Goal: Task Accomplishment & Management: Use online tool/utility

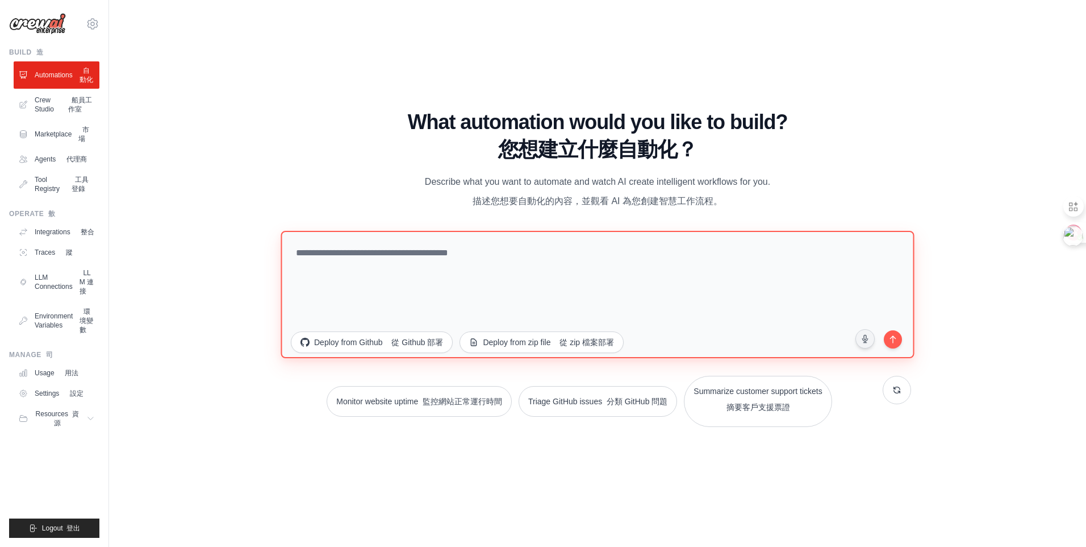
click at [443, 295] on textarea at bounding box center [597, 294] width 633 height 127
paste textarea "**********"
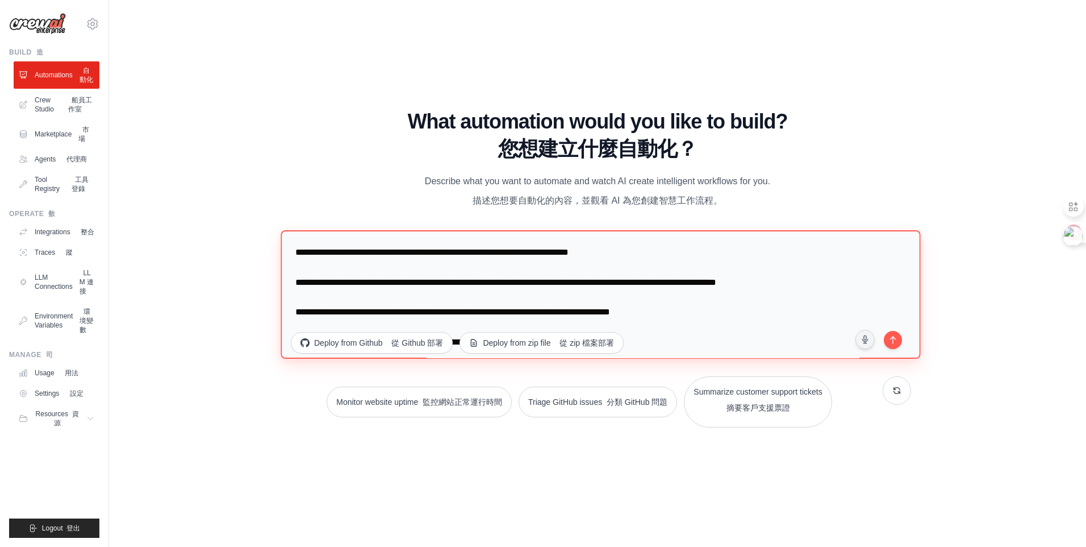
click at [299, 253] on textarea "**********" at bounding box center [601, 294] width 640 height 128
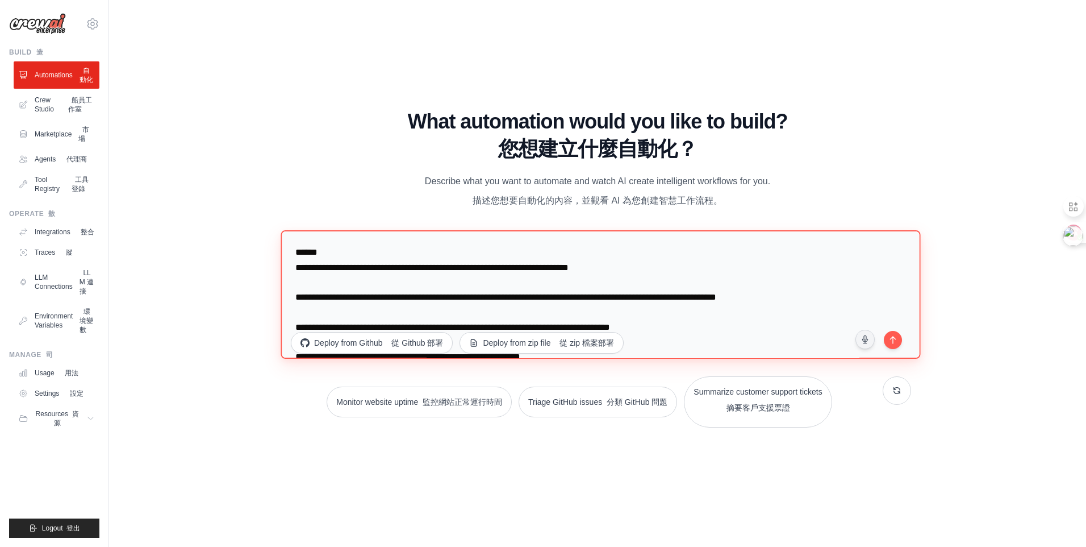
click at [424, 251] on textarea "**********" at bounding box center [601, 294] width 640 height 128
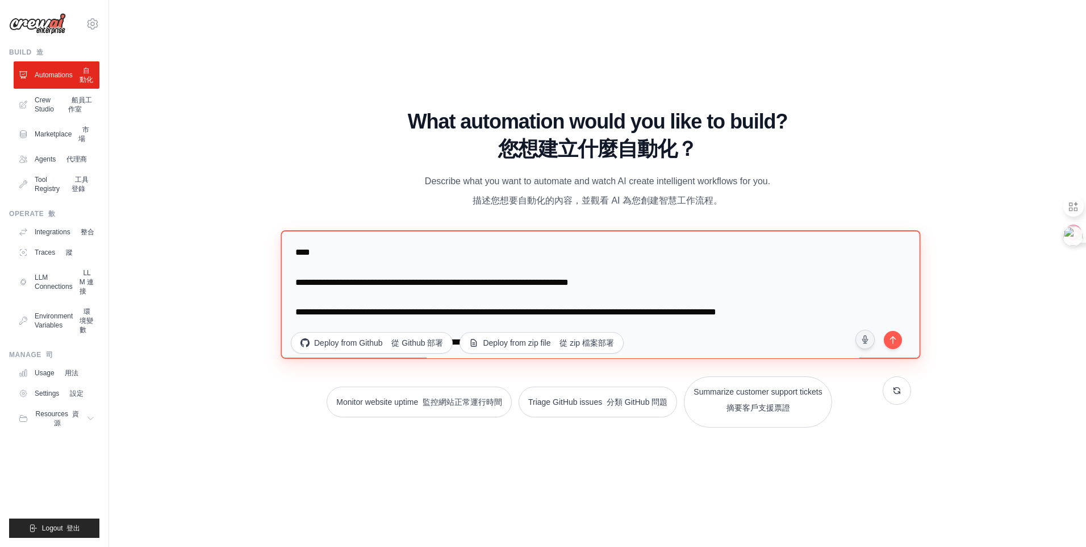
paste textarea "**********"
type textarea "**********"
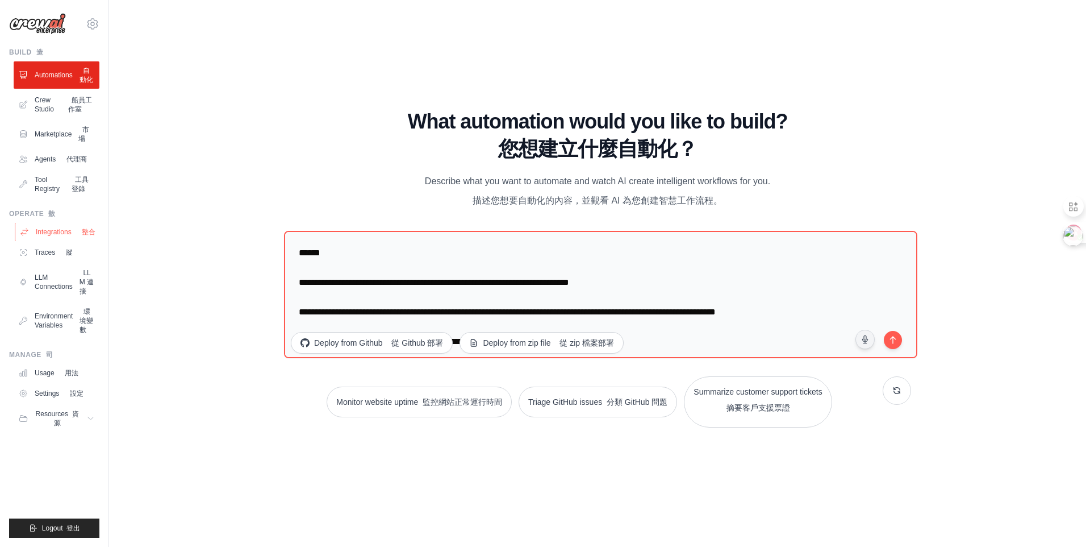
click at [57, 228] on link "Integrations 整合" at bounding box center [58, 232] width 86 height 18
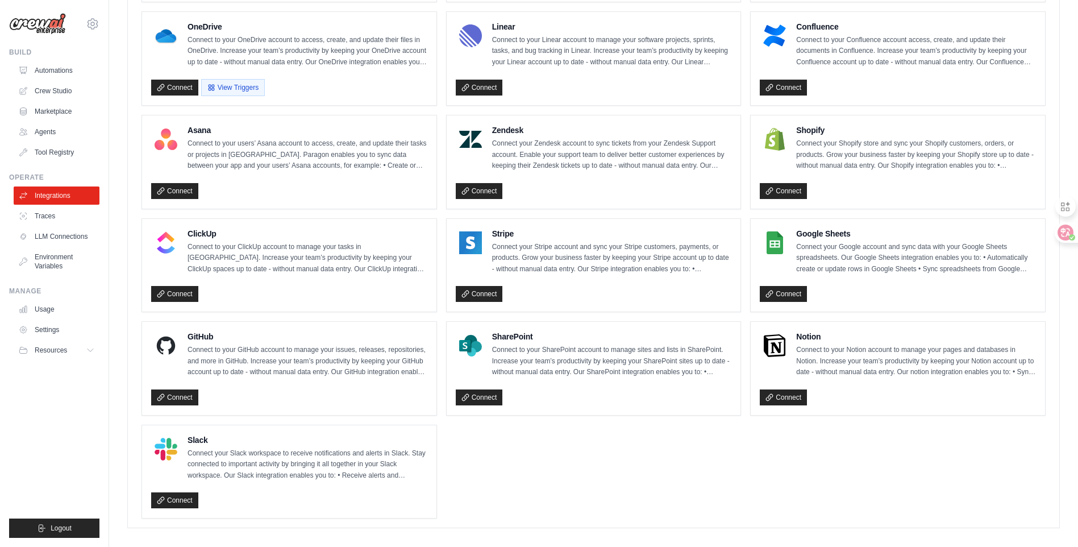
scroll to position [654, 0]
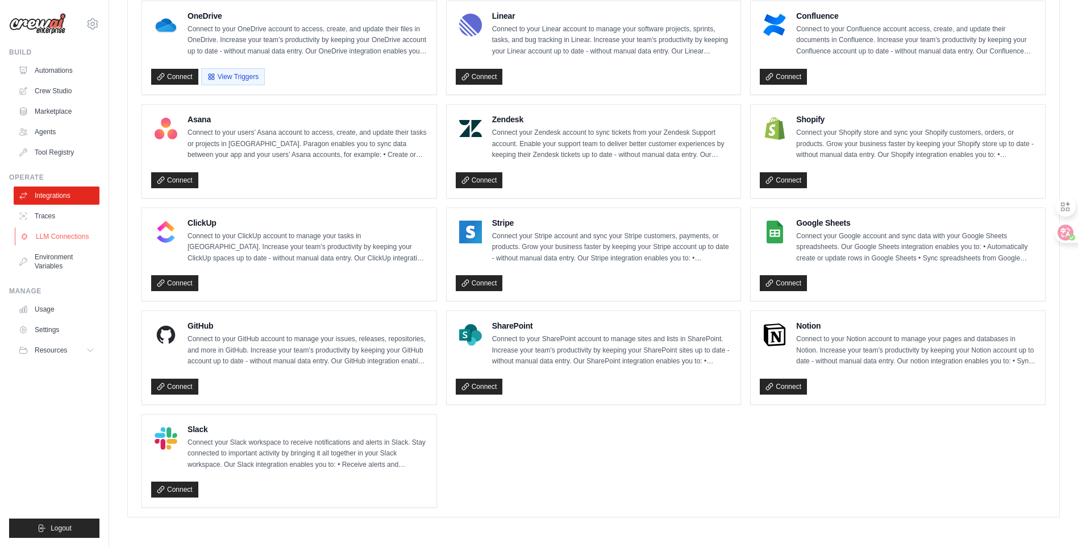
click at [51, 243] on link "LLM Connections" at bounding box center [58, 236] width 86 height 18
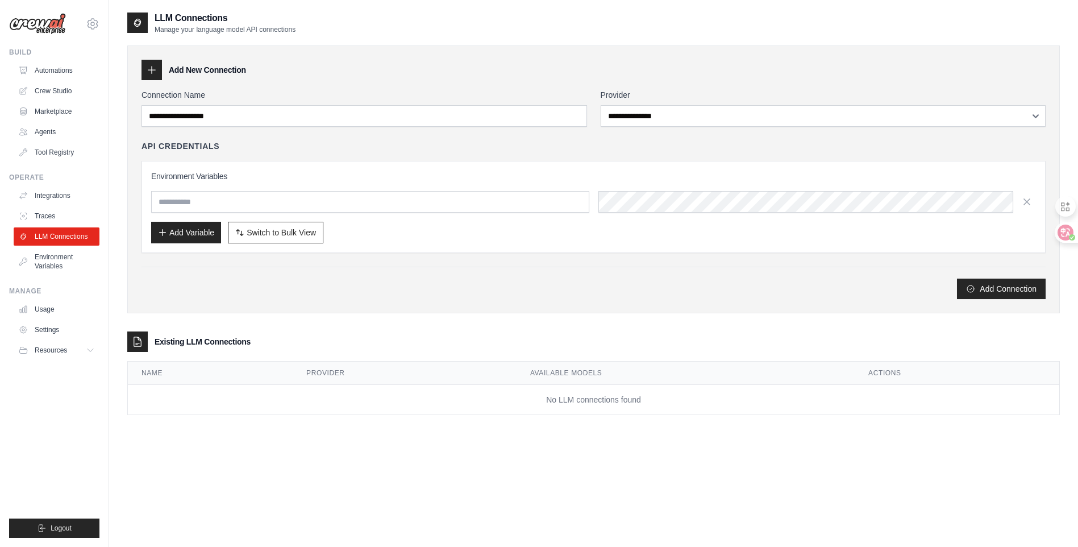
click at [152, 70] on icon at bounding box center [151, 69] width 11 height 11
click at [157, 72] on icon at bounding box center [151, 69] width 11 height 11
click at [154, 75] on icon at bounding box center [151, 69] width 11 height 11
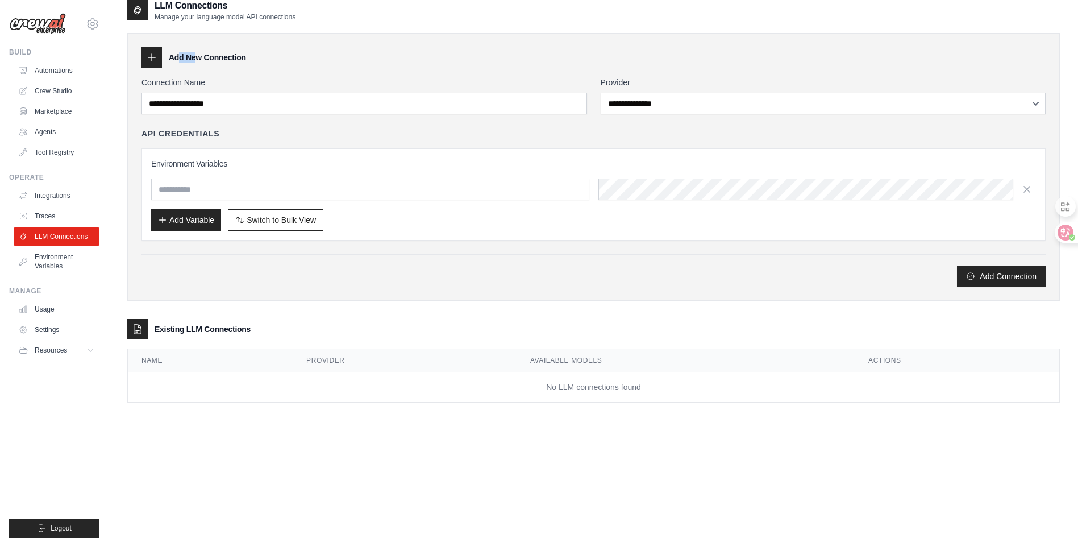
scroll to position [23, 0]
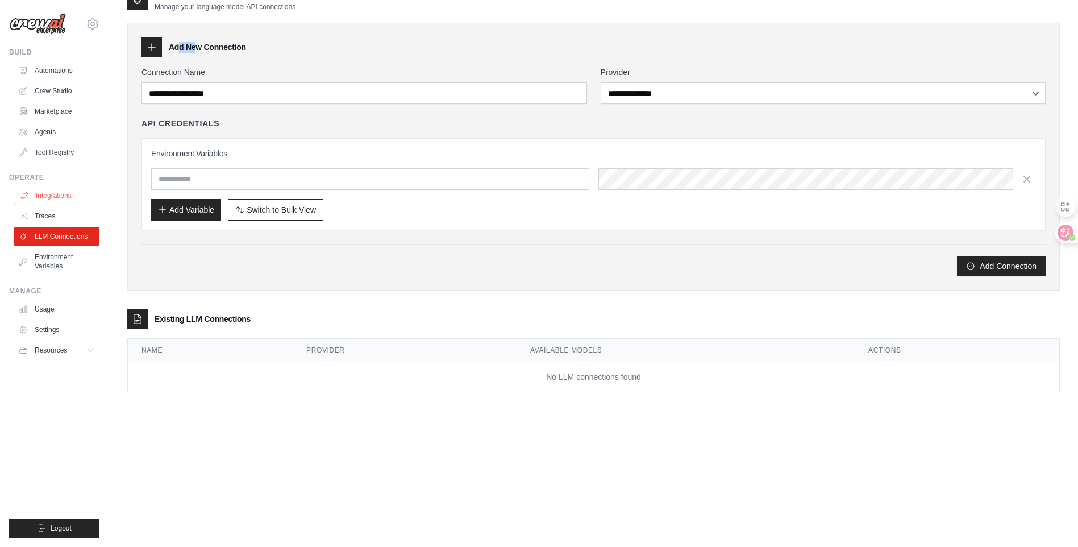
click at [49, 189] on link "Integrations" at bounding box center [58, 195] width 86 height 18
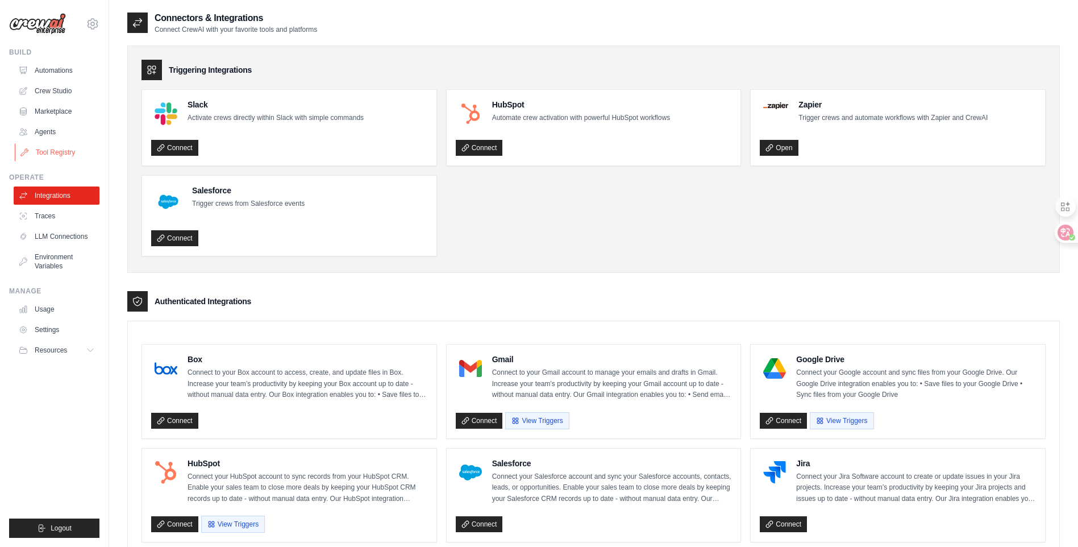
click at [53, 147] on link "Tool Registry" at bounding box center [58, 152] width 86 height 18
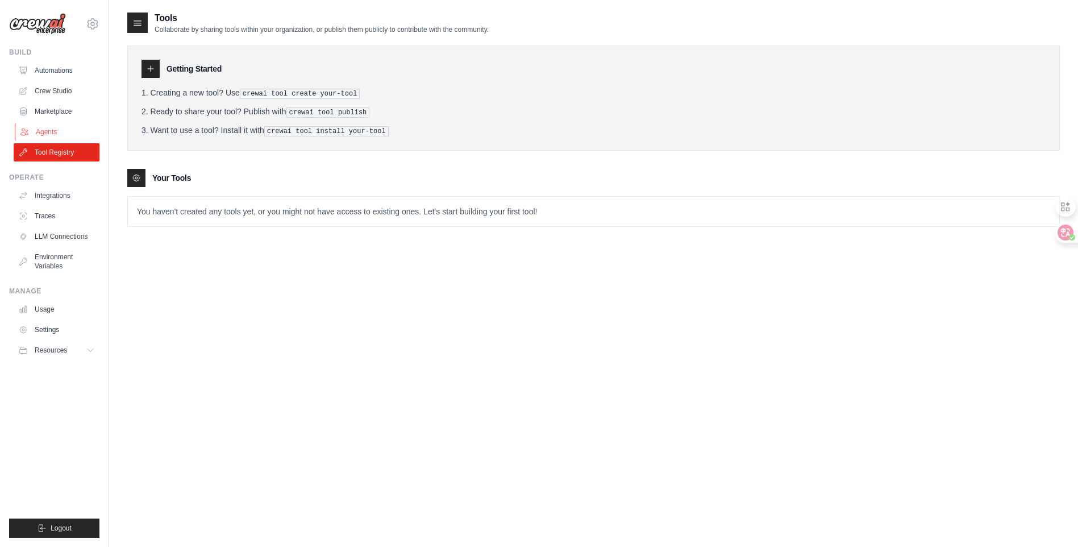
click at [56, 130] on link "Agents" at bounding box center [58, 132] width 86 height 18
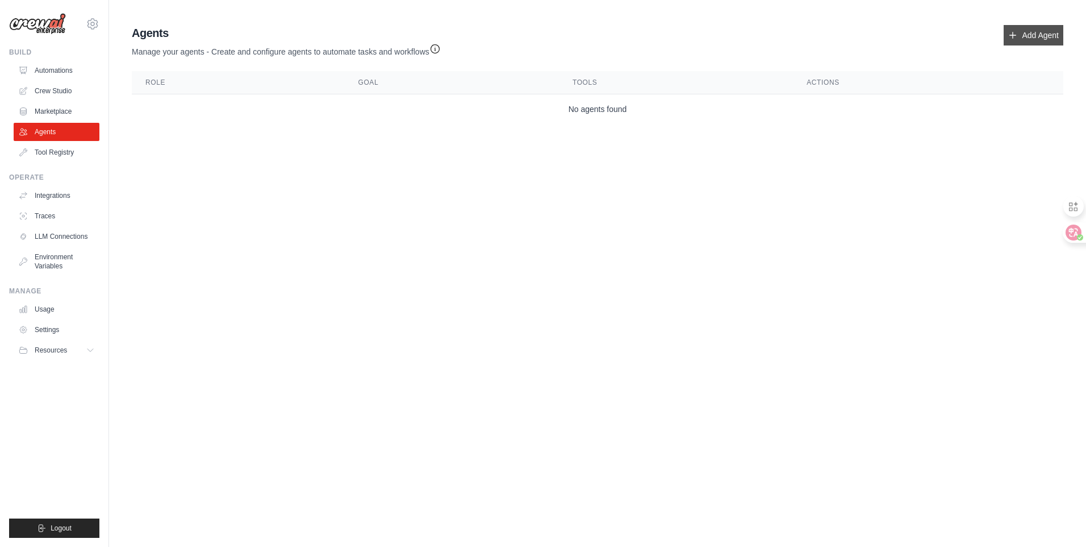
click at [1051, 29] on link "Add Agent" at bounding box center [1034, 35] width 60 height 20
click at [1034, 40] on link "Add Agent" at bounding box center [1034, 35] width 60 height 20
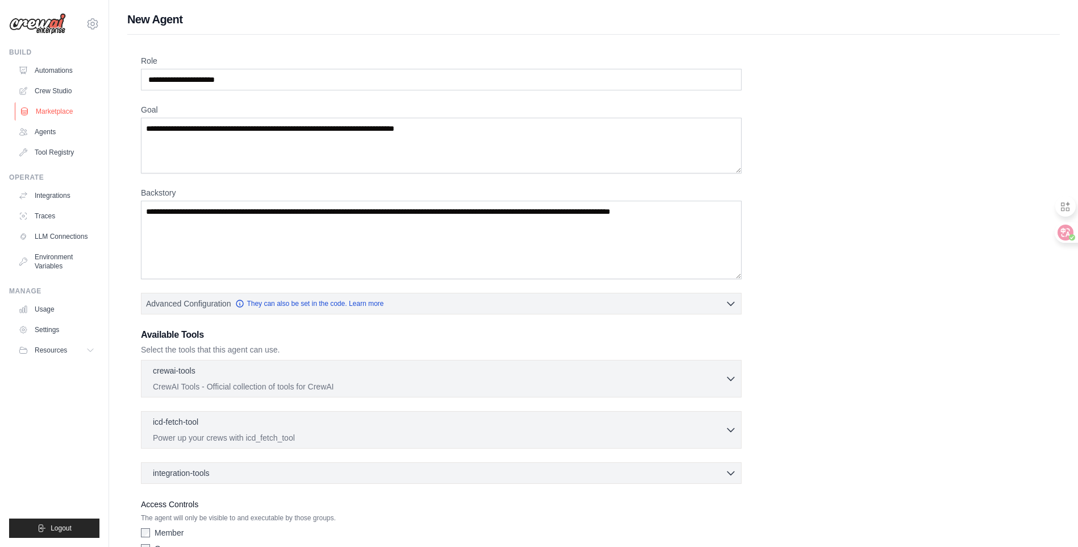
click at [51, 102] on link "Marketplace" at bounding box center [58, 111] width 86 height 18
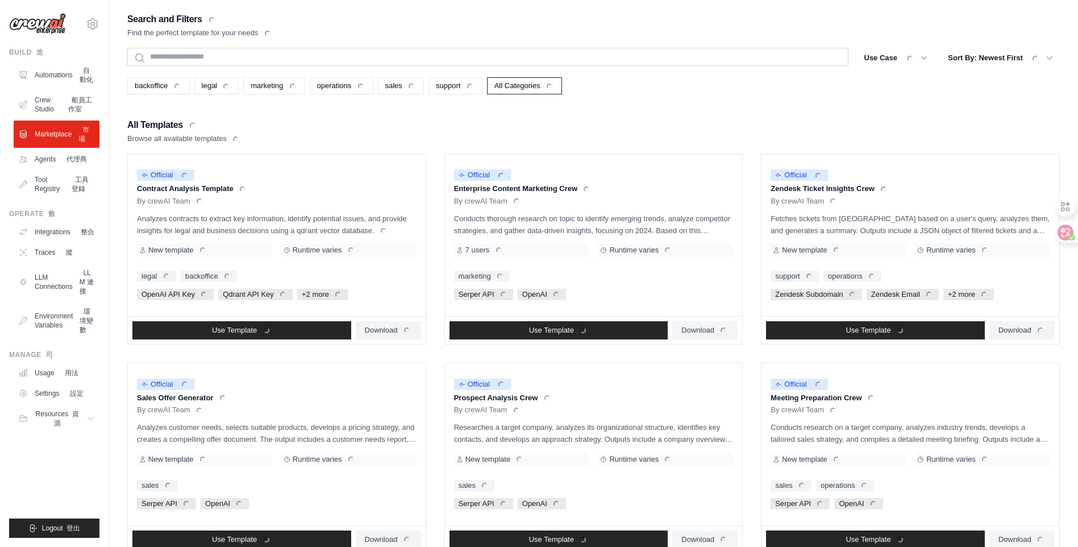
click at [652, 100] on div "Search and Filters Find the perfect template for your needs Search Use Case bac…" at bounding box center [593, 519] width 932 height 1016
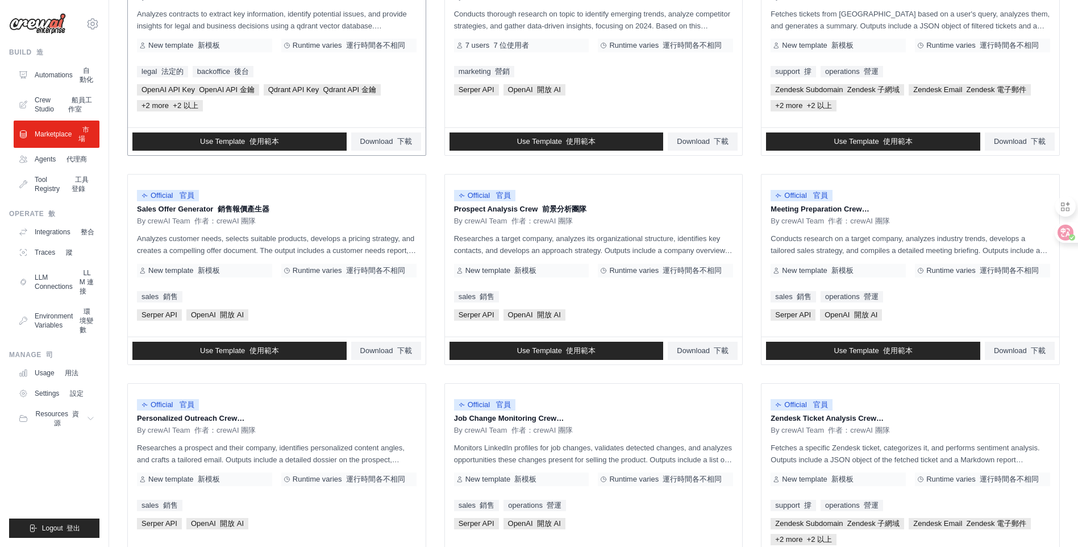
scroll to position [68, 0]
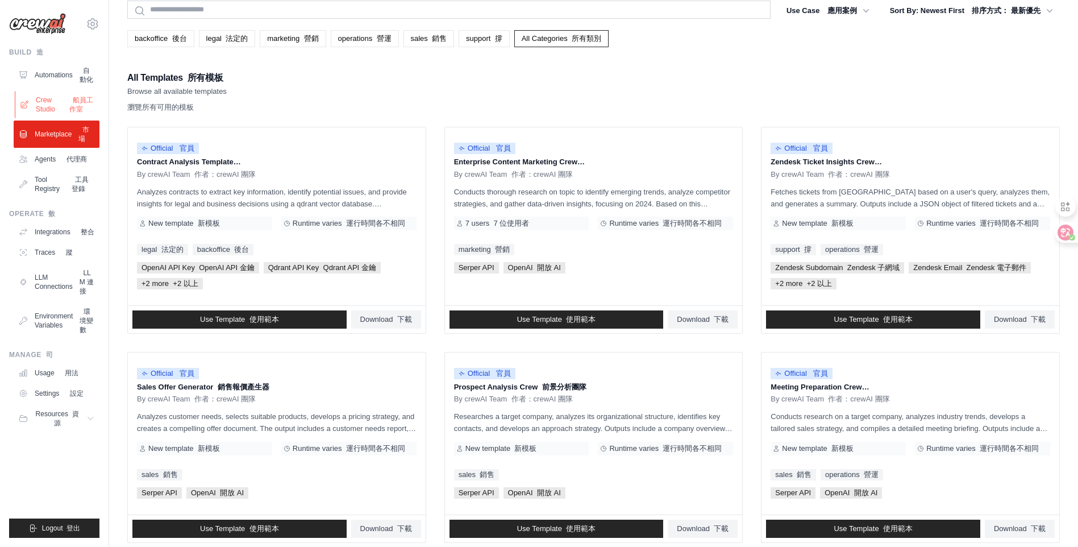
click at [57, 101] on link "Crew Studio 船員工作室" at bounding box center [58, 104] width 86 height 27
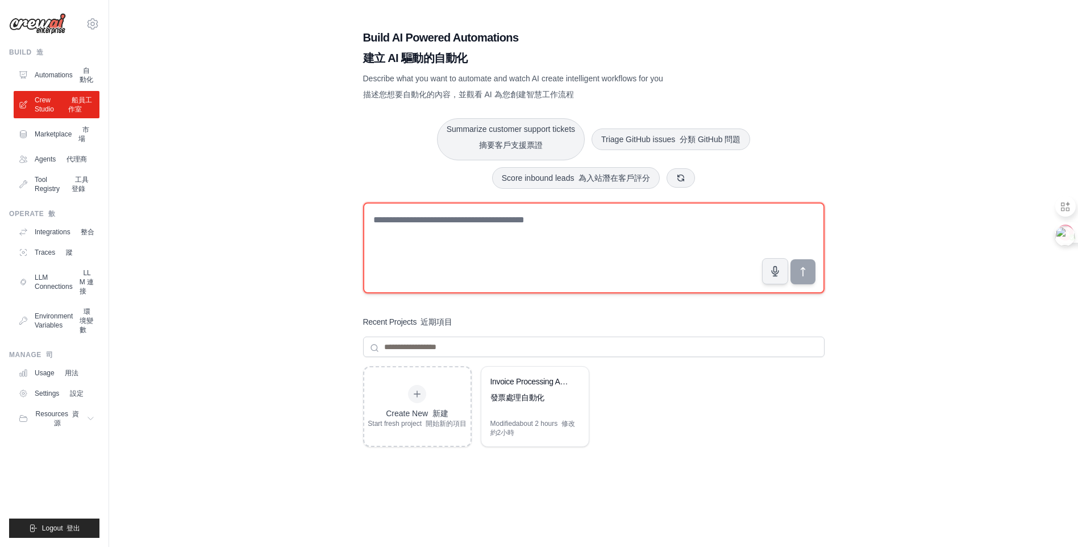
click at [457, 223] on textarea at bounding box center [593, 247] width 461 height 91
paste textarea "**********"
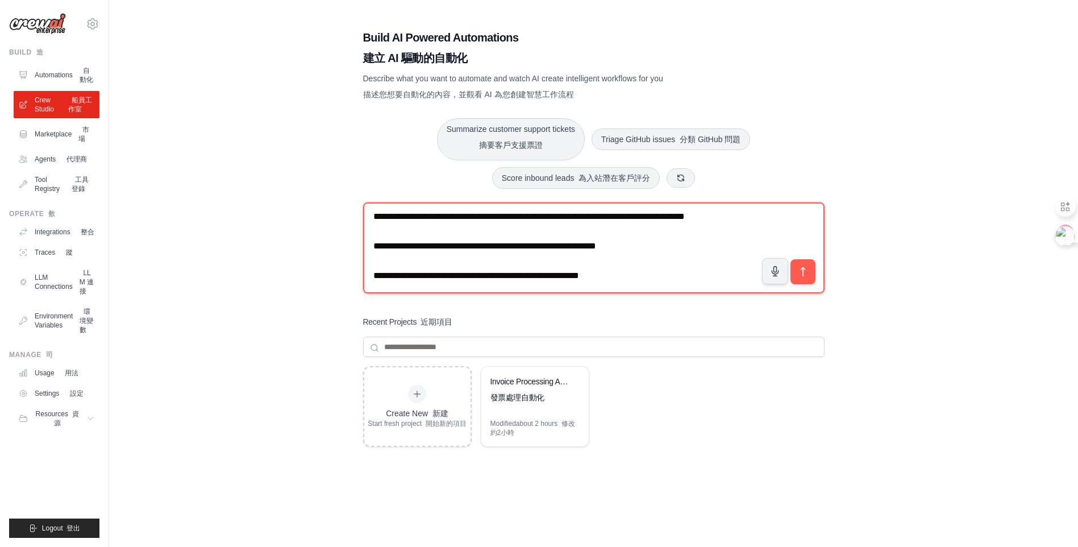
scroll to position [166, 0]
click at [660, 277] on textarea "**********" at bounding box center [593, 247] width 461 height 91
paste textarea "**********"
type textarea "**********"
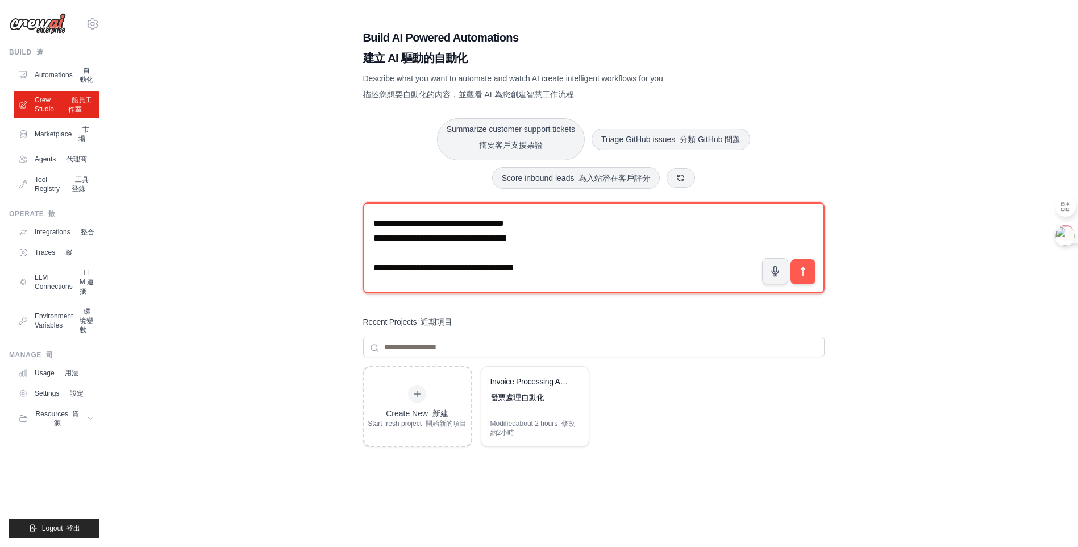
scroll to position [661, 0]
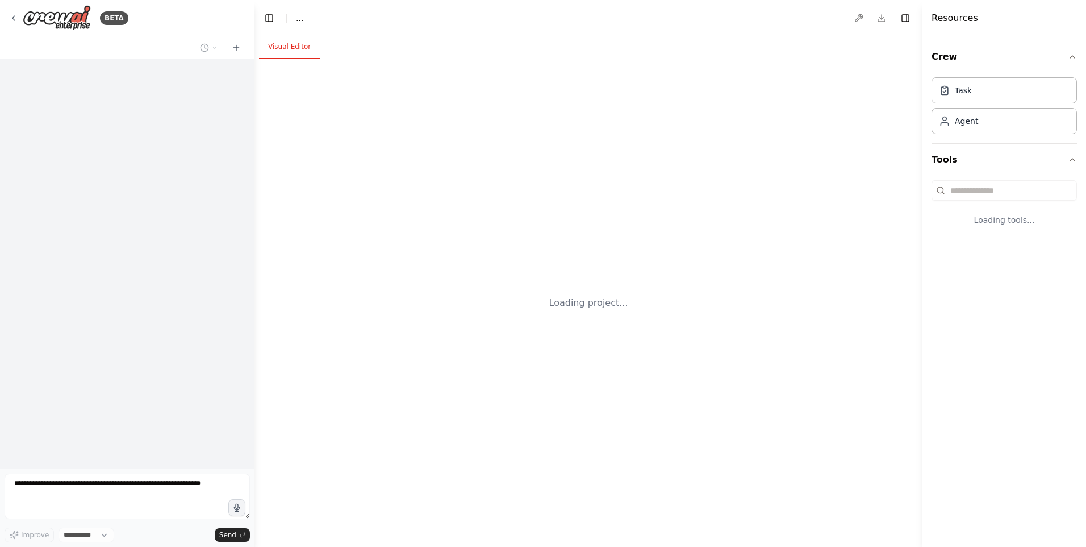
select select "****"
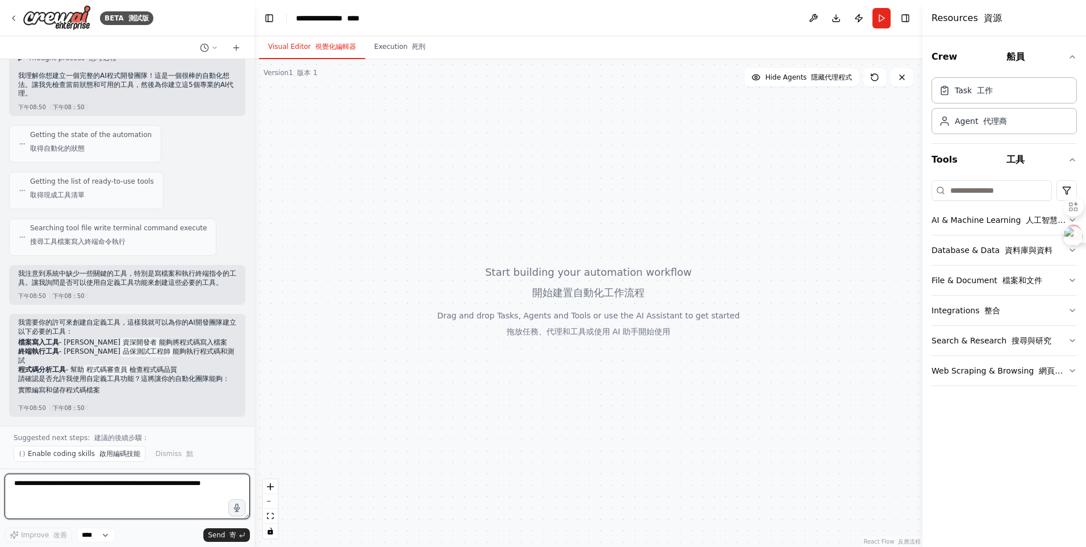
scroll to position [719, 0]
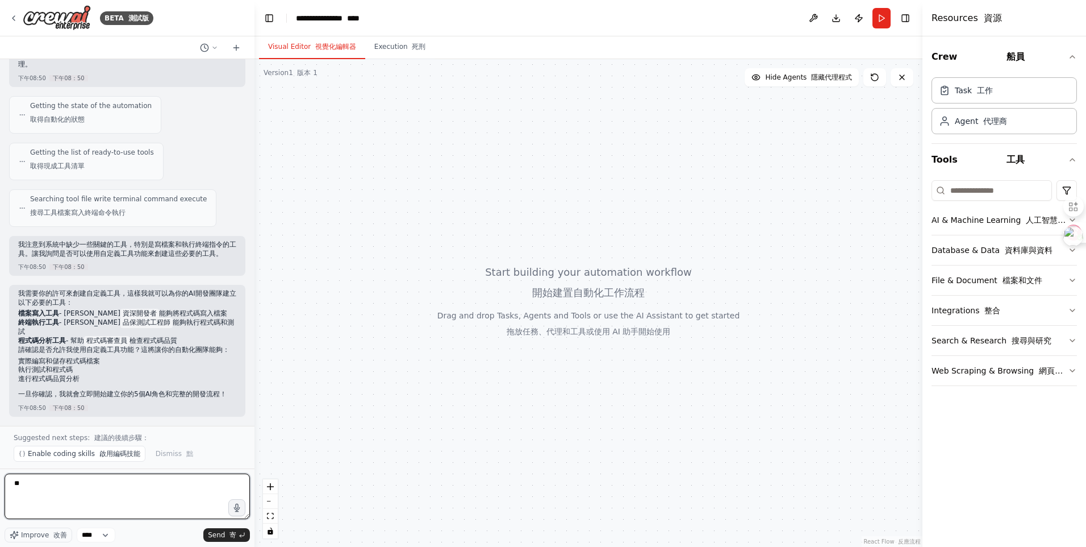
type textarea "*"
type textarea "***"
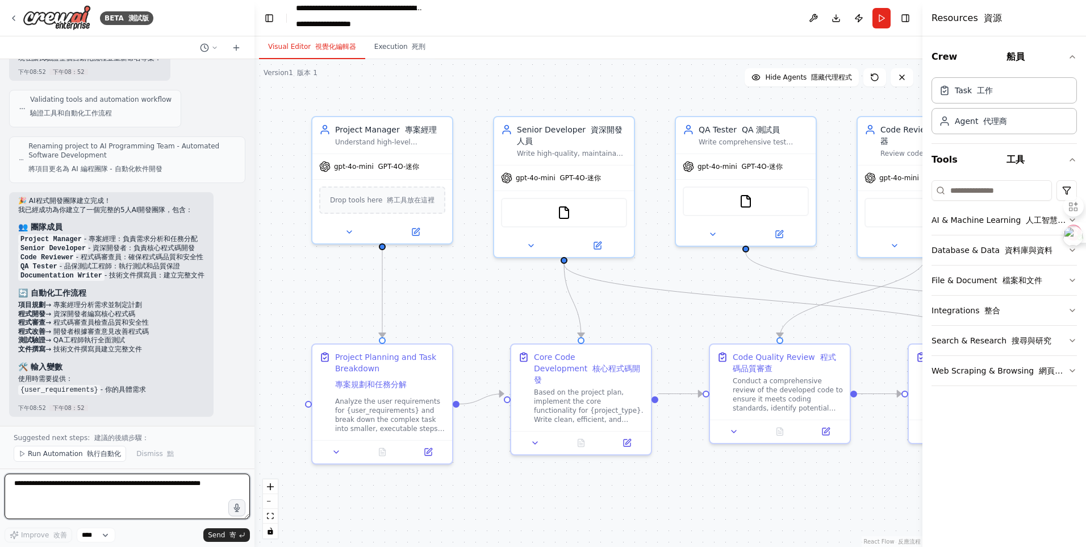
scroll to position [1855, 0]
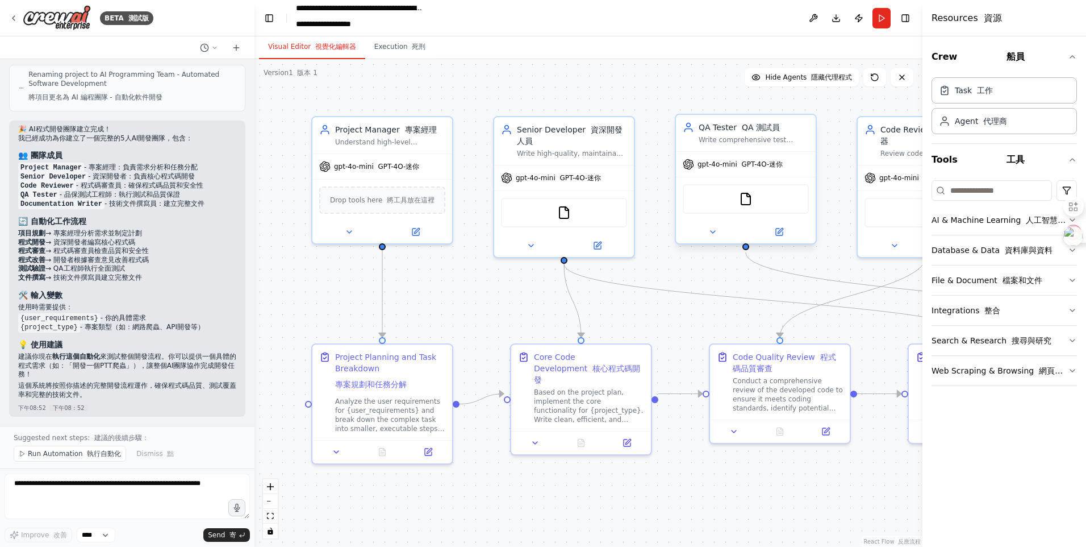
click at [731, 171] on div "gpt-4o-mini GPT-4O-迷你" at bounding box center [746, 164] width 140 height 25
click at [781, 236] on icon at bounding box center [779, 231] width 9 height 9
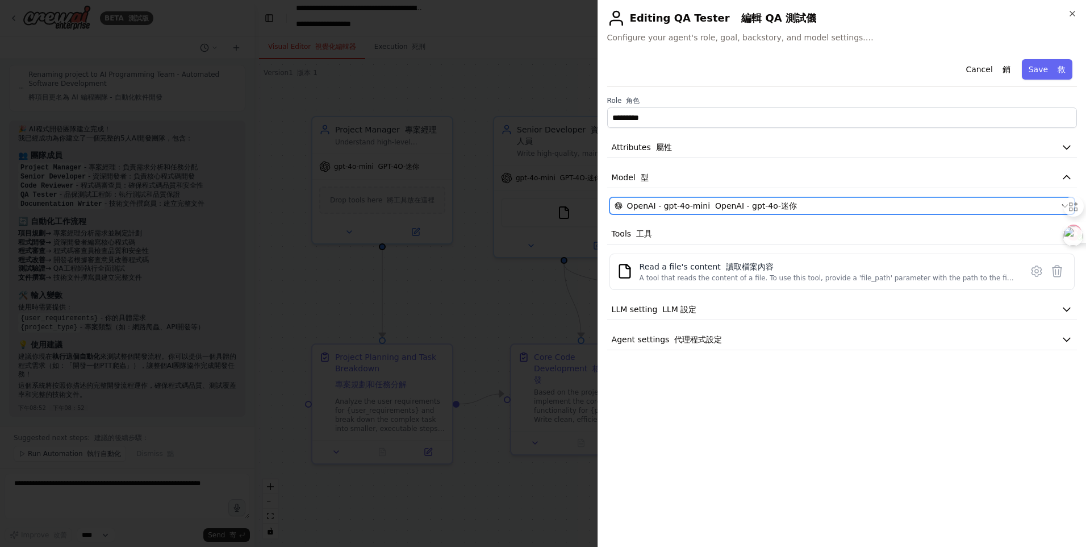
click at [766, 201] on font "OpenAI - gpt-4o-迷你" at bounding box center [756, 205] width 82 height 9
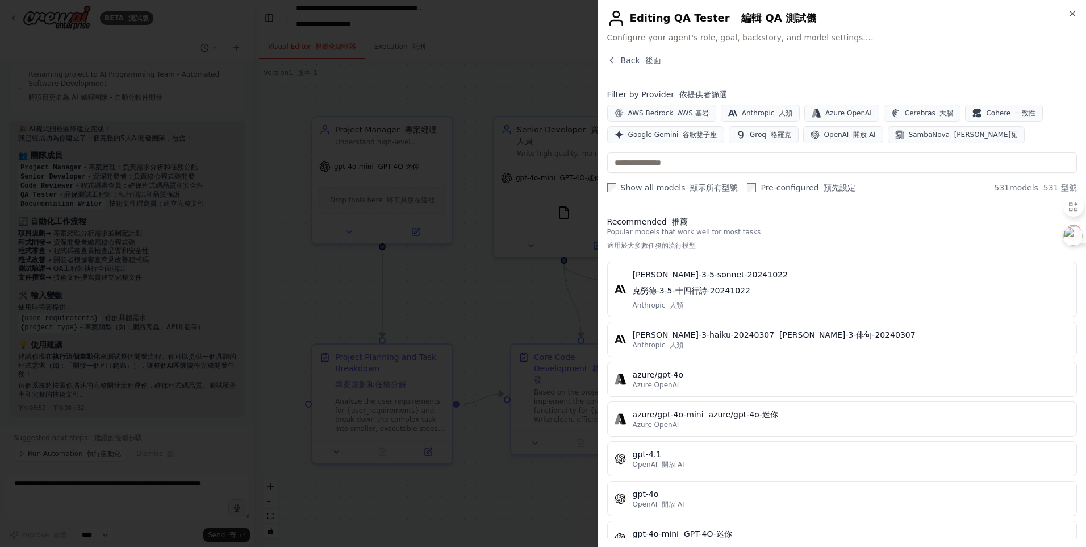
click at [1070, 8] on div "Close Editing QA Tester 編輯 QA 測試儀 Configure your agent's role, goal, backstory,…" at bounding box center [842, 273] width 489 height 547
click at [1074, 10] on icon "button" at bounding box center [1072, 13] width 9 height 9
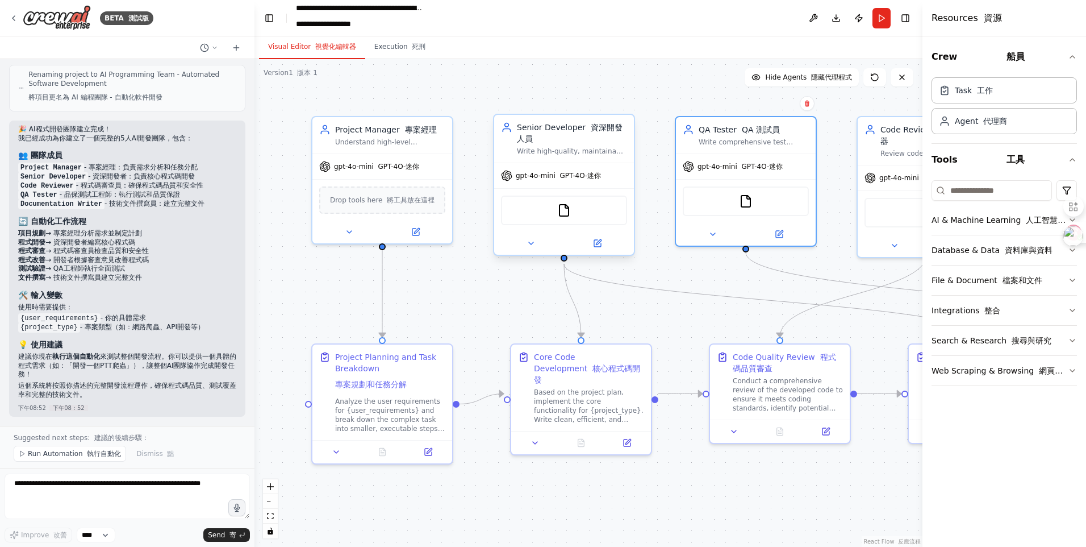
click at [582, 177] on font "GPT-4O-迷你" at bounding box center [580, 176] width 41 height 8
click at [607, 245] on button at bounding box center [597, 243] width 64 height 14
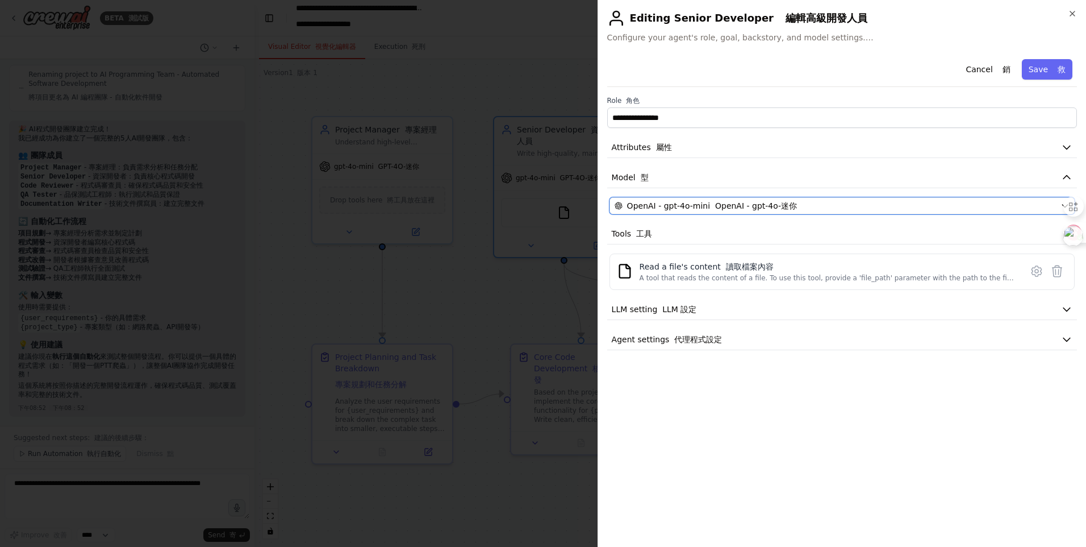
click at [715, 206] on font "OpenAI - gpt-4o-迷你" at bounding box center [756, 205] width 82 height 9
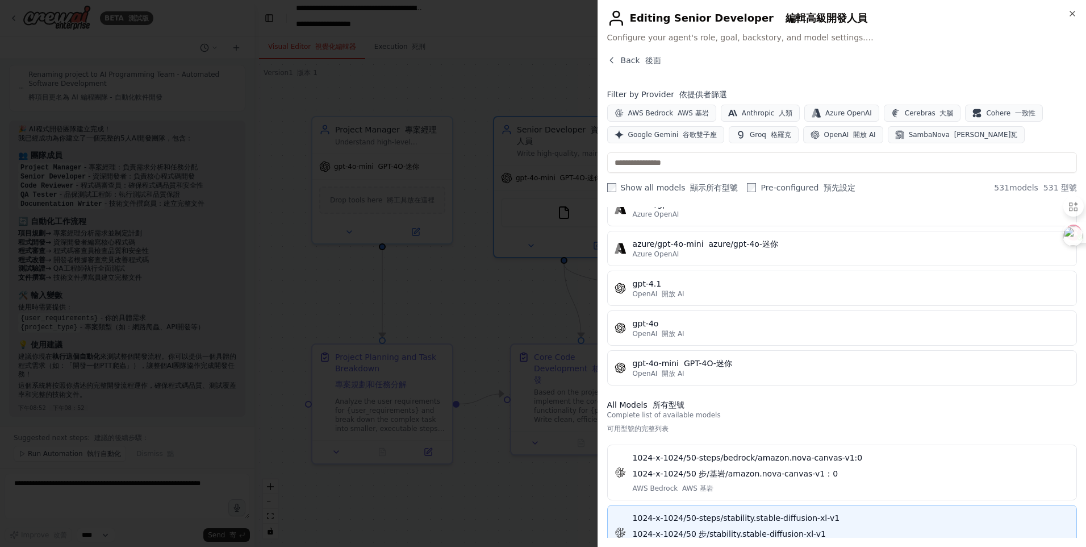
scroll to position [0, 0]
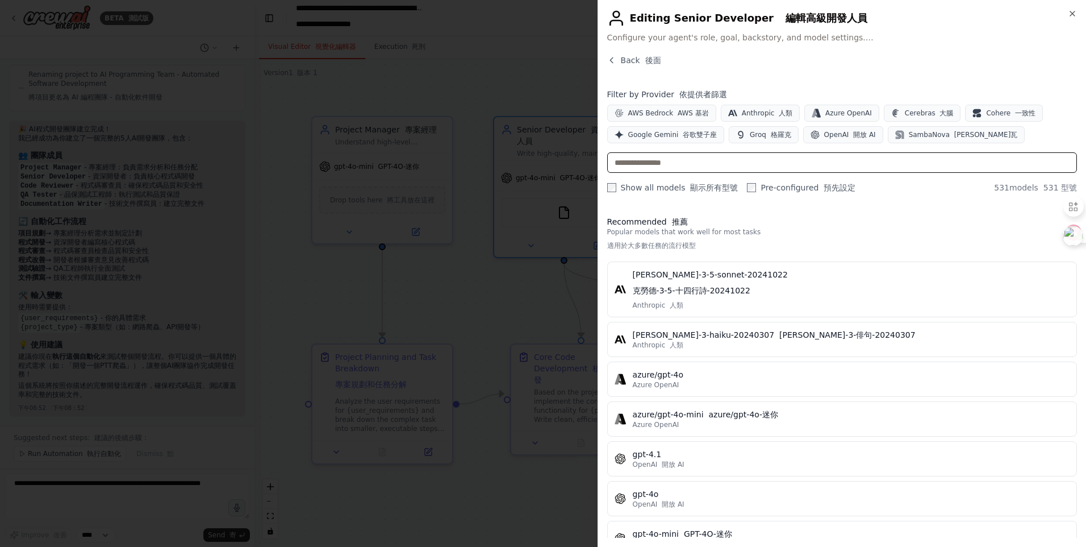
click at [677, 158] on input "text" at bounding box center [842, 162] width 470 height 20
drag, startPoint x: 1066, startPoint y: 5, endPoint x: 1073, endPoint y: 12, distance: 9.6
click at [1066, 3] on div "Close Editing Senior Developer 編輯高級開發人員 Configure your agent's role, goal, back…" at bounding box center [842, 273] width 489 height 547
click at [1073, 13] on icon "button" at bounding box center [1072, 13] width 5 height 5
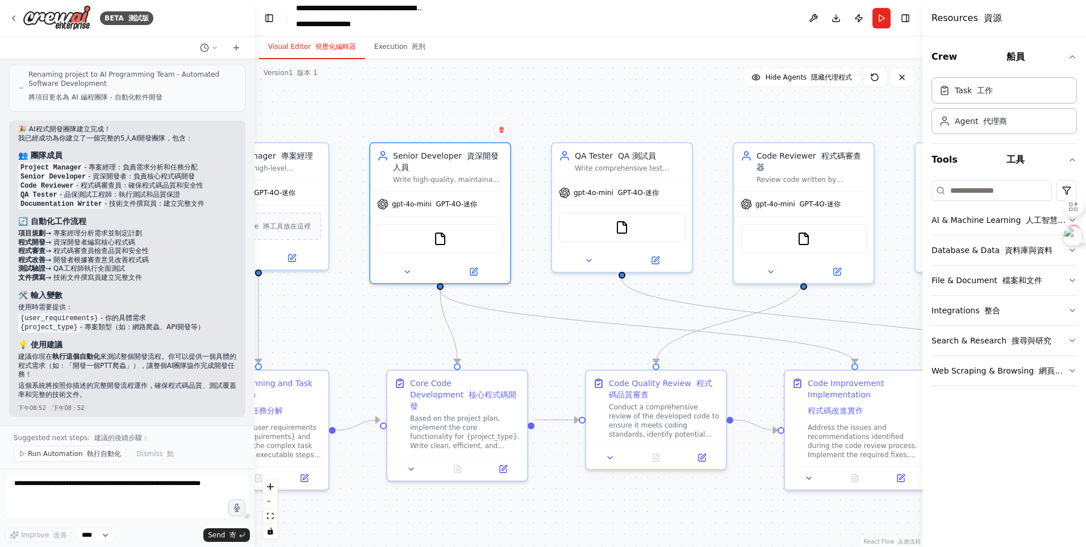
drag, startPoint x: 752, startPoint y: 98, endPoint x: 628, endPoint y: 124, distance: 126.6
click at [628, 124] on div ".deletable-edge-delete-btn { width: 20px; height: 20px; border: 0px solid #ffff…" at bounding box center [589, 302] width 668 height 487
click at [798, 120] on div ".deletable-edge-delete-btn { width: 20px; height: 20px; border: 0px solid #ffff…" at bounding box center [589, 302] width 668 height 487
click at [482, 265] on button at bounding box center [475, 269] width 64 height 14
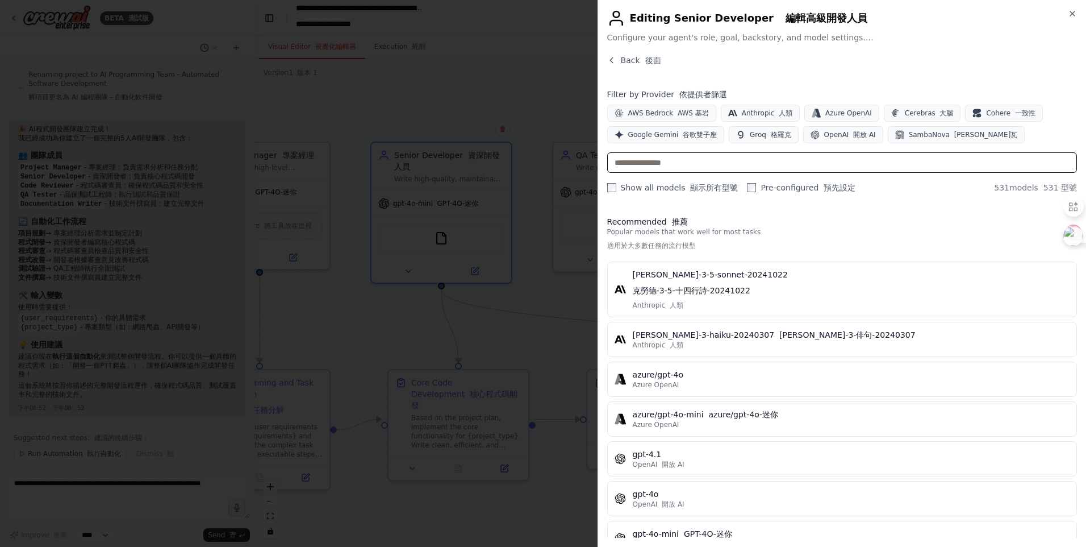
click at [710, 167] on input "text" at bounding box center [842, 162] width 470 height 20
type input "*"
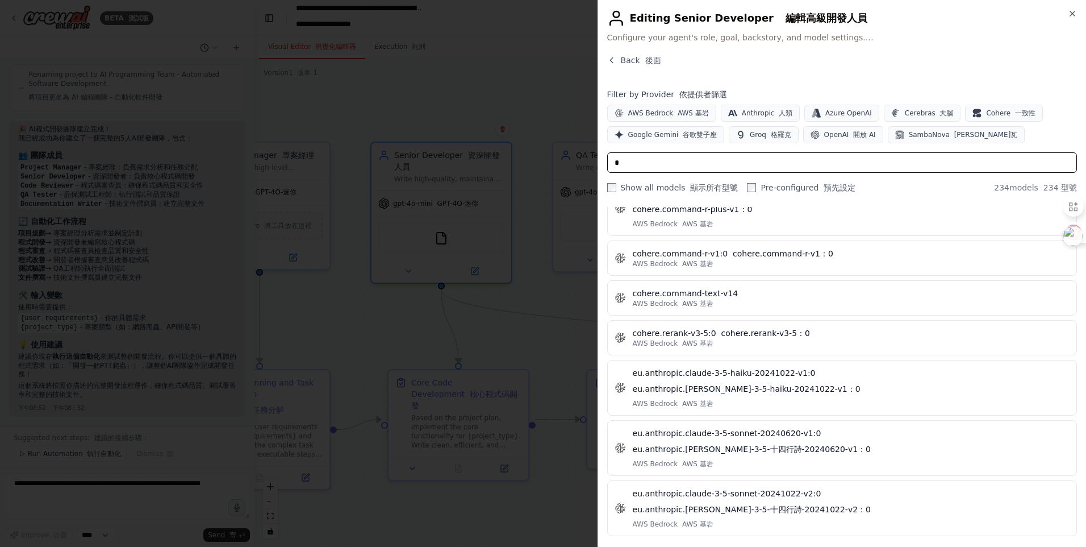
scroll to position [7308, 0]
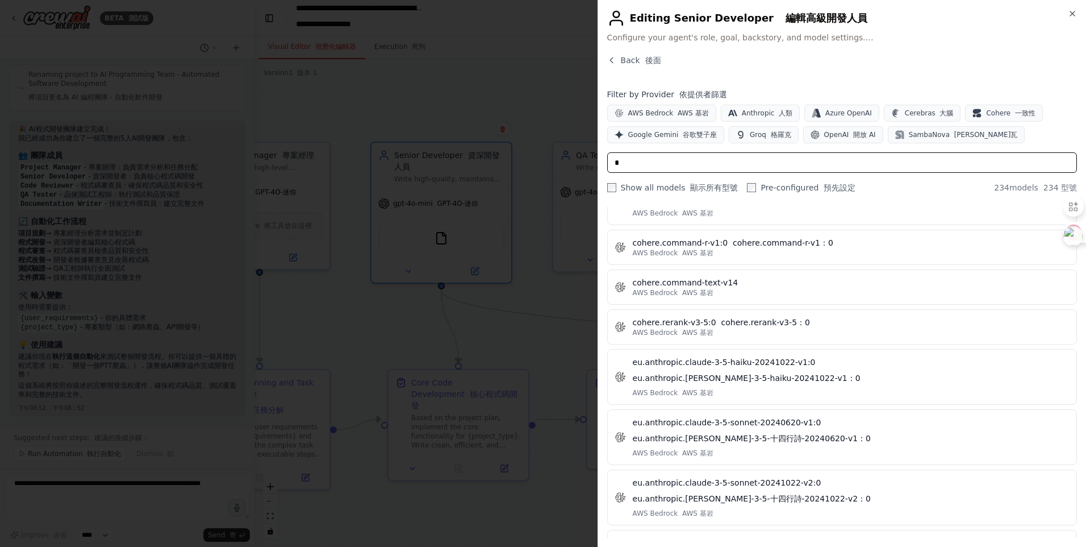
type input "*"
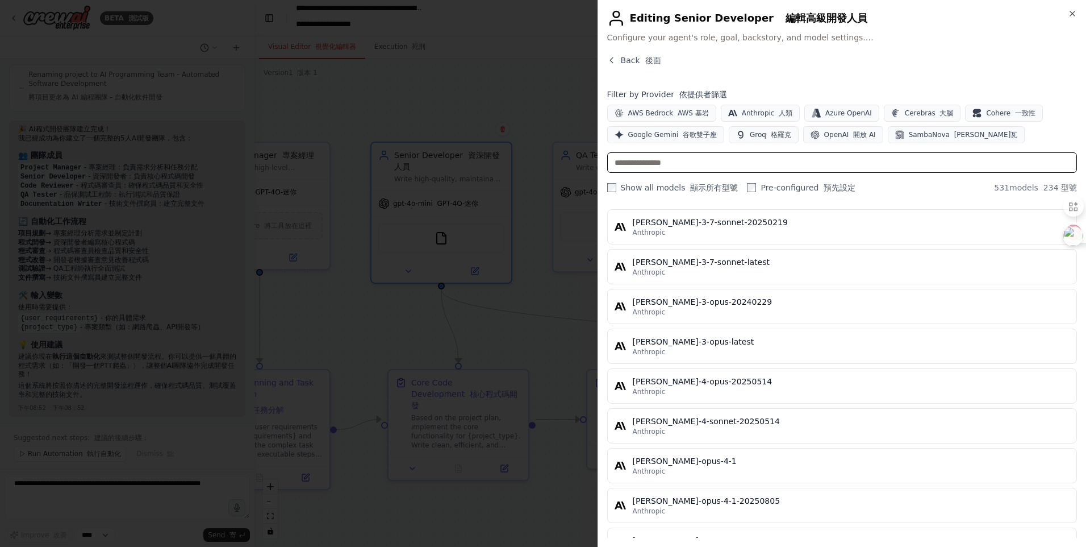
paste input "******"
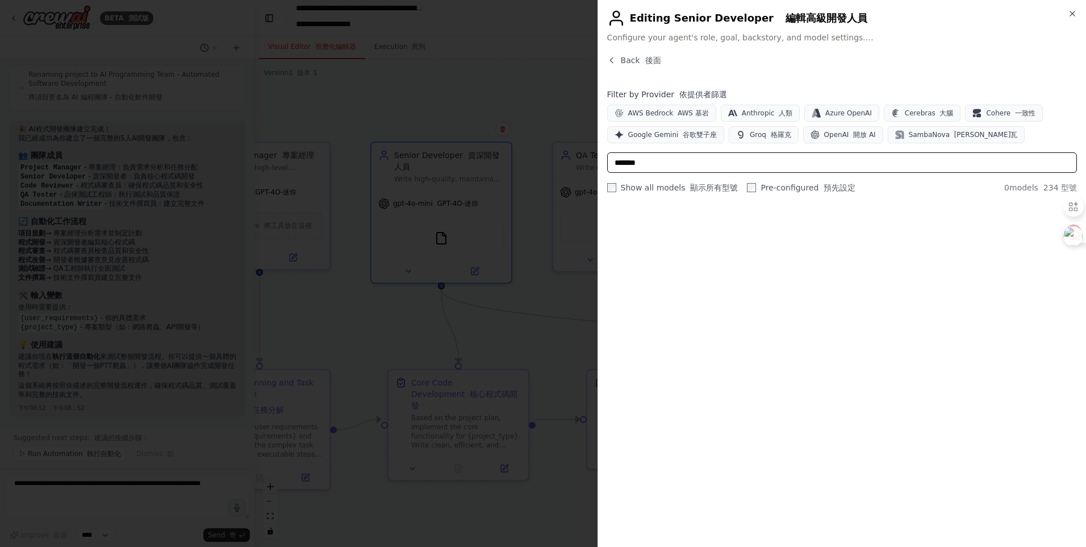
scroll to position [0, 0]
click at [678, 165] on input "******" at bounding box center [842, 162] width 470 height 20
type input "*"
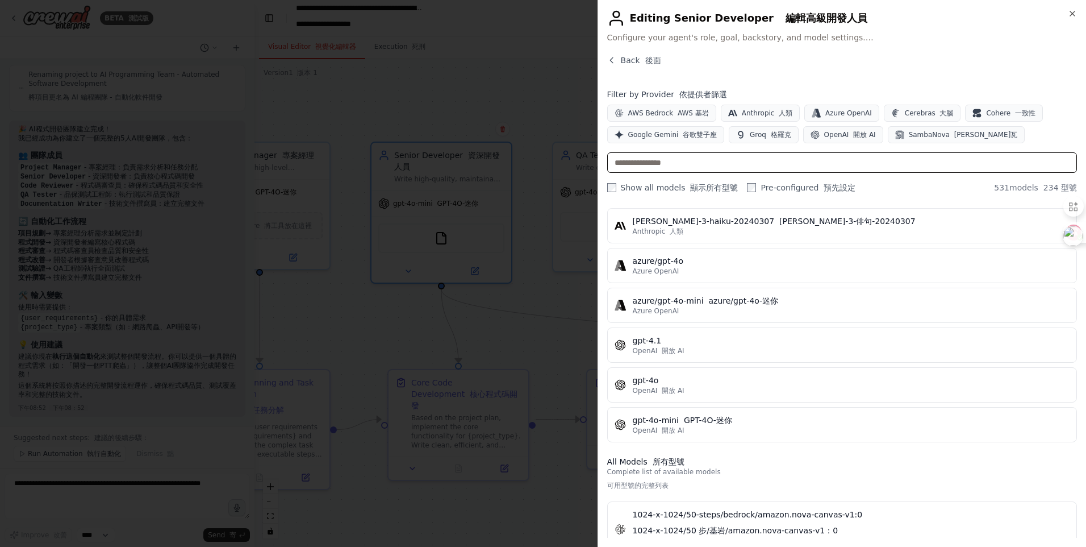
scroll to position [170, 0]
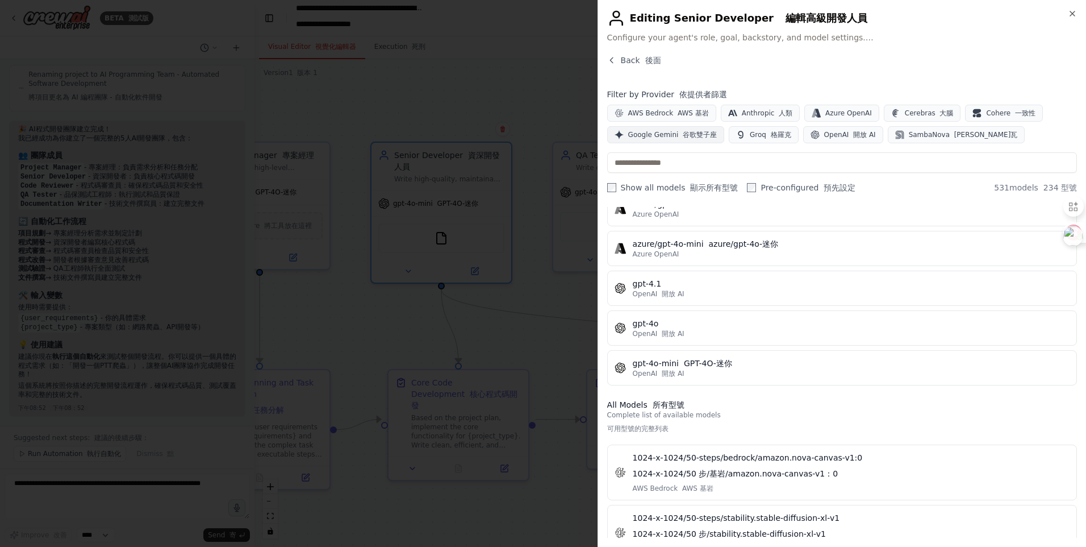
click at [695, 131] on font "谷歌雙子座" at bounding box center [700, 135] width 34 height 8
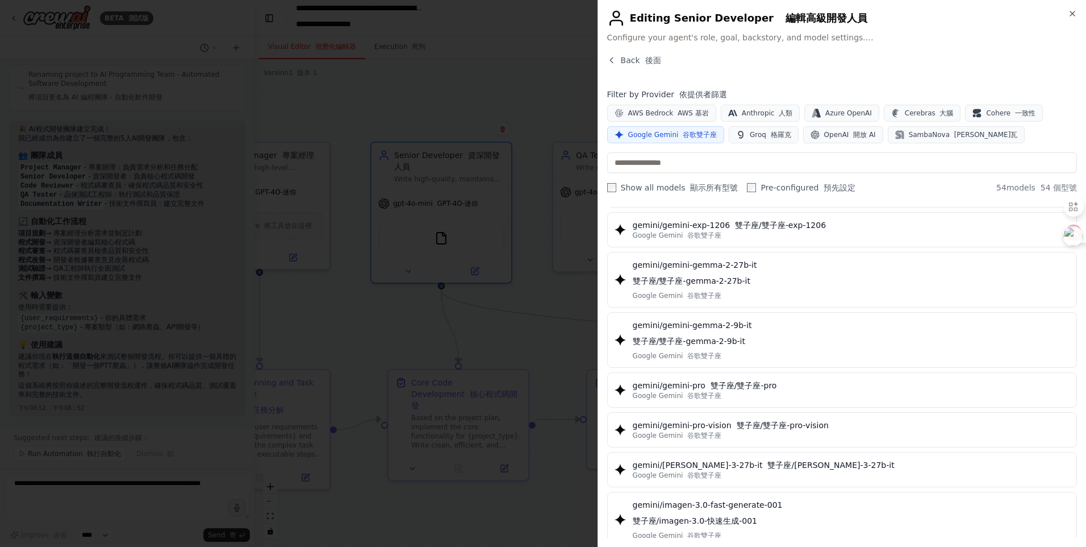
scroll to position [2037, 0]
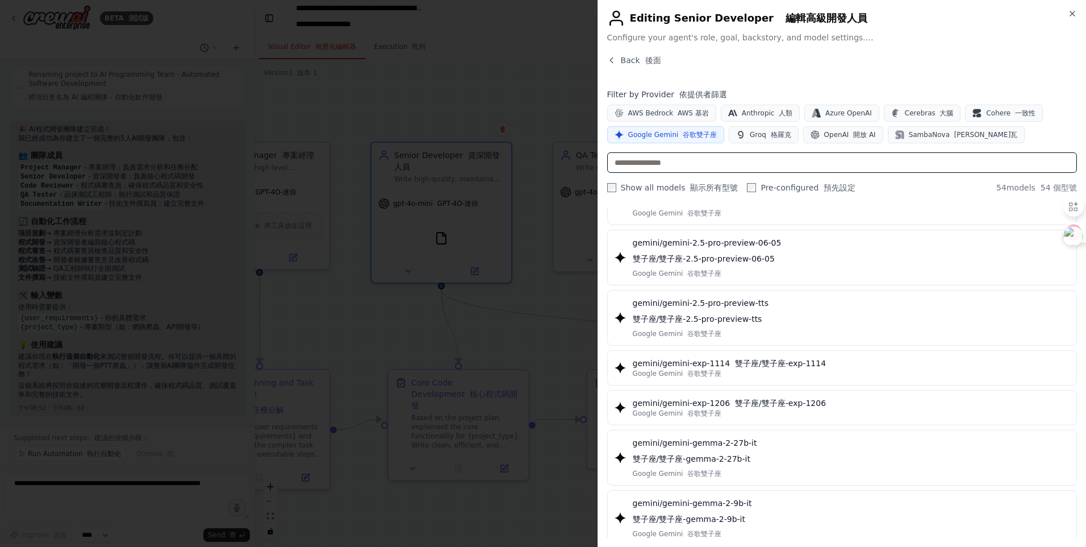
click at [707, 157] on input "text" at bounding box center [842, 162] width 470 height 20
paste input "*******"
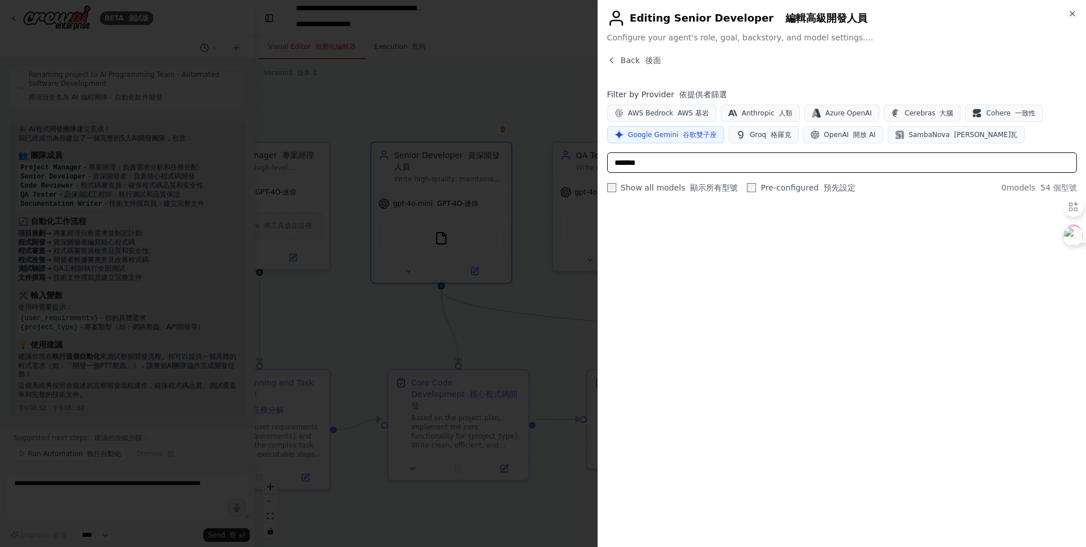
scroll to position [0, 0]
click at [707, 157] on input "*******" at bounding box center [842, 162] width 470 height 20
type input "*"
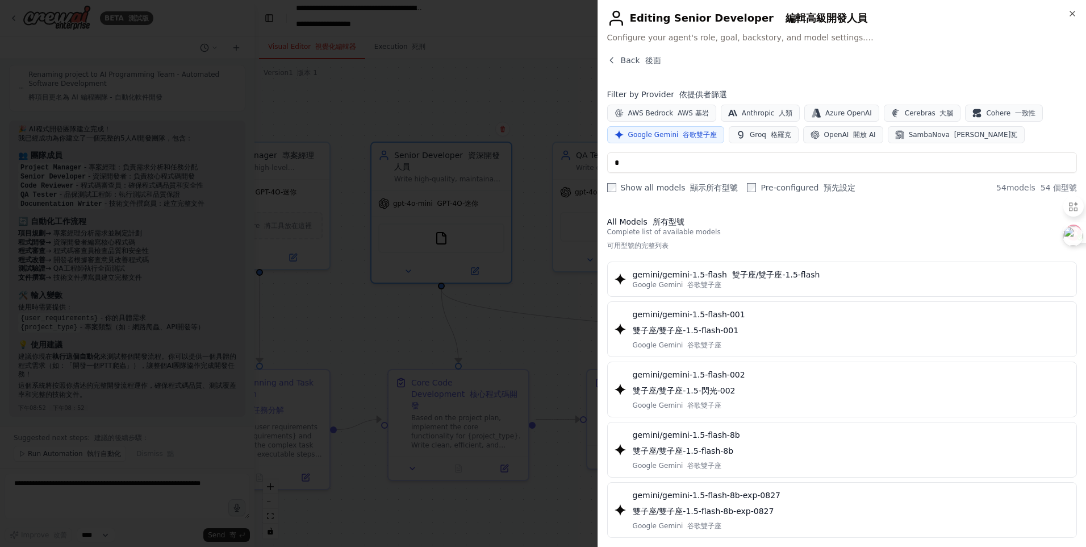
click at [684, 135] on font "谷歌雙子座" at bounding box center [700, 135] width 34 height 8
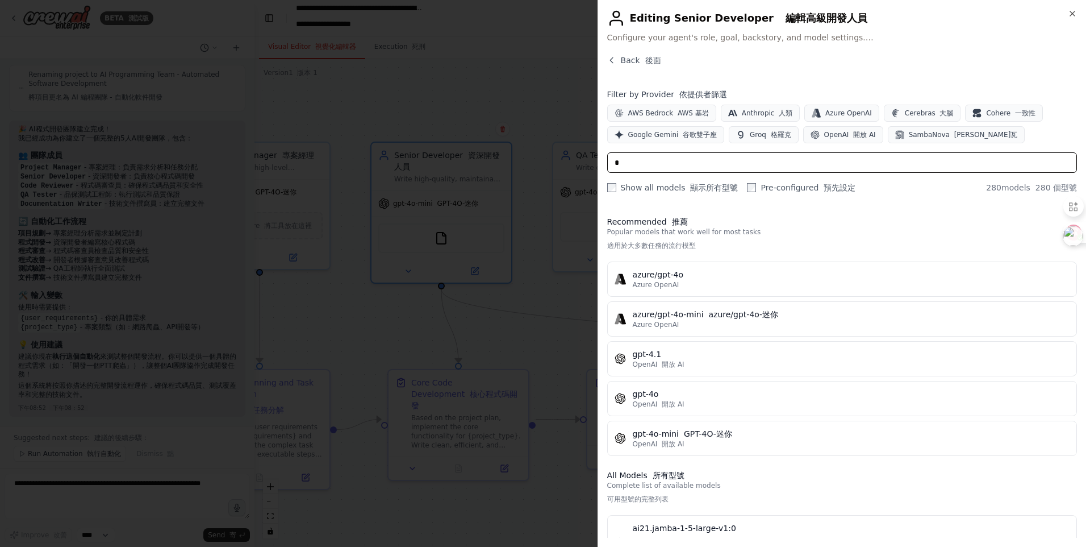
click at [672, 164] on input "*" at bounding box center [842, 162] width 470 height 20
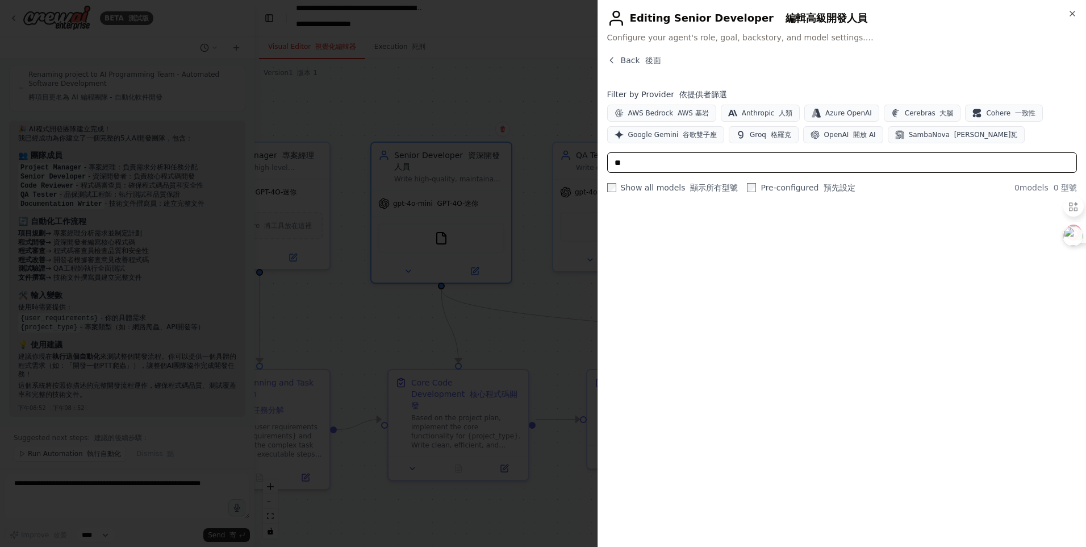
type input "*"
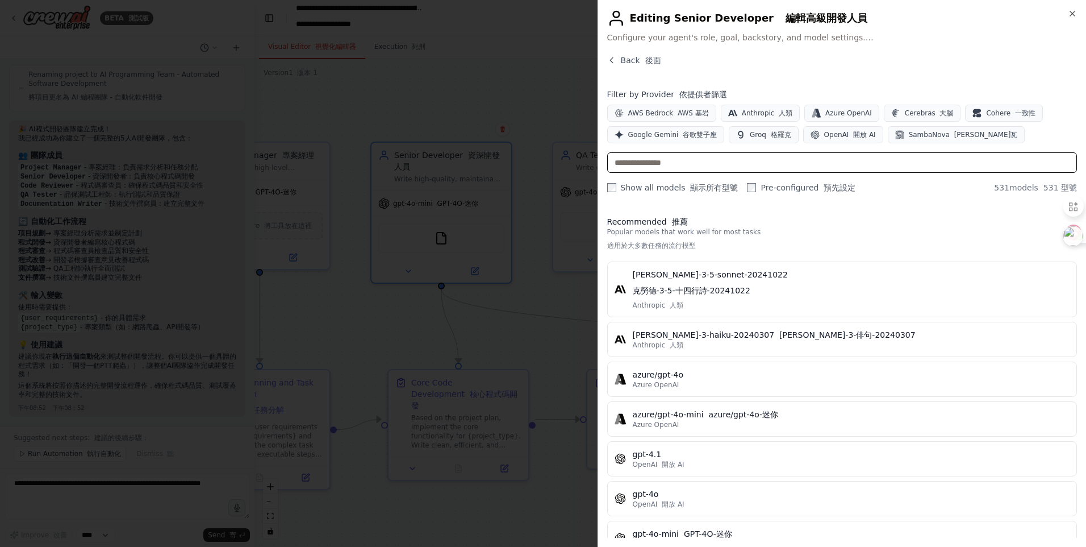
paste input "*******"
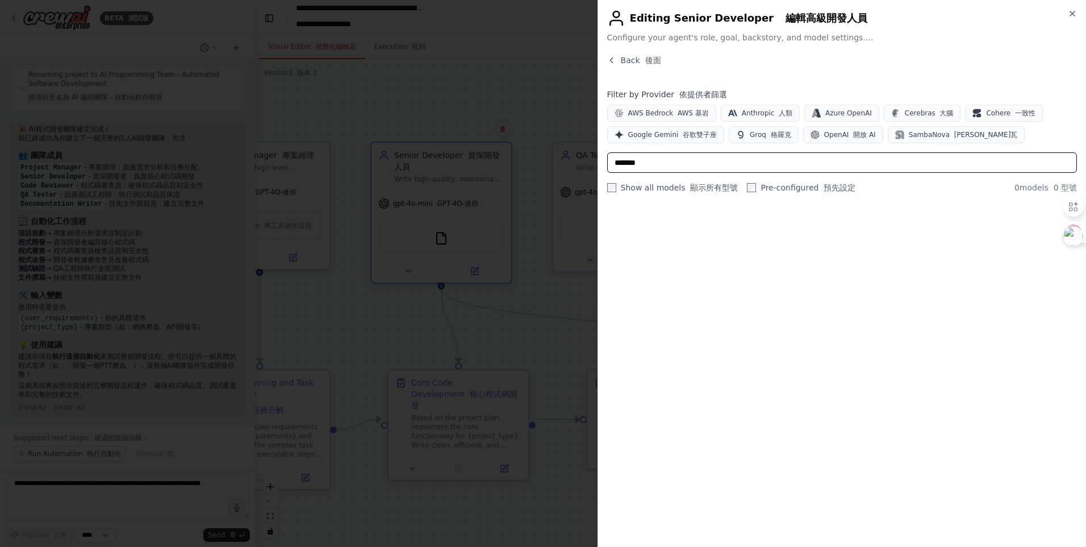
click at [672, 164] on input "*******" at bounding box center [842, 162] width 470 height 20
type input "*******"
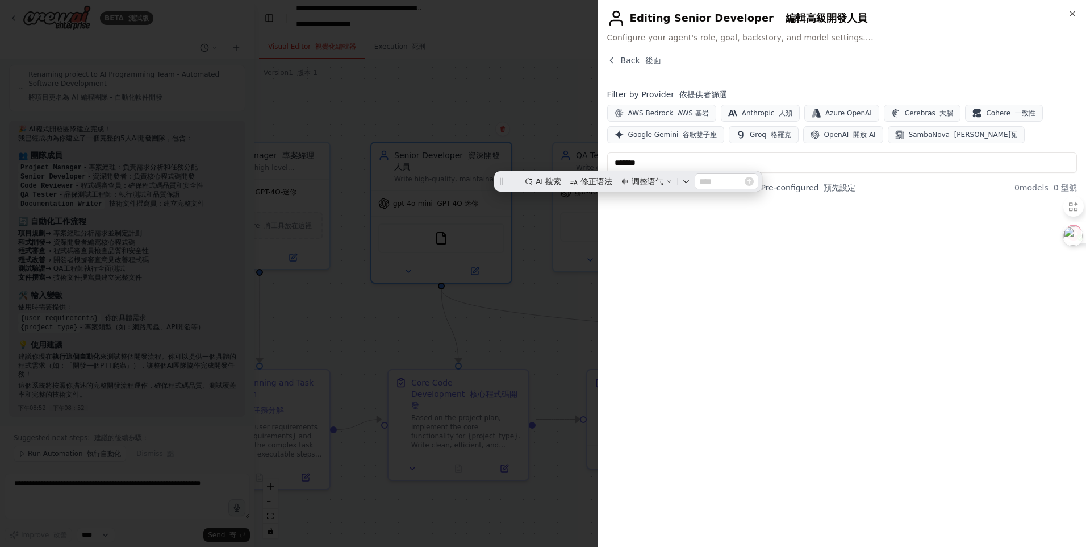
click at [571, 232] on div at bounding box center [543, 273] width 1086 height 547
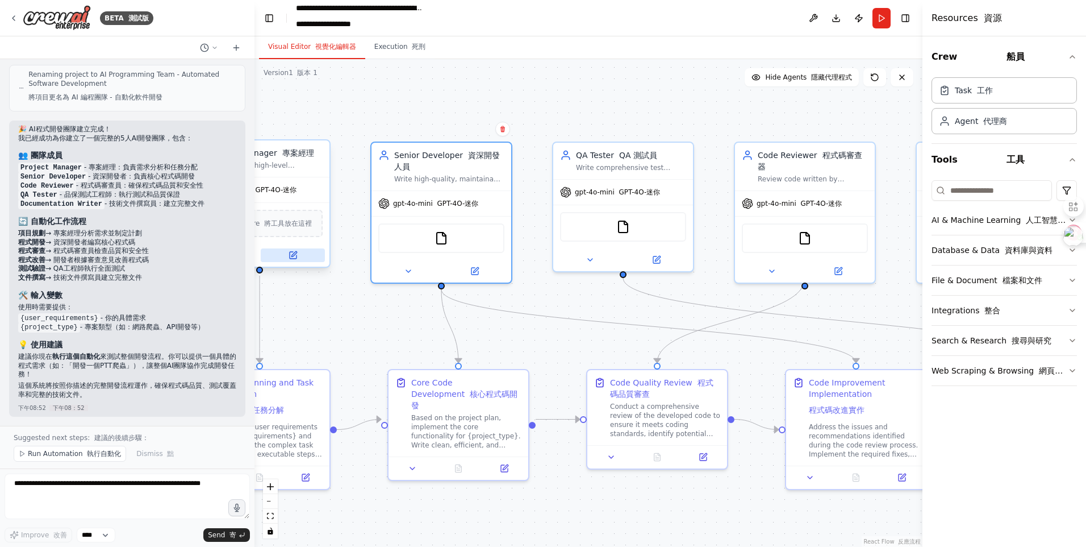
click at [294, 260] on button at bounding box center [293, 255] width 64 height 14
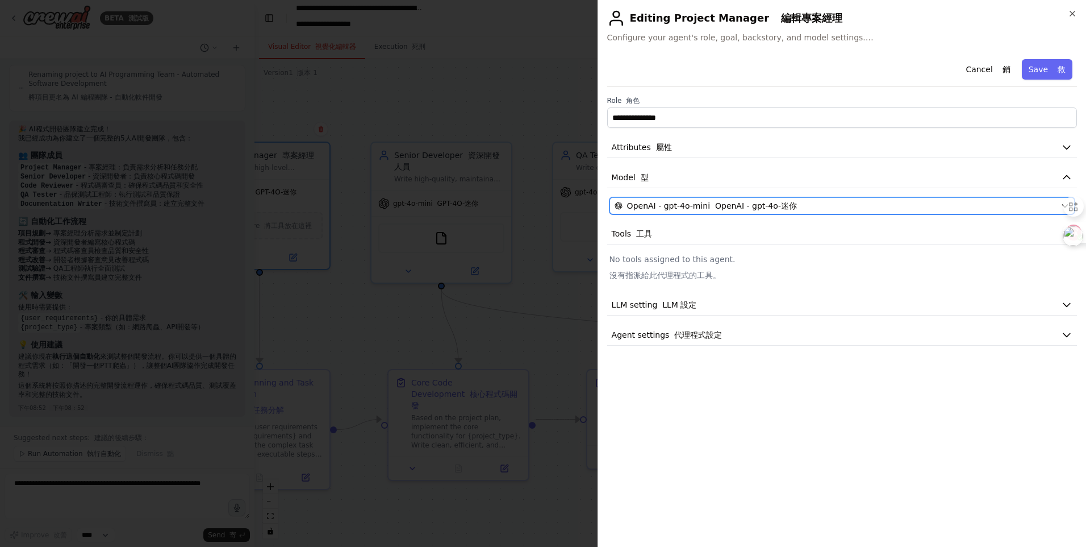
click at [712, 206] on font "button" at bounding box center [712, 205] width 5 height 9
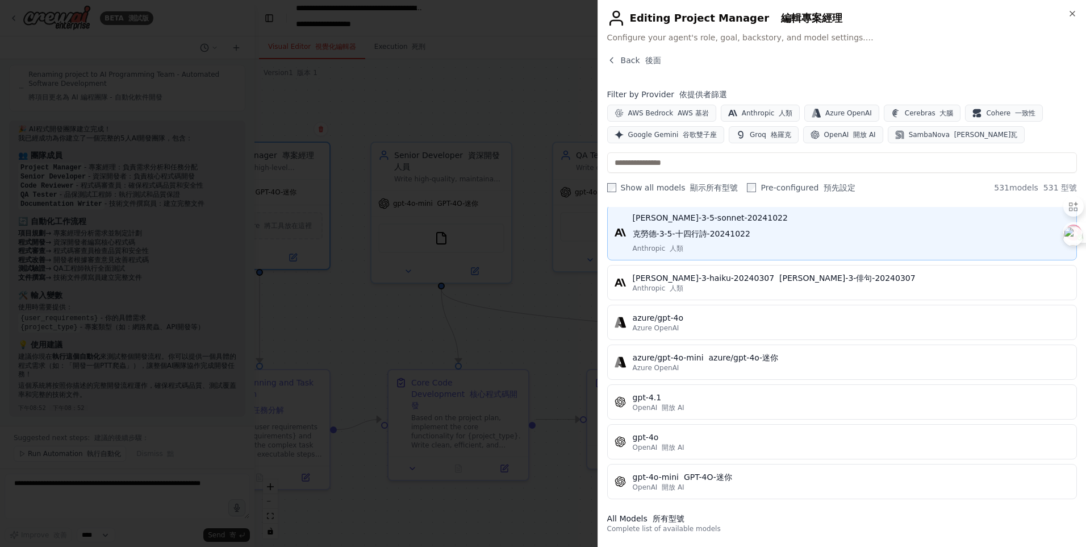
scroll to position [114, 0]
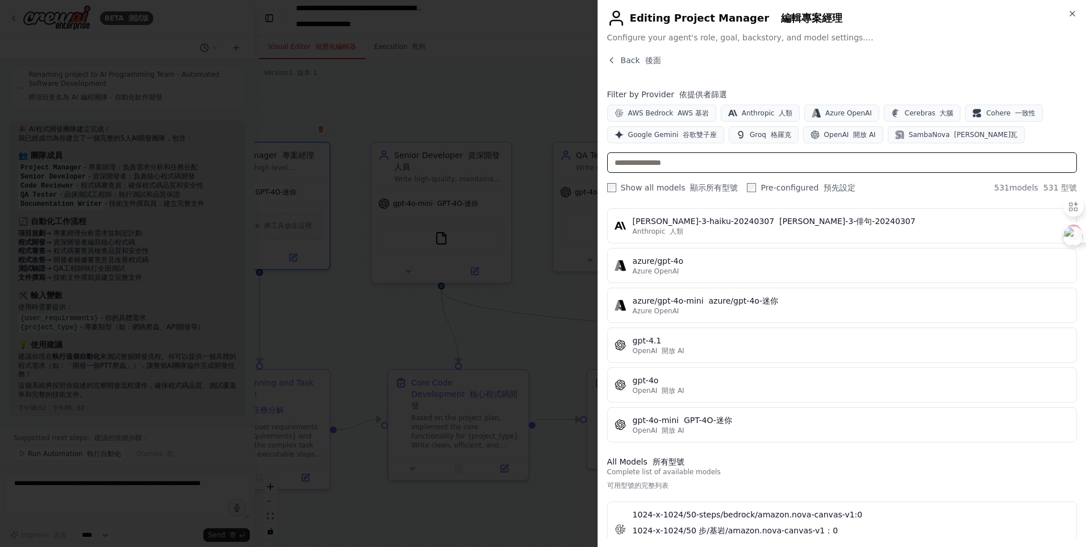
click at [683, 155] on input "text" at bounding box center [842, 162] width 470 height 20
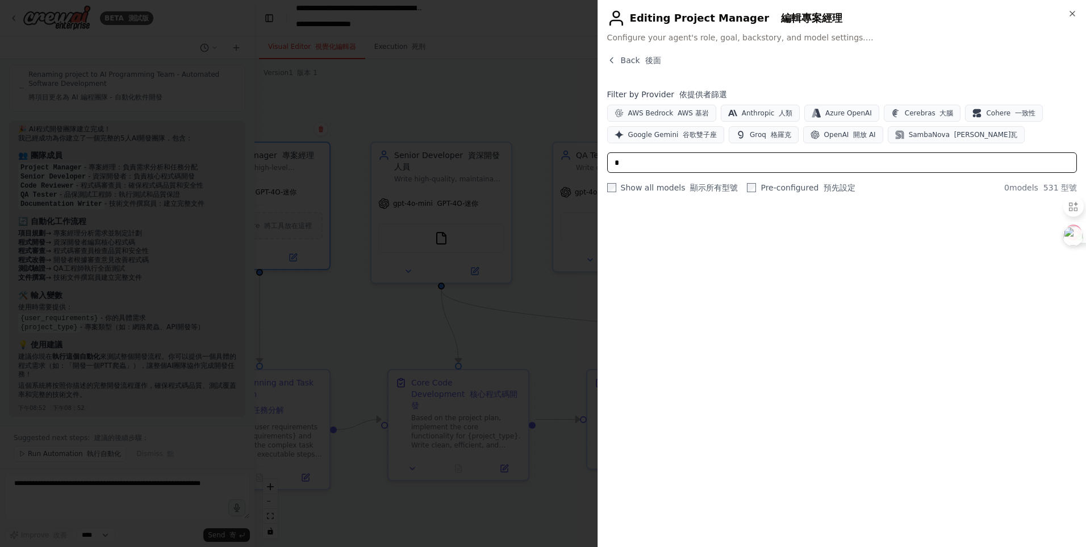
scroll to position [0, 0]
type input "*"
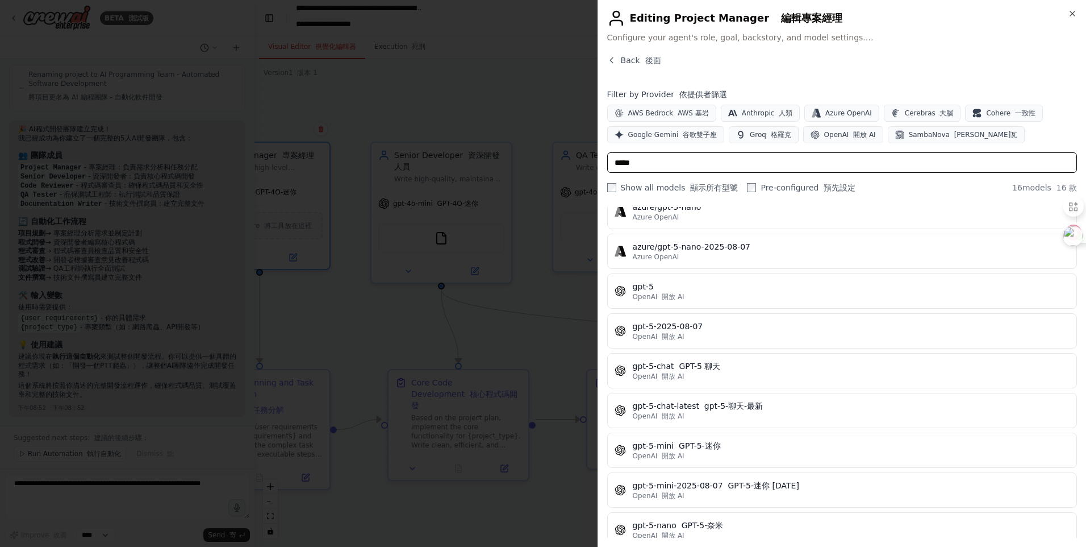
scroll to position [308, 0]
type input "*****"
click at [657, 138] on span "Google Gemini 谷歌雙子座" at bounding box center [672, 134] width 89 height 9
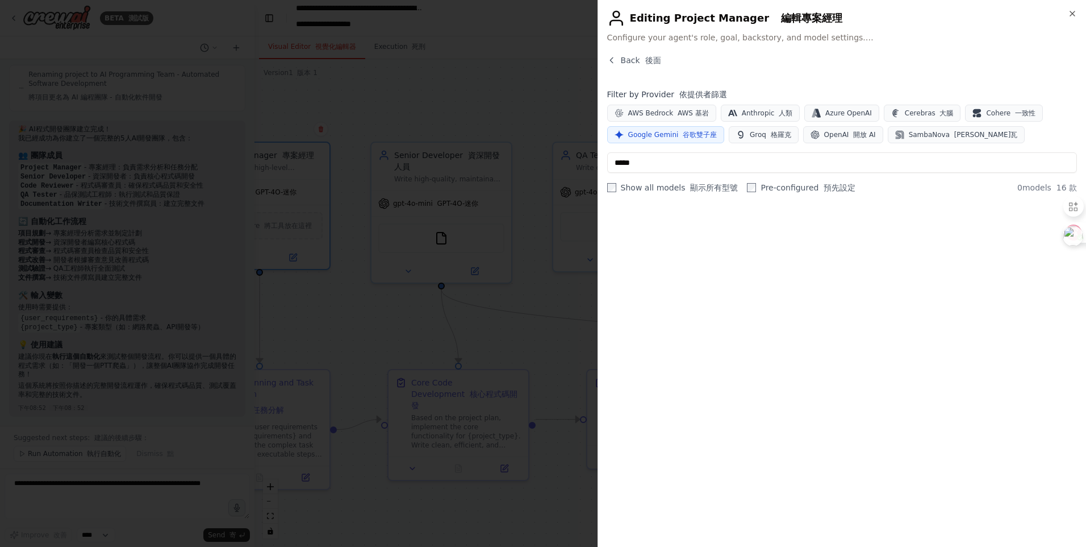
scroll to position [0, 0]
click at [931, 155] on input "*****" at bounding box center [842, 162] width 470 height 20
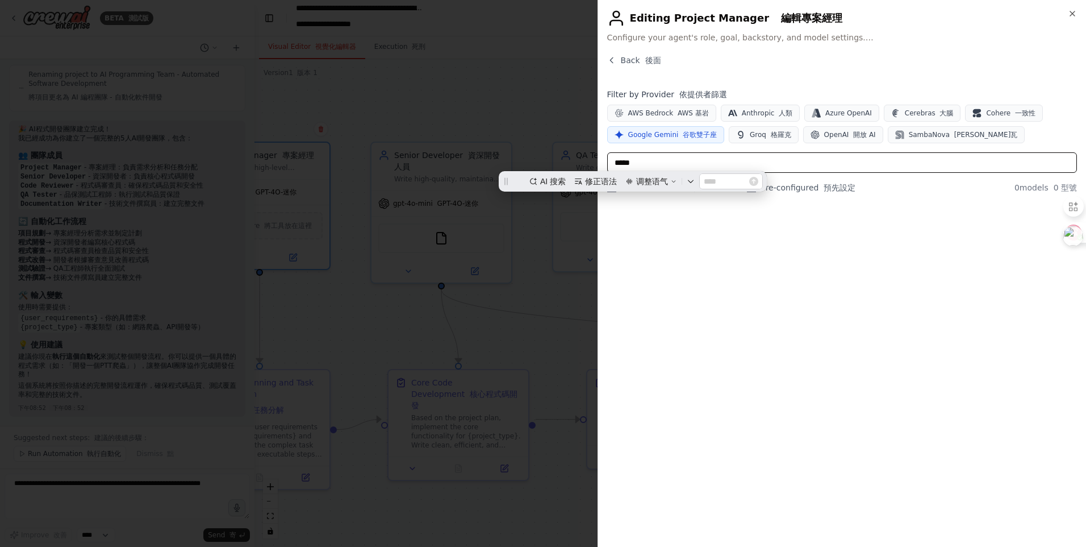
click at [931, 155] on input "*****" at bounding box center [842, 162] width 470 height 20
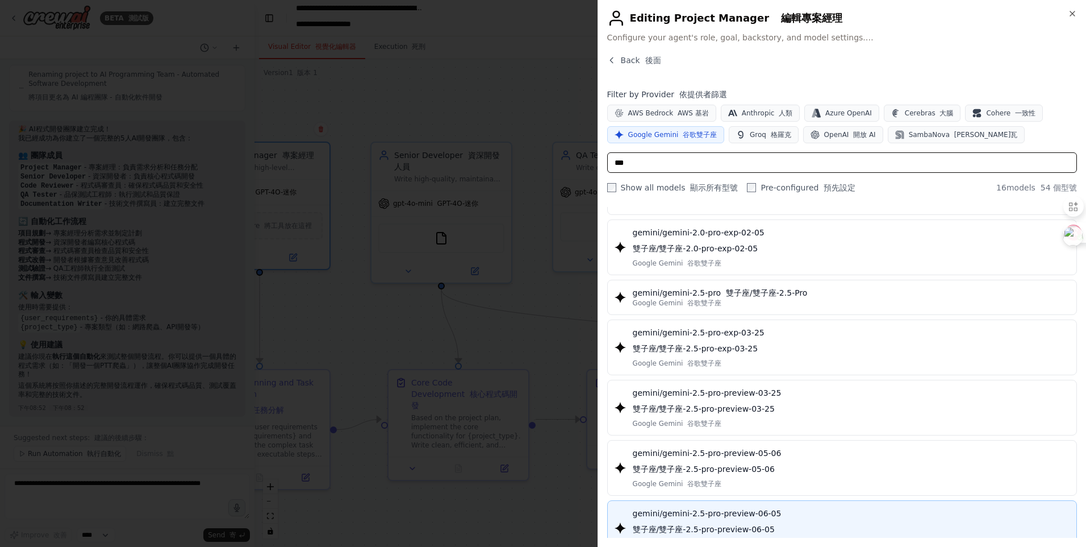
scroll to position [326, 0]
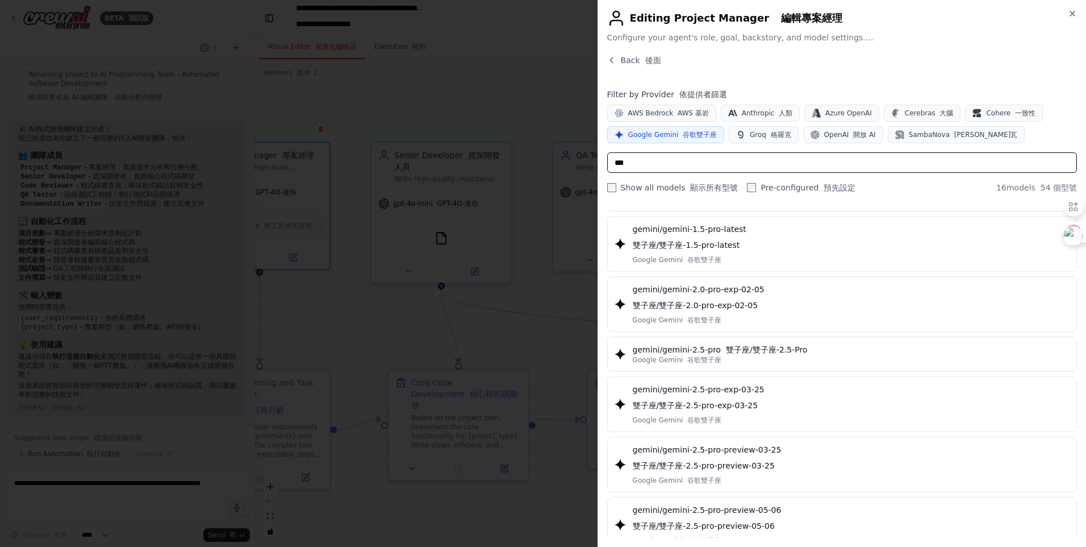
click at [703, 154] on input "***" at bounding box center [842, 162] width 470 height 20
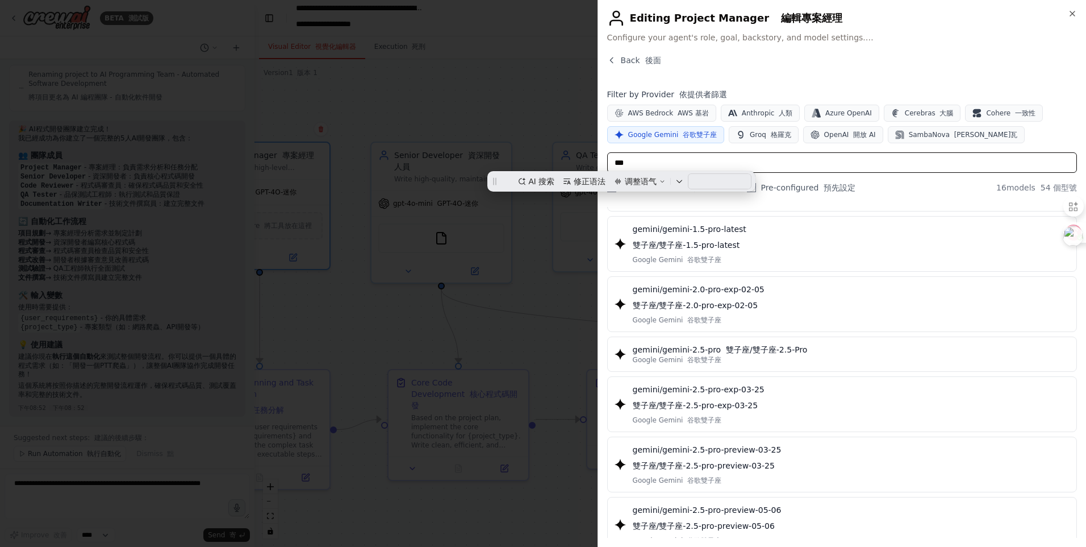
click at [703, 154] on input "***" at bounding box center [842, 162] width 470 height 20
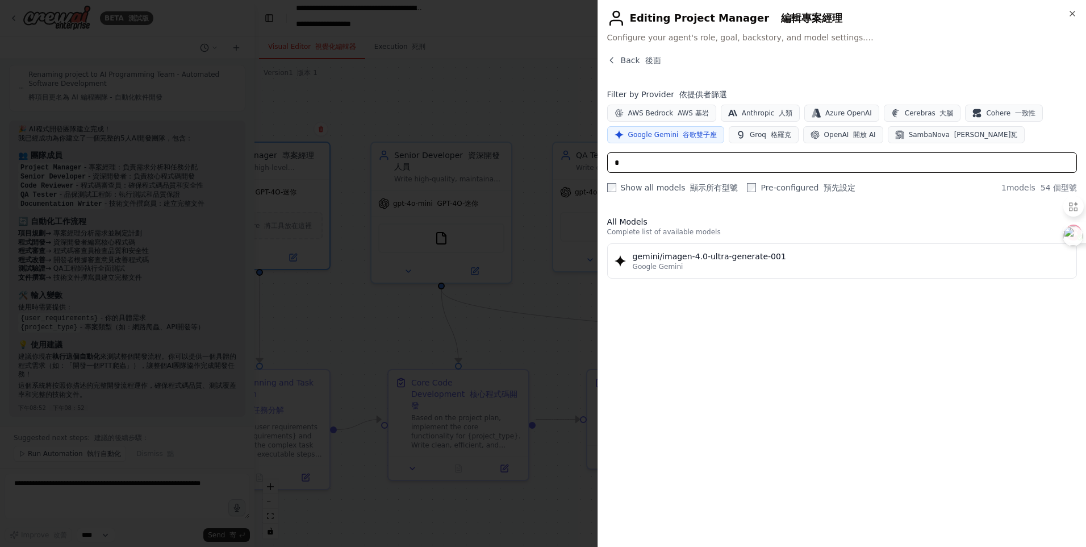
scroll to position [0, 0]
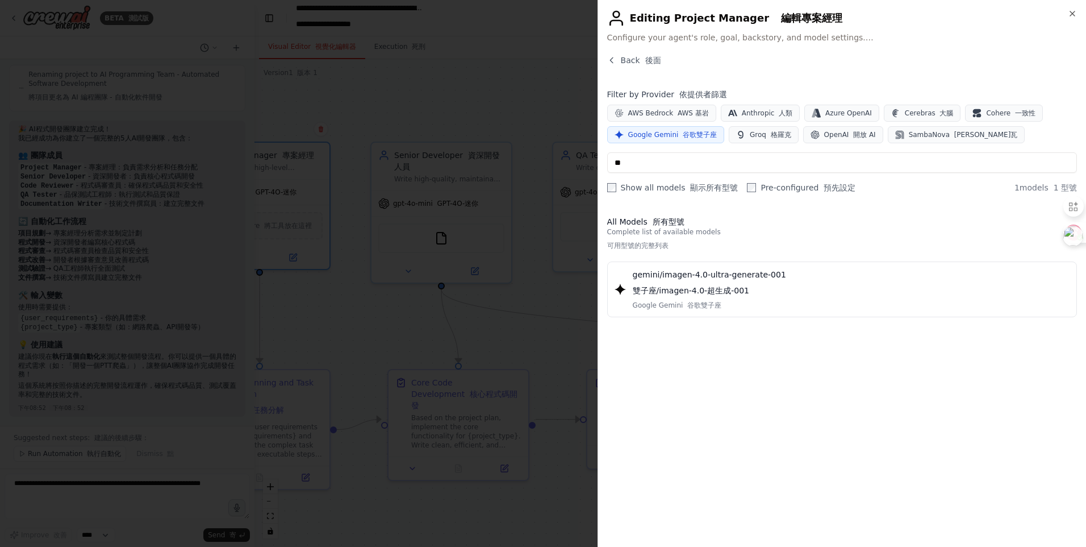
click at [716, 128] on button "Google Gemini 谷歌雙子座" at bounding box center [665, 134] width 117 height 17
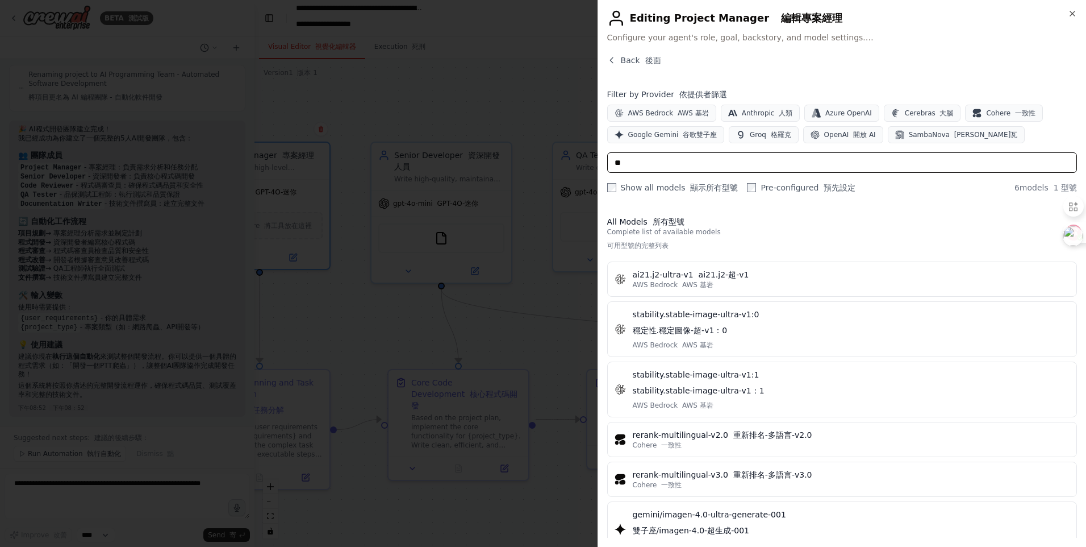
click at [657, 155] on input "**" at bounding box center [842, 162] width 470 height 20
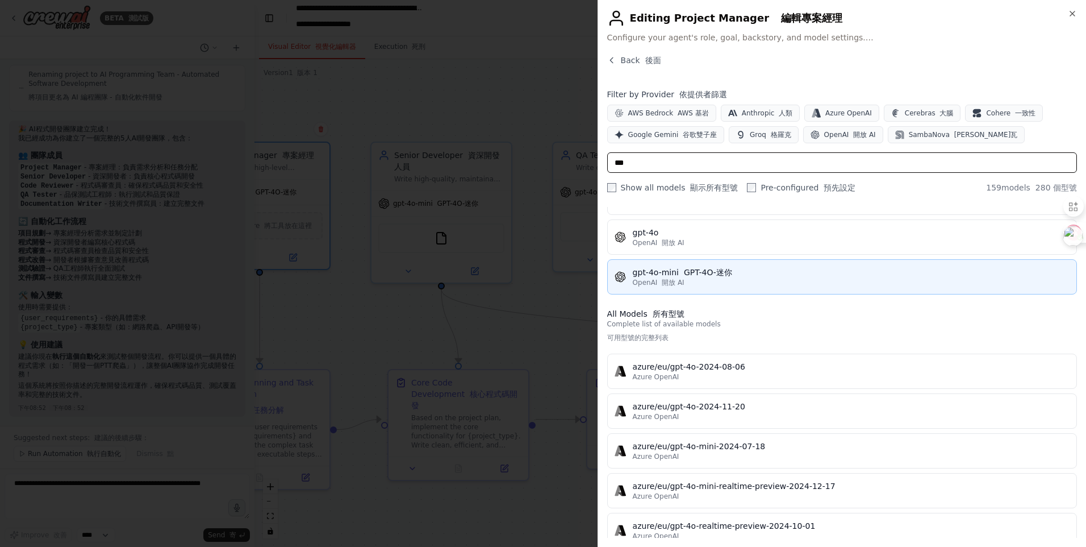
scroll to position [170, 0]
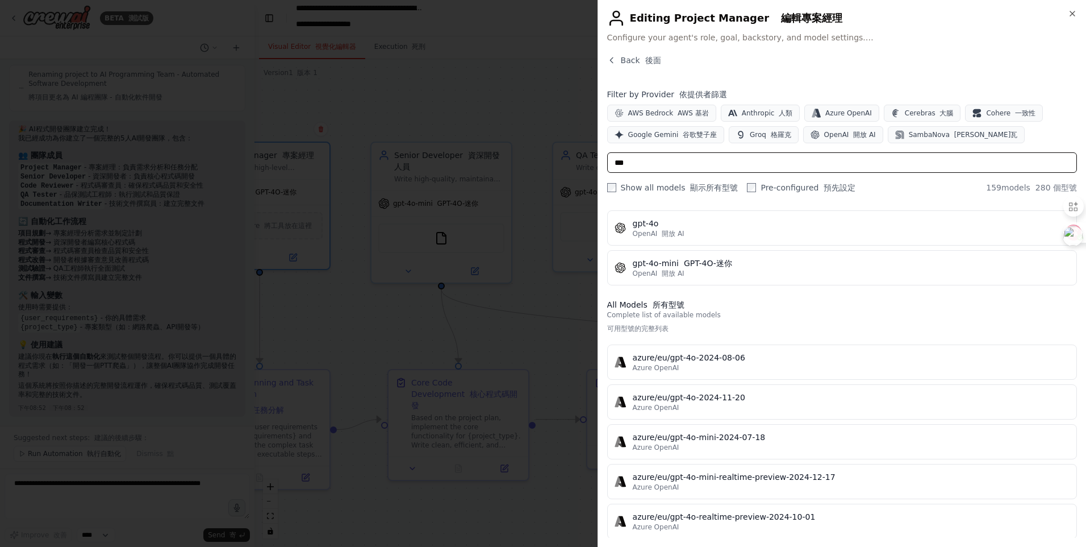
type input "***"
click at [652, 160] on input "***" at bounding box center [842, 162] width 470 height 20
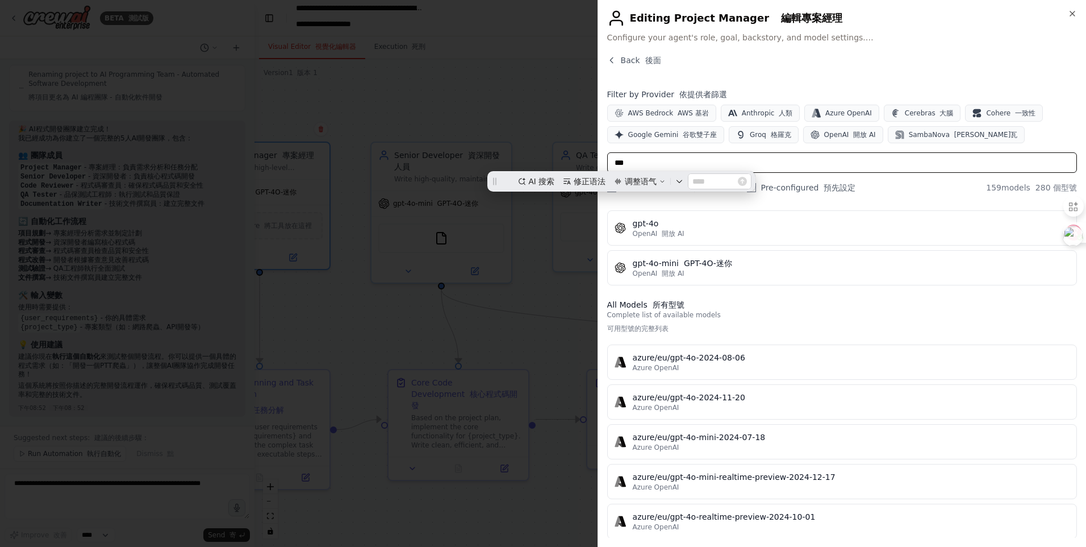
click at [652, 160] on input "***" at bounding box center [842, 162] width 470 height 20
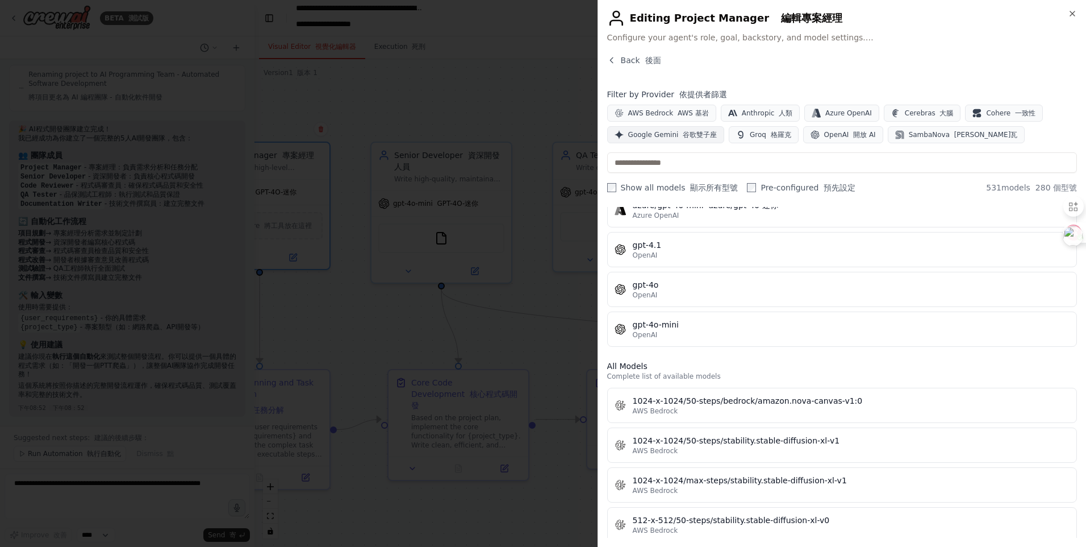
click at [663, 130] on span "Google Gemini 谷歌雙子座" at bounding box center [672, 134] width 89 height 9
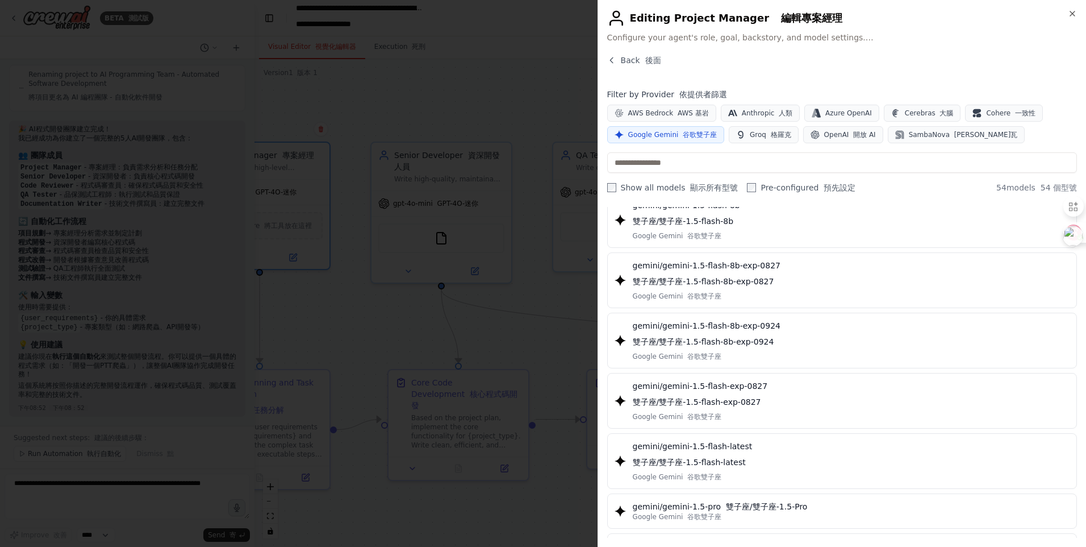
scroll to position [181, 0]
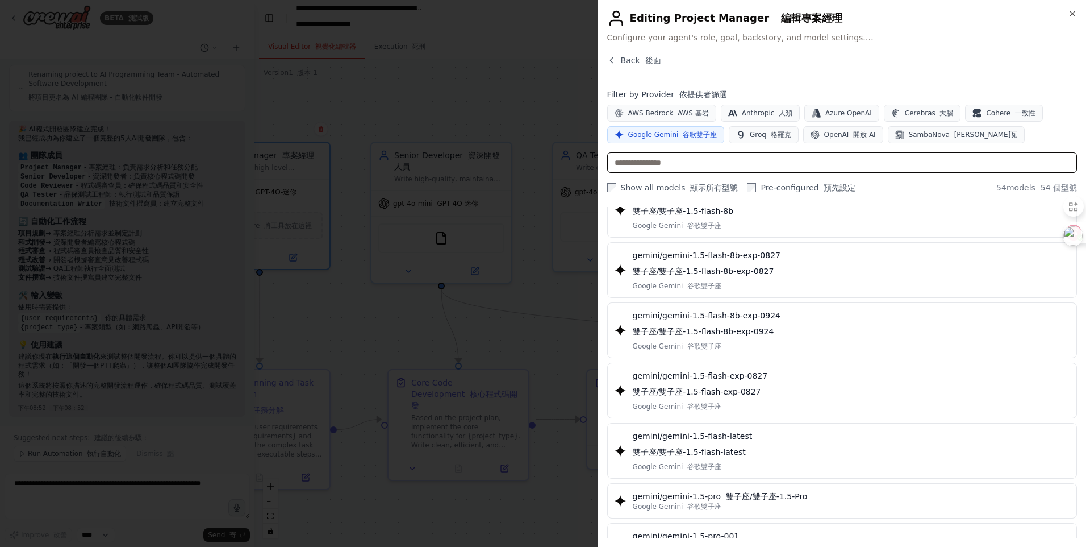
click at [706, 160] on input "text" at bounding box center [842, 162] width 470 height 20
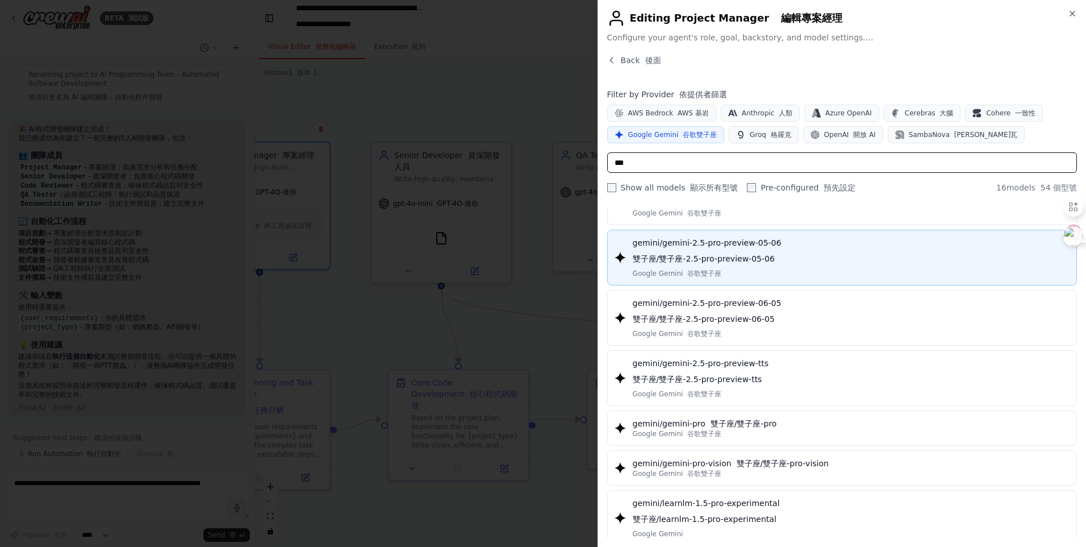
scroll to position [531, 0]
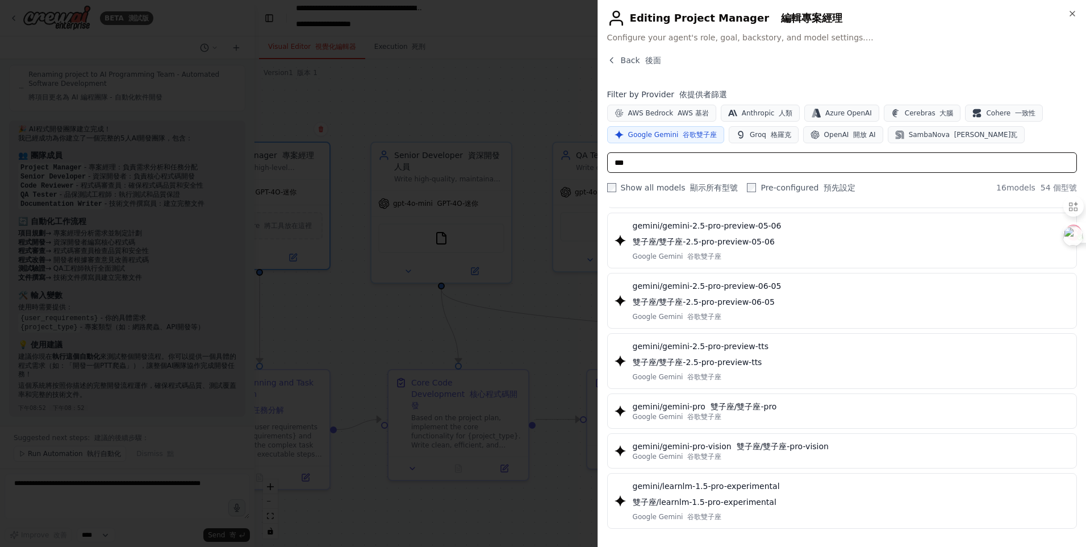
type input "***"
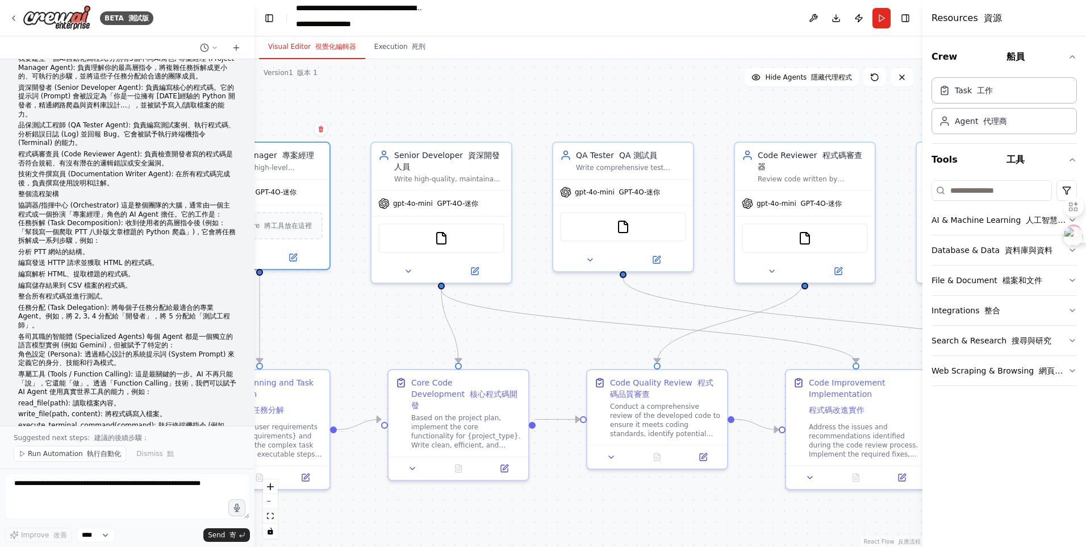
scroll to position [0, 0]
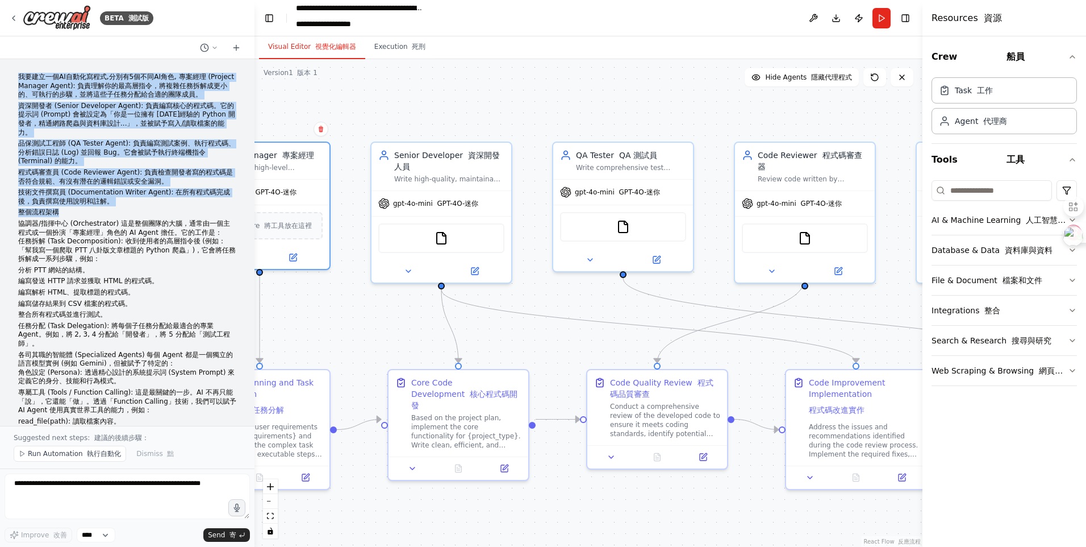
drag, startPoint x: 19, startPoint y: 75, endPoint x: 153, endPoint y: 224, distance: 200.0
click at [153, 224] on div "我要建立一個AI自動化寫程式,分別有5個不同AI角色, 專案經理 (Project Manager Agent): 負責理解你的最高層指令，將複雜任務拆解成更…" at bounding box center [127, 379] width 218 height 613
copy div "我要建立一個AI自動化寫程式,分別有5個不同AI角色, 專案經理 (Project Manager Agent): 負責理解你的最高層指令，將複雜任務拆解成更…"
click at [117, 206] on p "技術文件撰寫員 (Documentation Writer Agent): 在所有程式碼完成後，負責撰寫使用說明和註解。" at bounding box center [127, 197] width 218 height 18
copy div "我要建立一個AI自動化寫程式,分別有5個不同AI角色, 專案經理 (Project Manager Agent): 負責理解你的最高層指令，將複雜任務拆解成更…"
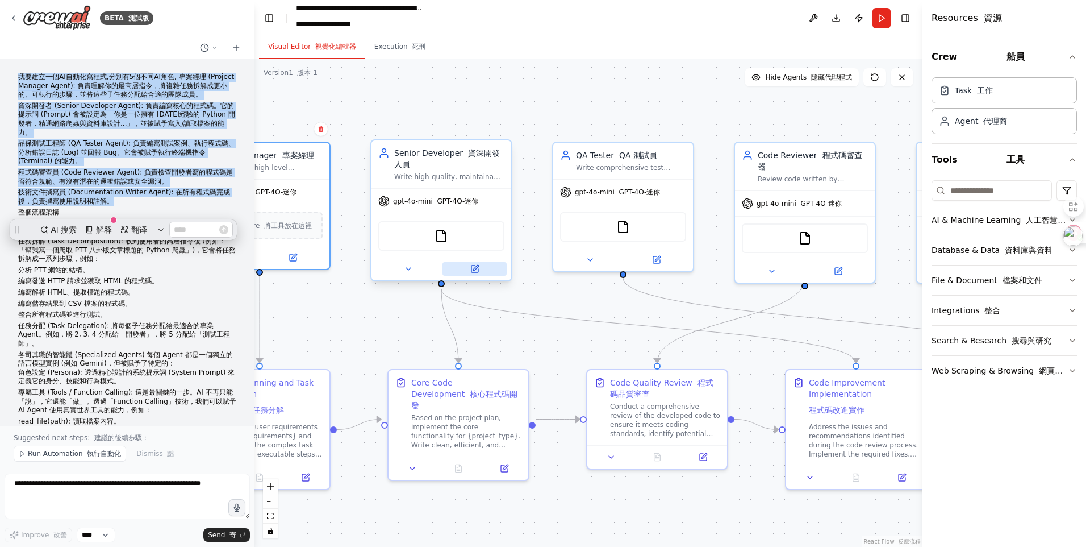
click at [473, 266] on icon at bounding box center [475, 268] width 7 height 7
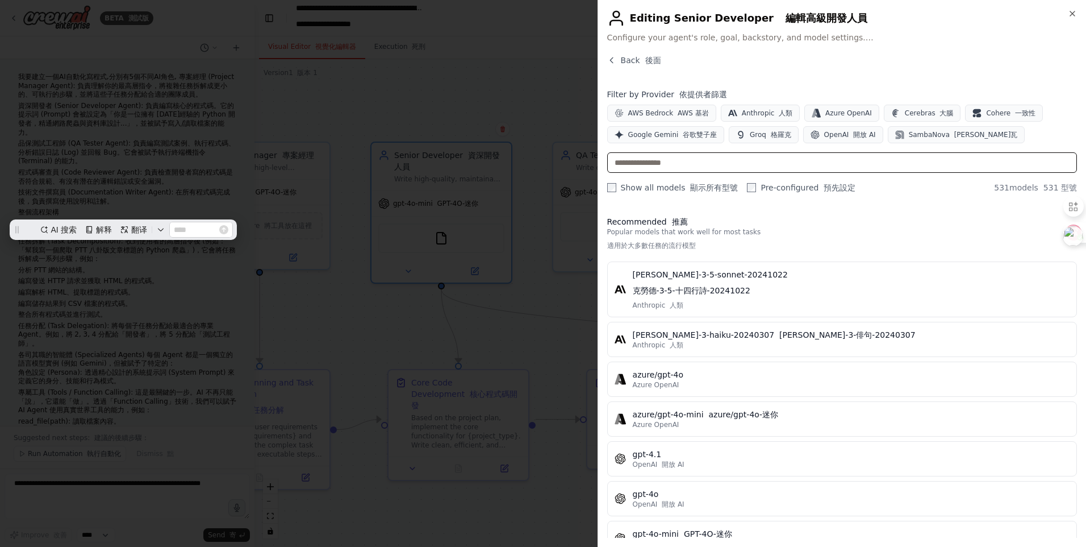
drag, startPoint x: 785, startPoint y: 161, endPoint x: 796, endPoint y: 174, distance: 17.4
click at [785, 161] on input "text" at bounding box center [842, 162] width 470 height 20
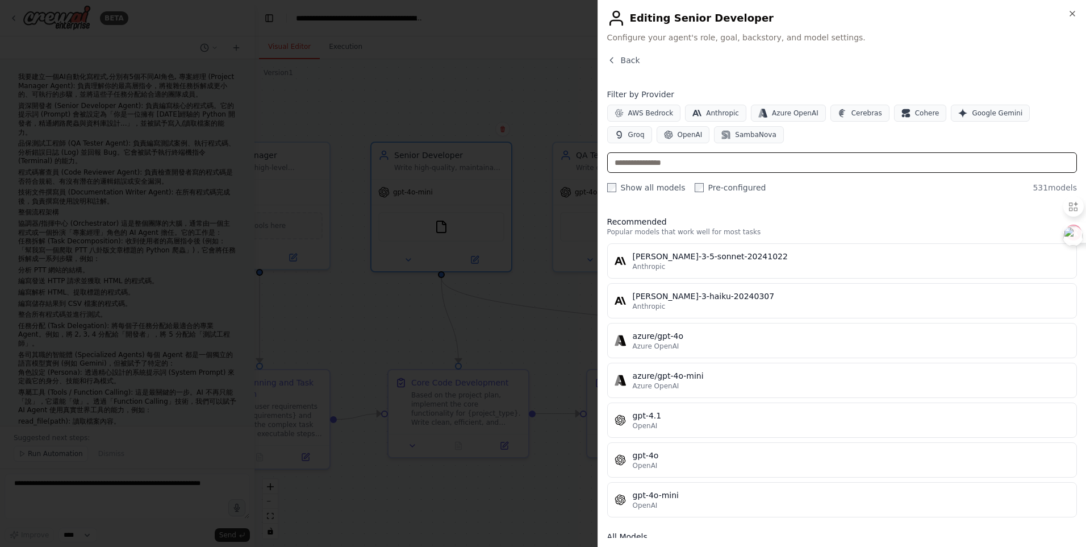
click at [748, 167] on input "text" at bounding box center [842, 162] width 470 height 20
paste input "******"
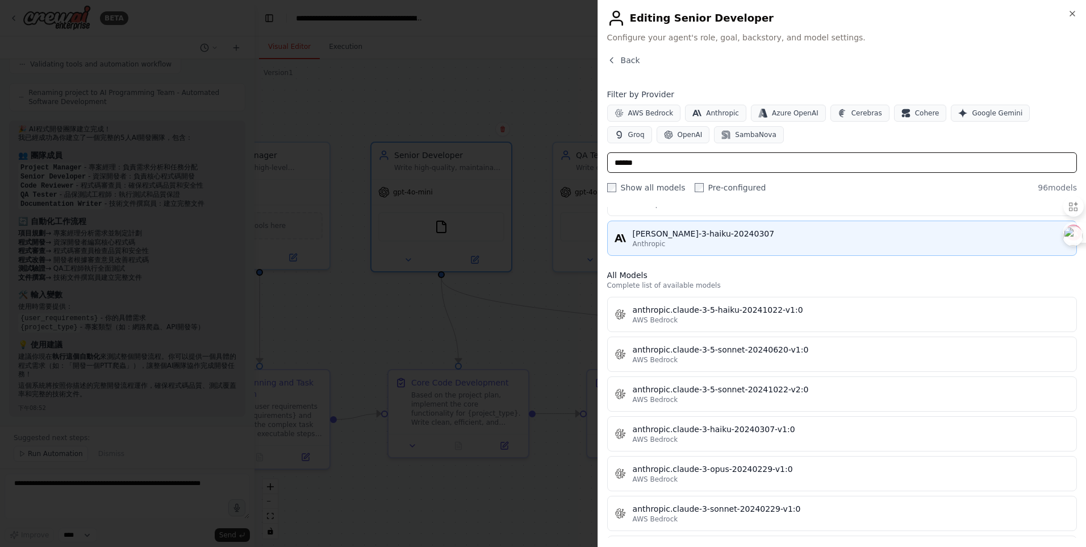
scroll to position [170, 0]
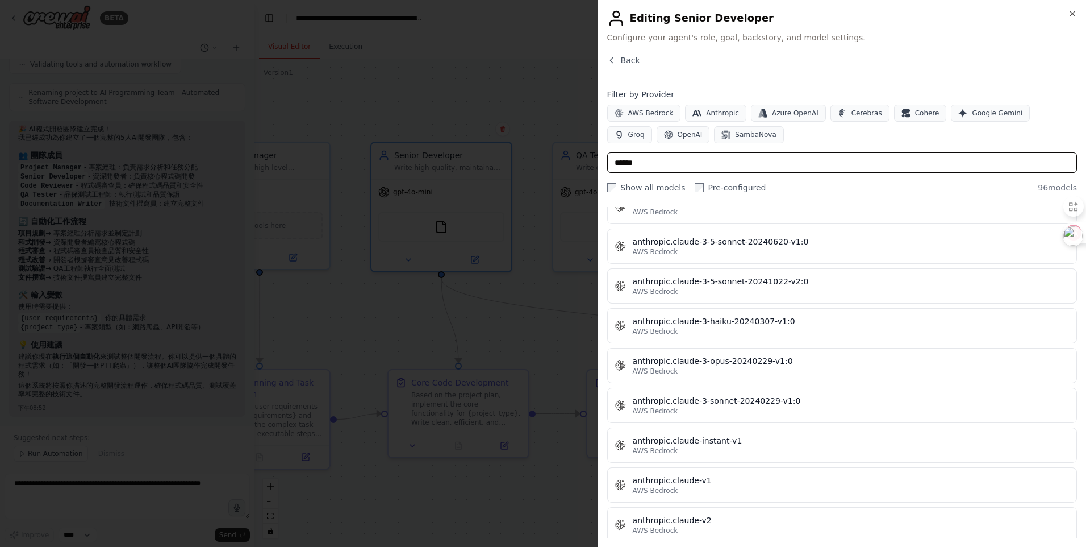
type input "******"
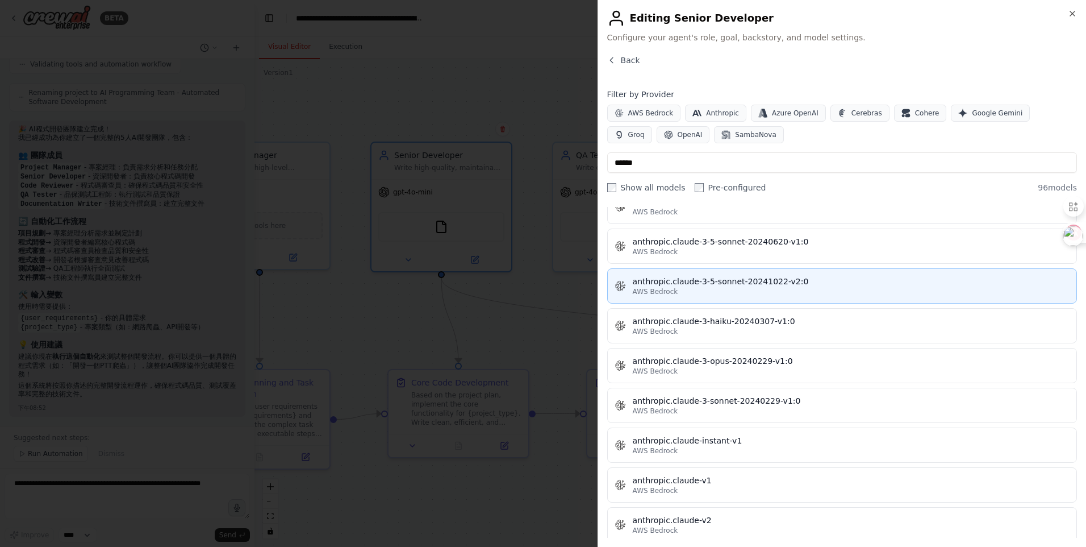
click at [807, 280] on div "anthropic.claude-3-5-sonnet-20241022-v2:0" at bounding box center [851, 281] width 437 height 11
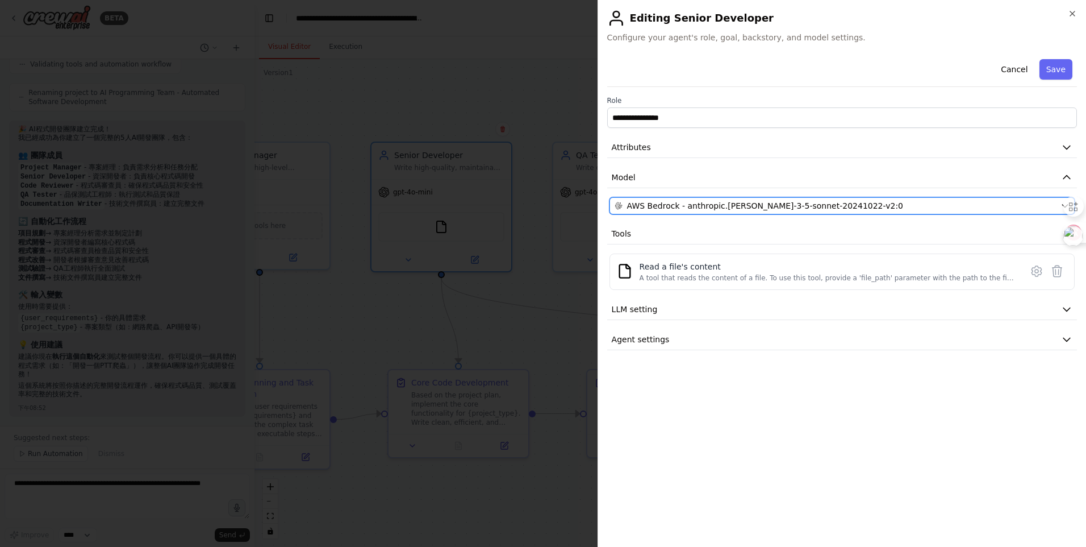
click at [850, 209] on span "AWS Bedrock - anthropic.[PERSON_NAME]-3-5-sonnet-20241022-v2:0" at bounding box center [765, 205] width 276 height 11
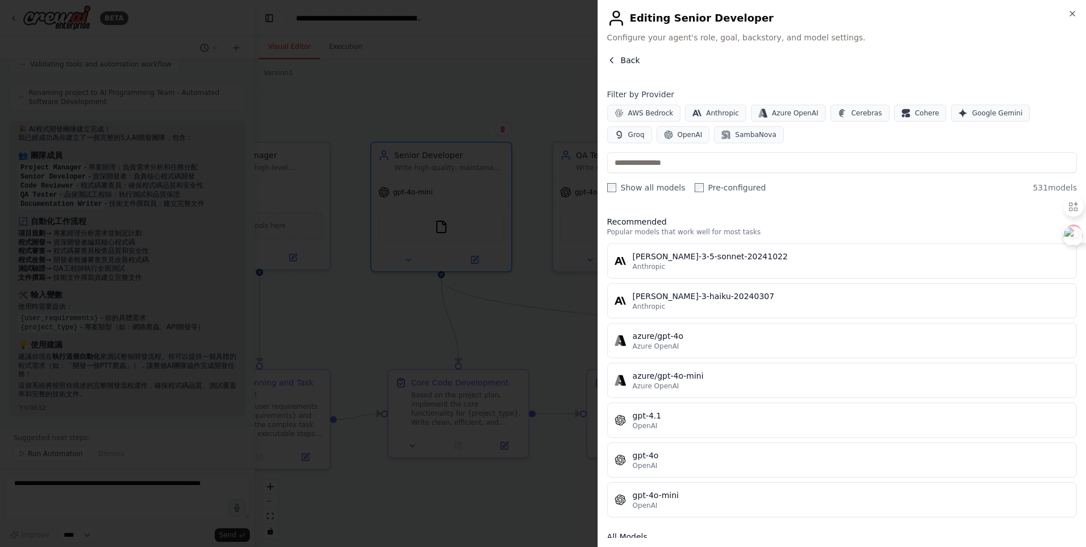
click at [617, 60] on button "Back" at bounding box center [623, 60] width 33 height 11
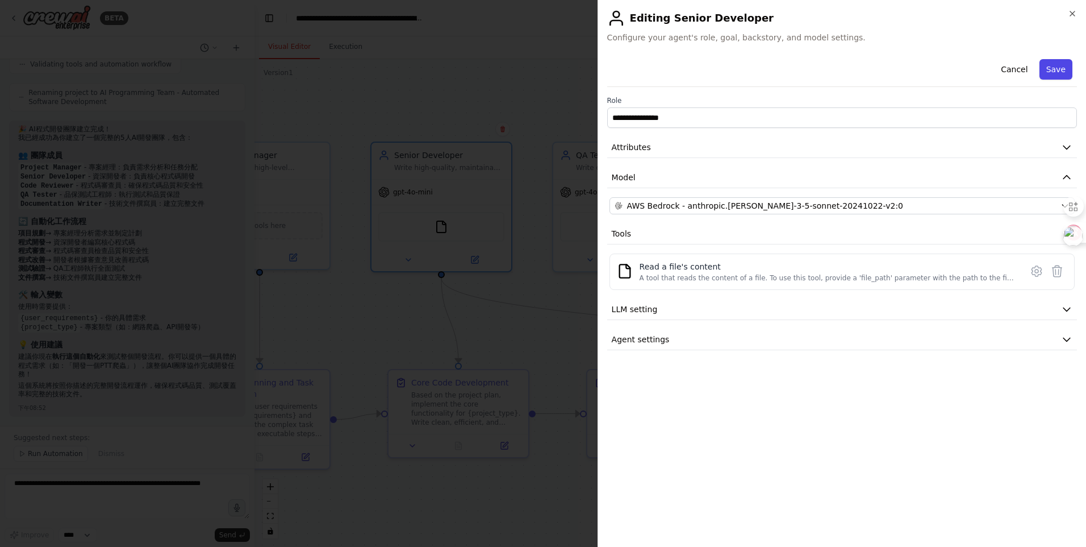
click at [1051, 60] on button "Save" at bounding box center [1056, 69] width 33 height 20
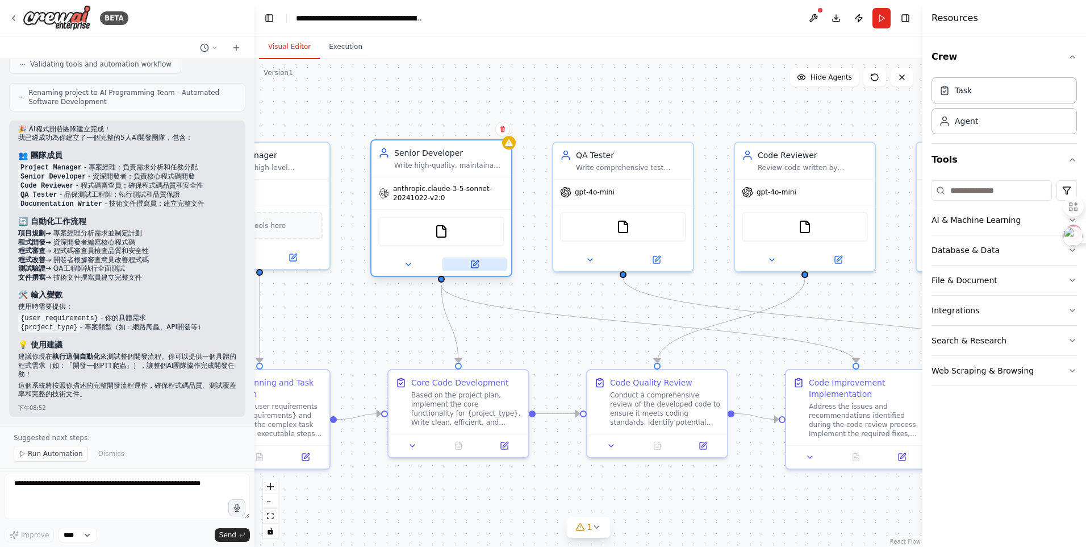
click at [485, 263] on button at bounding box center [475, 264] width 64 height 14
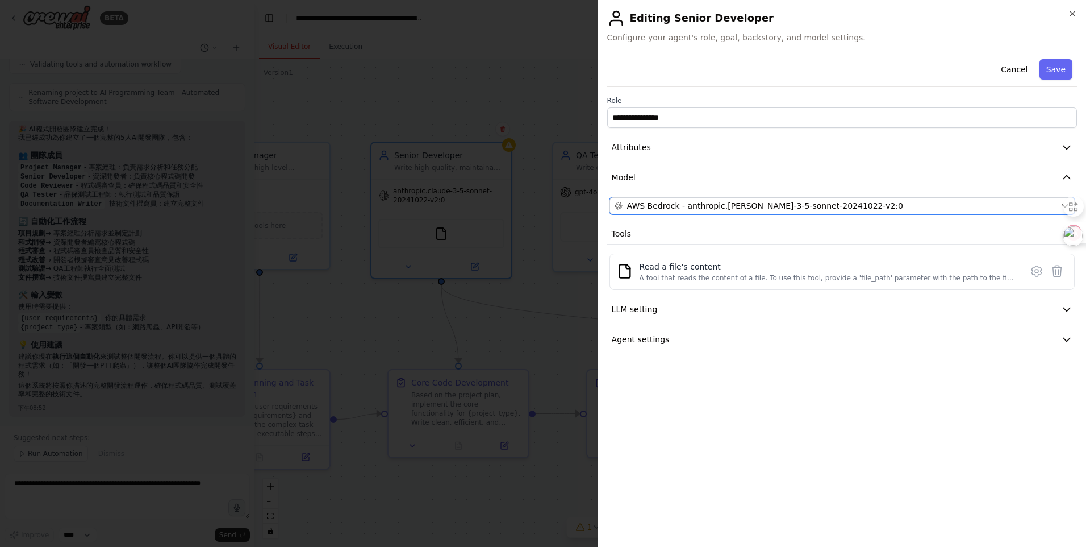
click at [692, 207] on span "AWS Bedrock - anthropic.[PERSON_NAME]-3-5-sonnet-20241022-v2:0" at bounding box center [765, 205] width 276 height 11
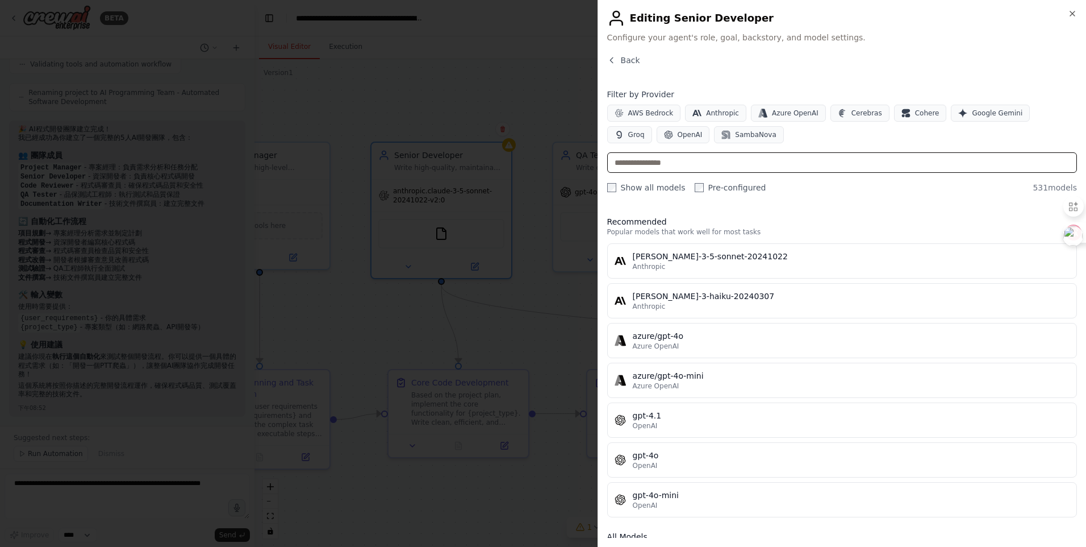
click at [703, 168] on input "text" at bounding box center [842, 162] width 470 height 20
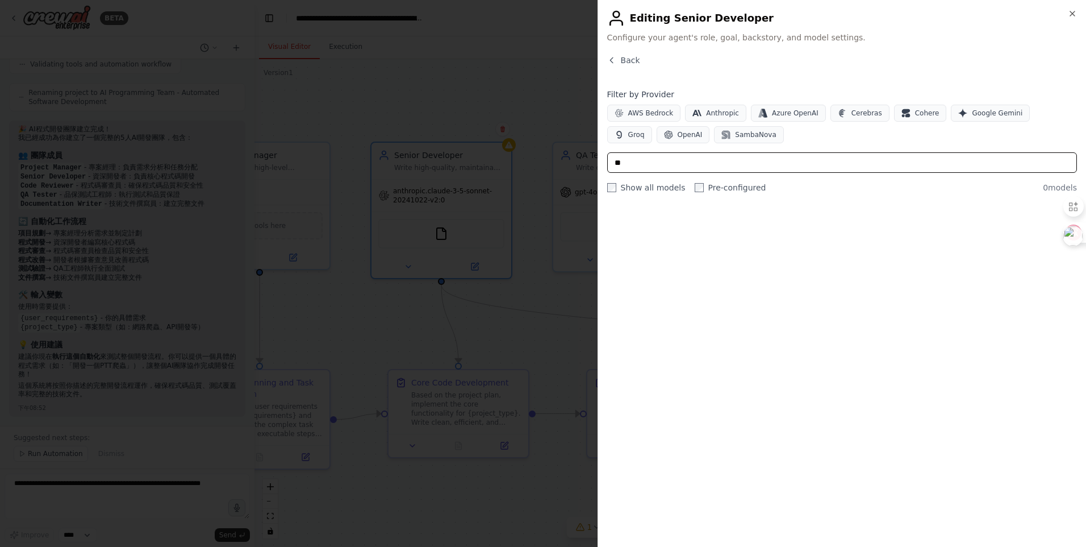
type input "**"
type input "*"
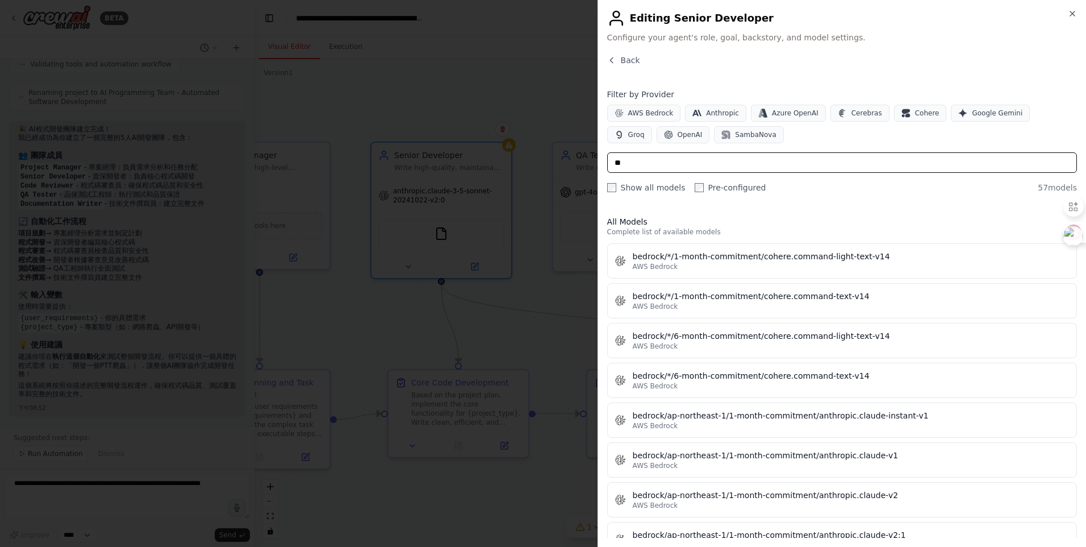
type input "*"
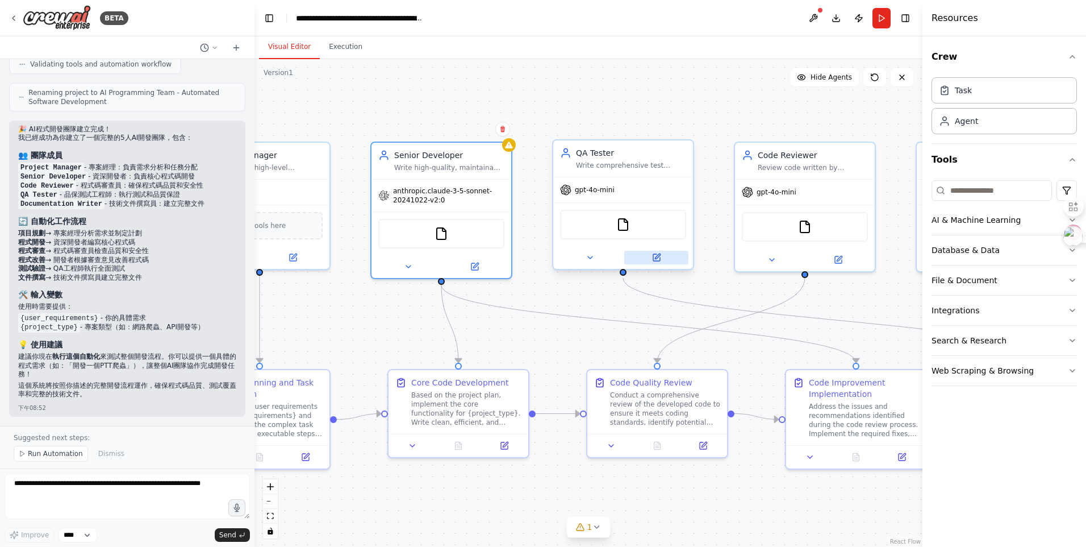
click at [663, 251] on button at bounding box center [656, 258] width 64 height 14
click at [661, 253] on icon at bounding box center [656, 257] width 9 height 9
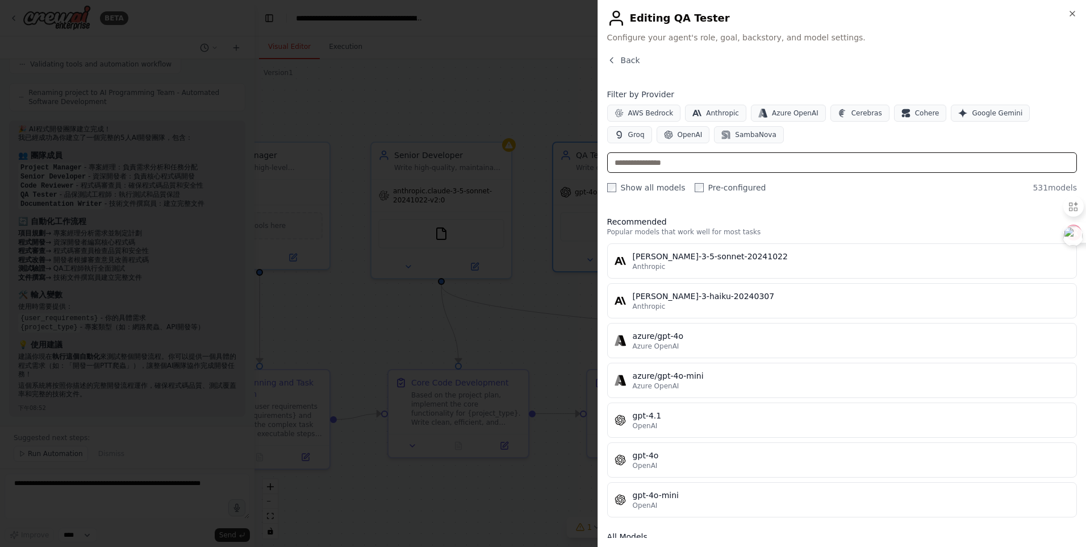
click at [751, 160] on input "text" at bounding box center [842, 162] width 470 height 20
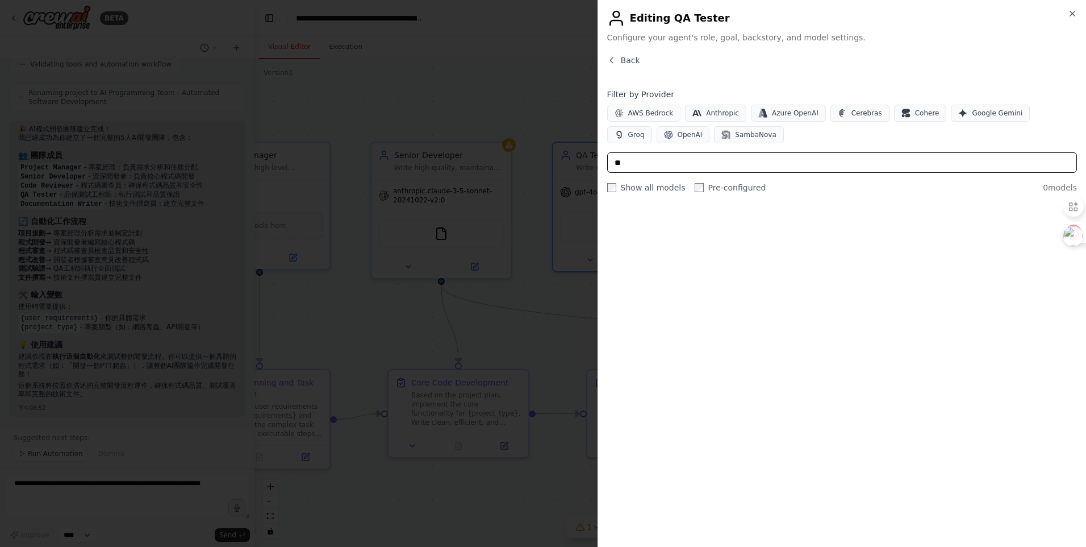
type input "*"
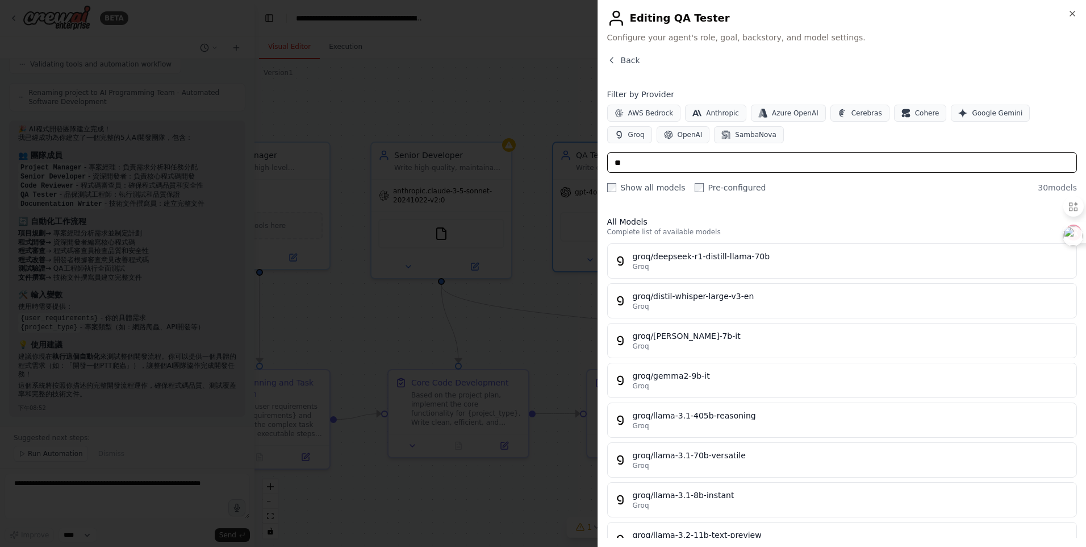
type input "*"
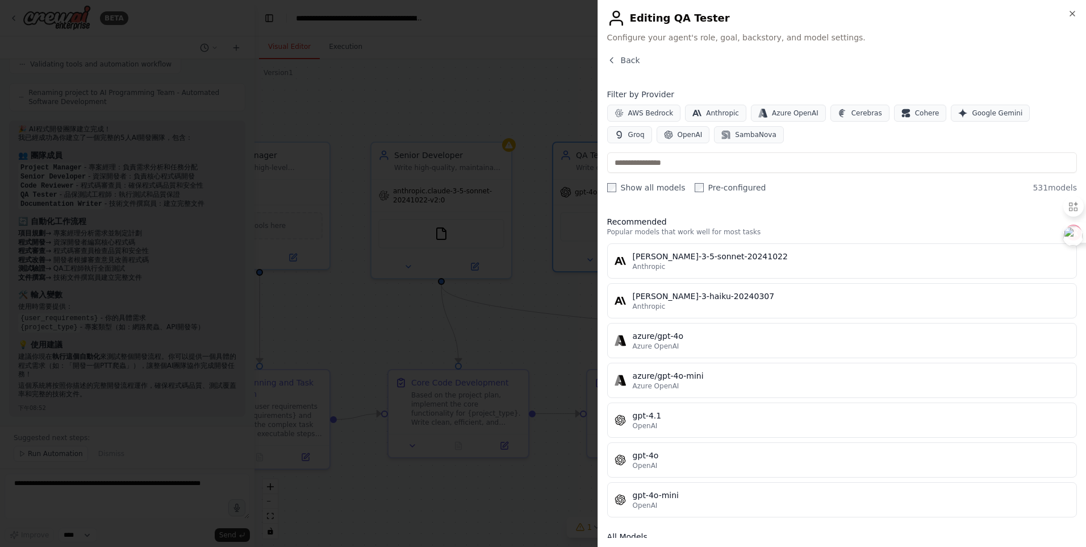
click at [522, 335] on div at bounding box center [543, 273] width 1086 height 547
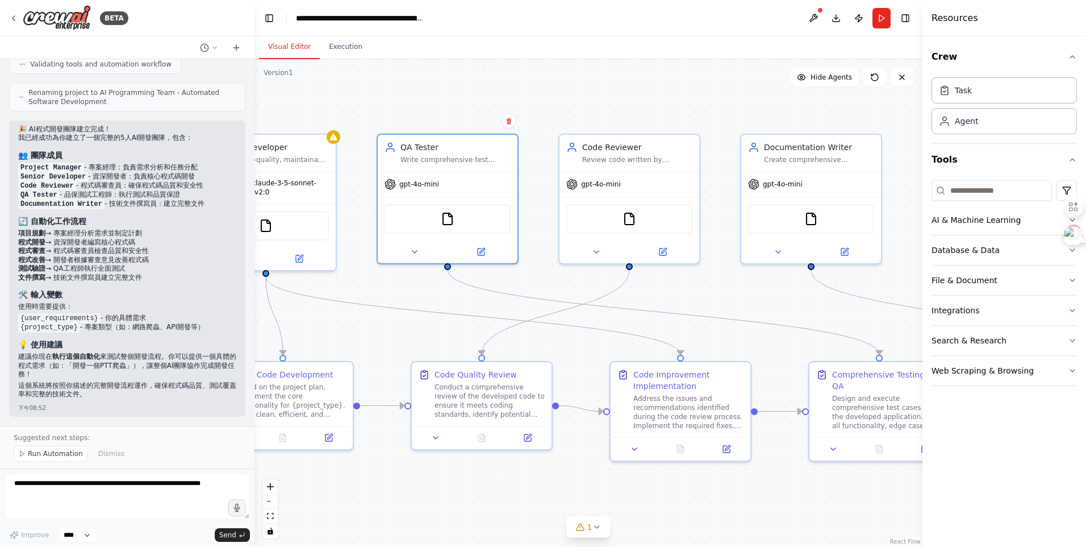
drag, startPoint x: 674, startPoint y: 497, endPoint x: 433, endPoint y: 493, distance: 240.9
click at [433, 493] on div ".deletable-edge-delete-btn { width: 20px; height: 20px; border: 0px solid #ffff…" at bounding box center [589, 302] width 668 height 487
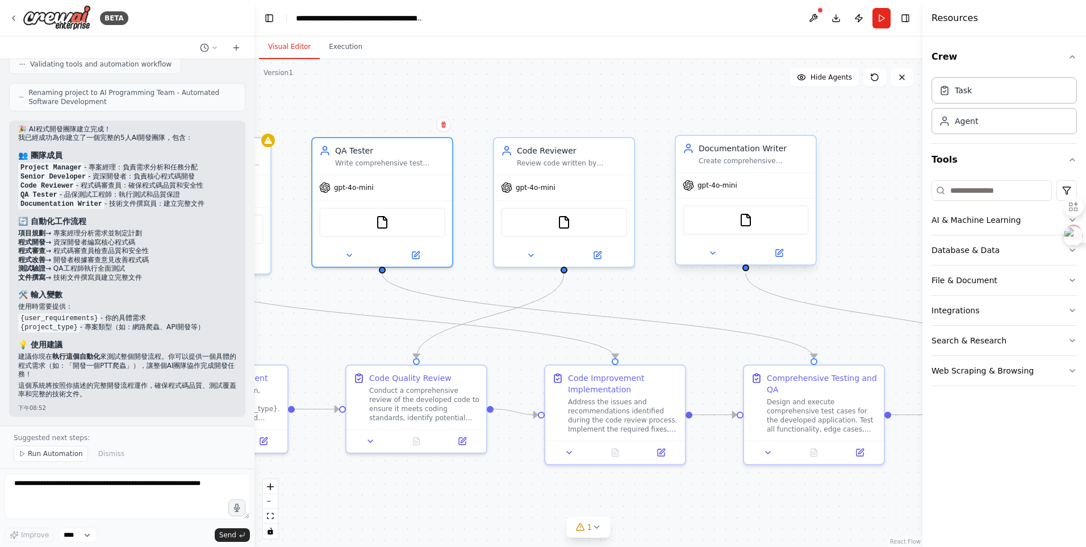
click at [793, 245] on div at bounding box center [746, 252] width 140 height 23
click at [790, 252] on button at bounding box center [779, 253] width 64 height 14
click at [781, 249] on icon at bounding box center [780, 251] width 5 height 5
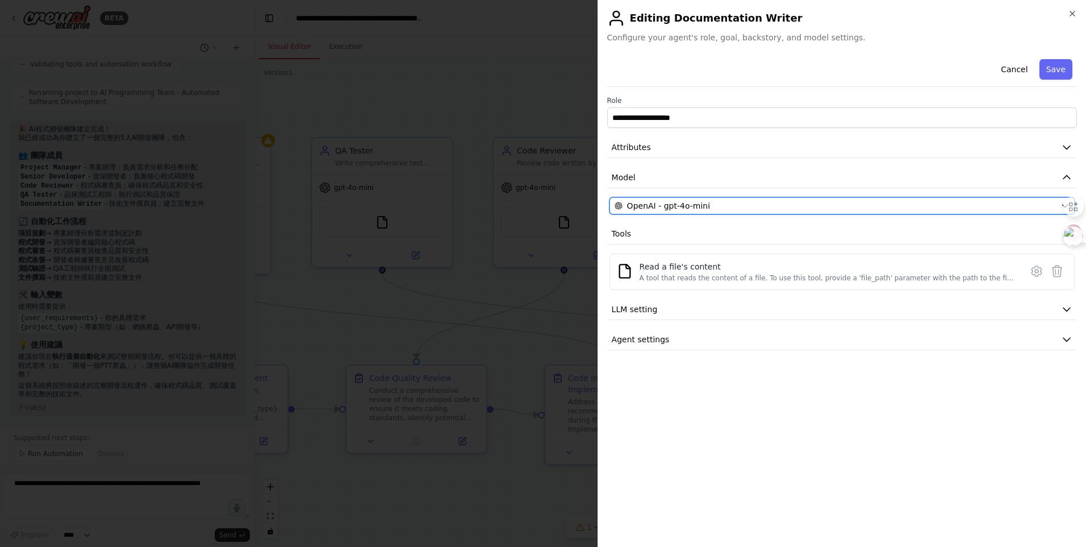
click at [748, 203] on div "OpenAI - gpt-4o-mini" at bounding box center [835, 205] width 441 height 11
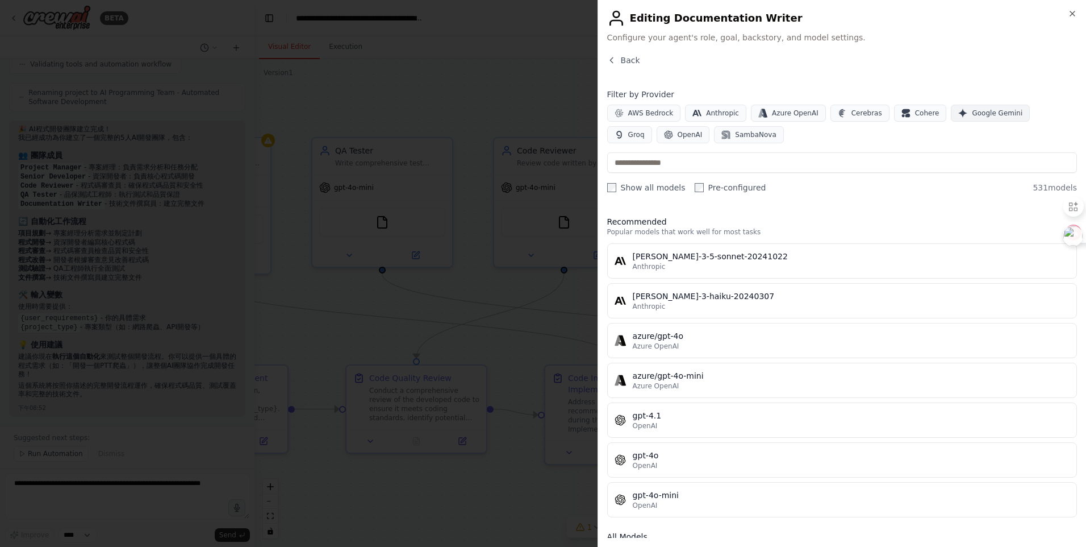
click at [999, 116] on span "Google Gemini" at bounding box center [997, 113] width 51 height 9
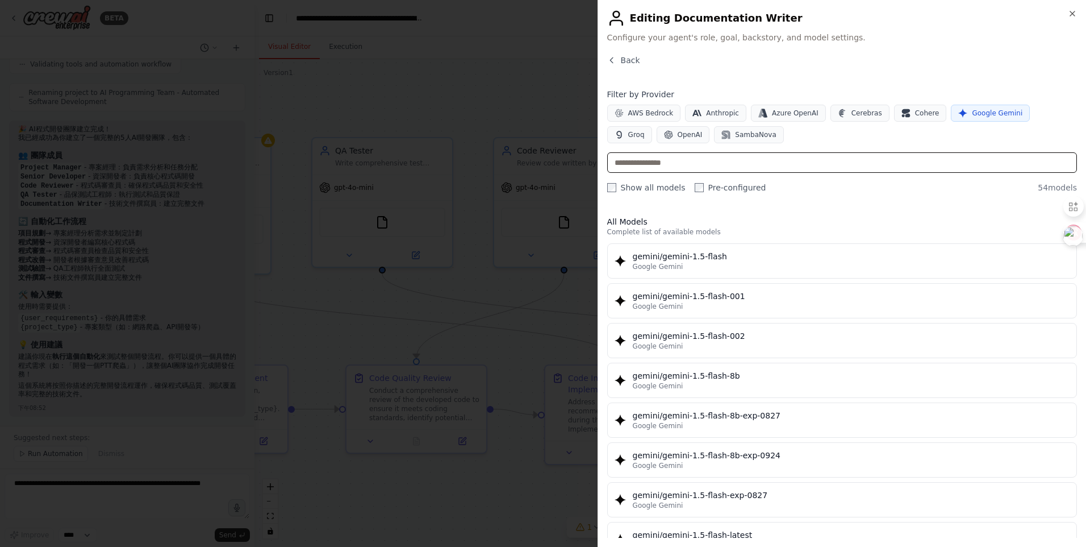
click at [771, 168] on input "text" at bounding box center [842, 162] width 470 height 20
type input "*"
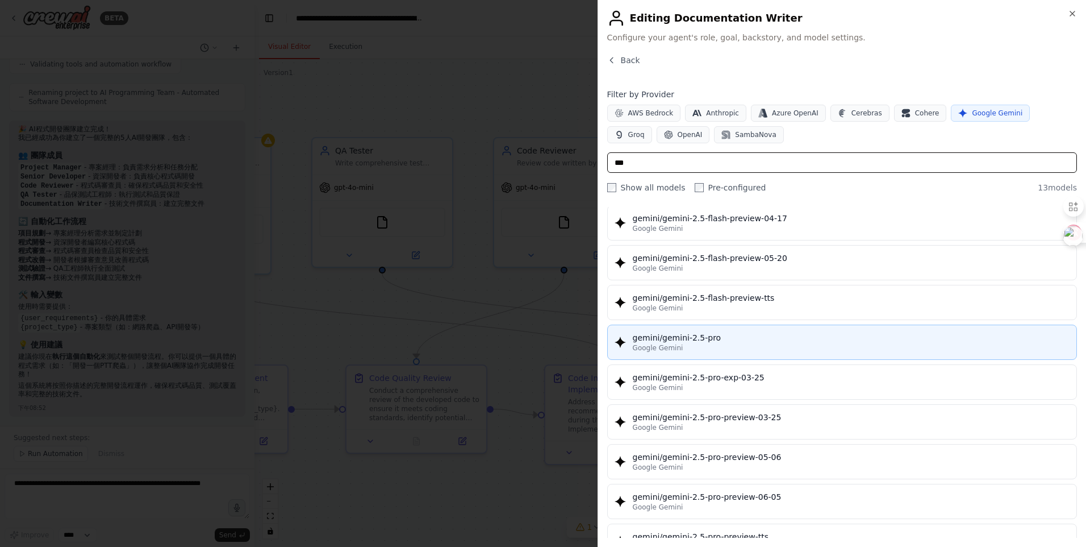
scroll to position [227, 0]
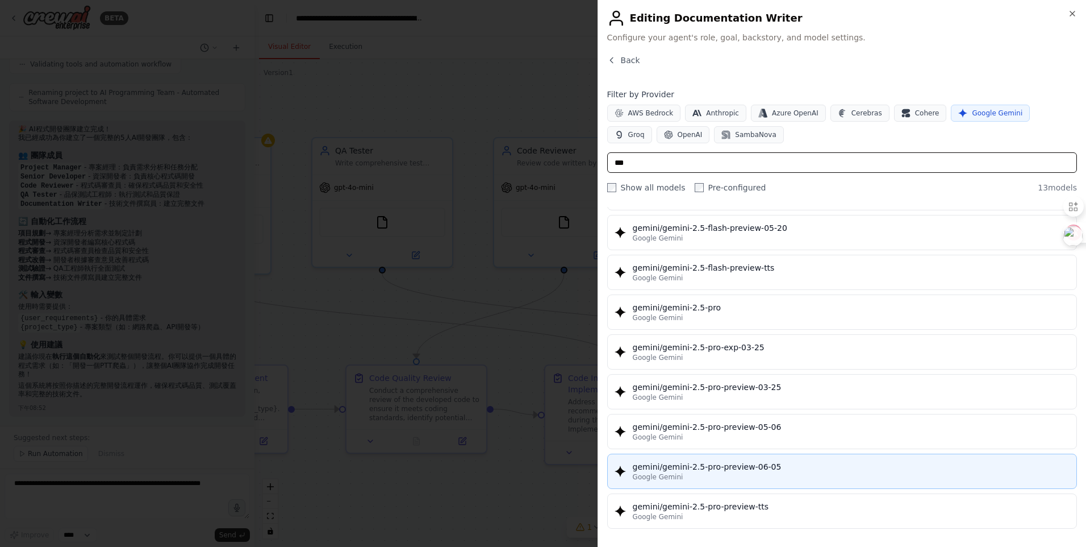
type input "***"
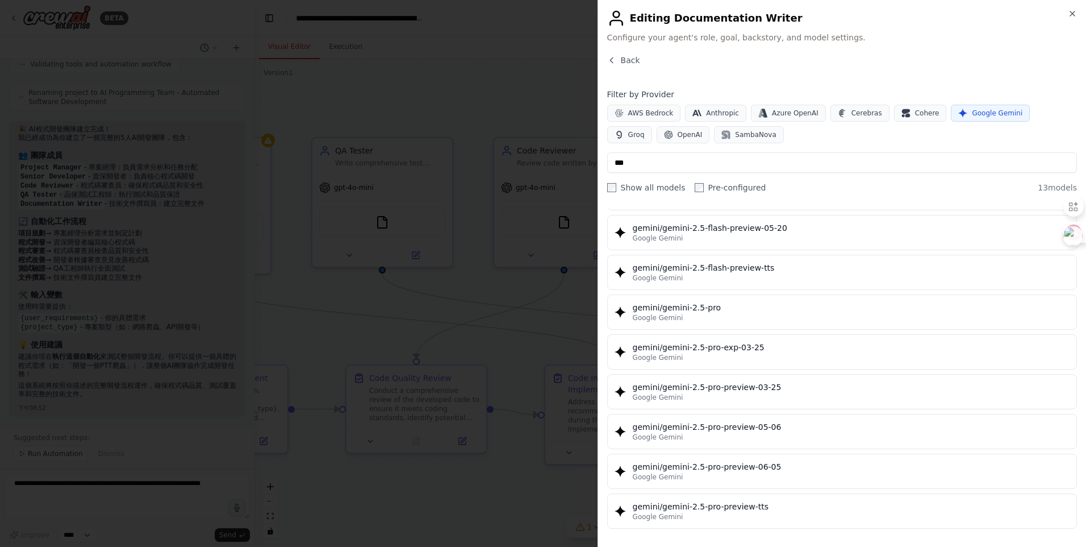
click at [792, 461] on div "gemini/gemini-2.5-pro-preview-06-05" at bounding box center [851, 466] width 437 height 11
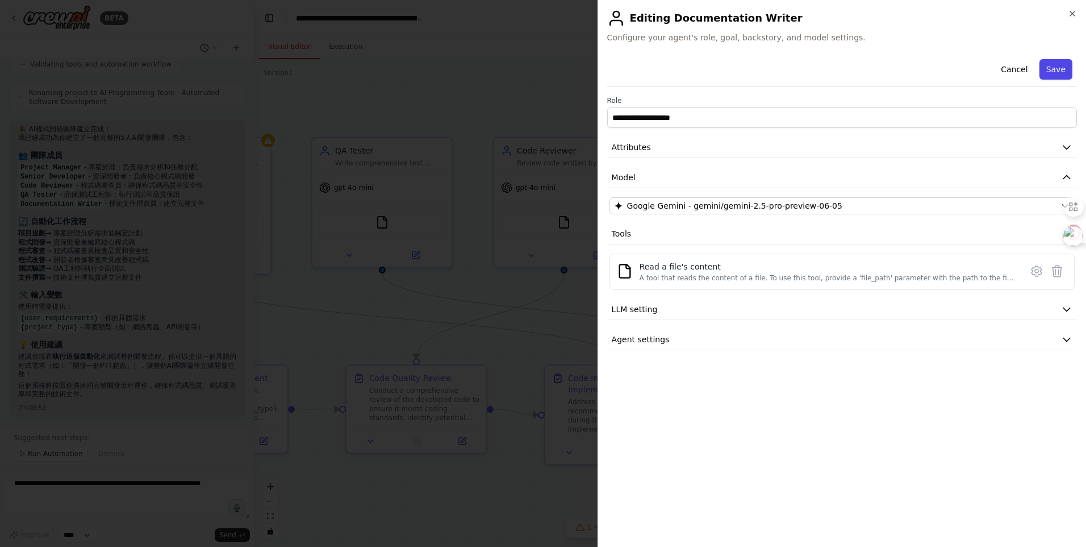
click at [1059, 63] on button "Save" at bounding box center [1056, 69] width 33 height 20
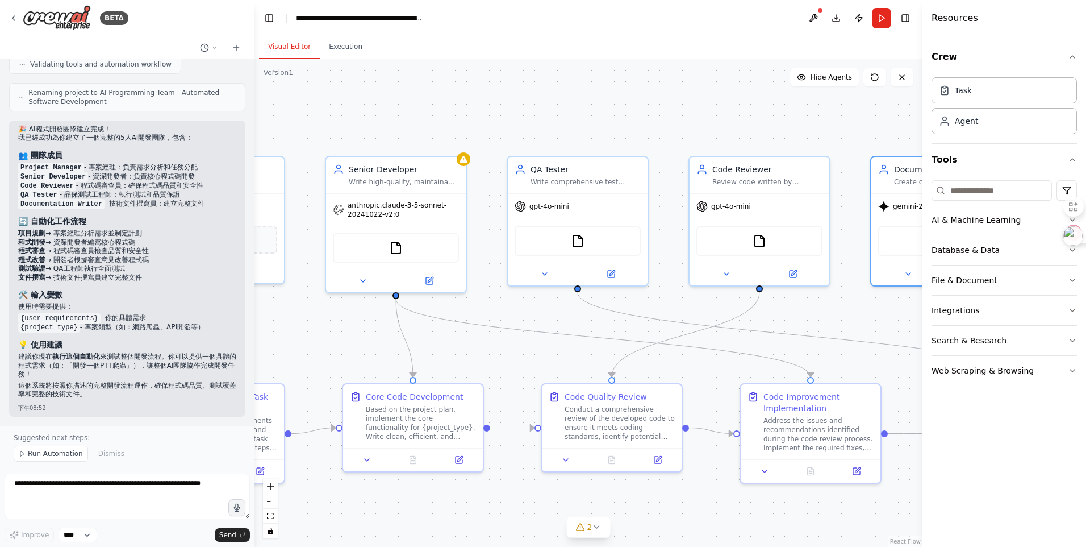
drag, startPoint x: 338, startPoint y: 300, endPoint x: 533, endPoint y: 319, distance: 196.3
click at [533, 319] on div ".deletable-edge-delete-btn { width: 20px; height: 20px; border: 0px solid #ffff…" at bounding box center [589, 302] width 668 height 487
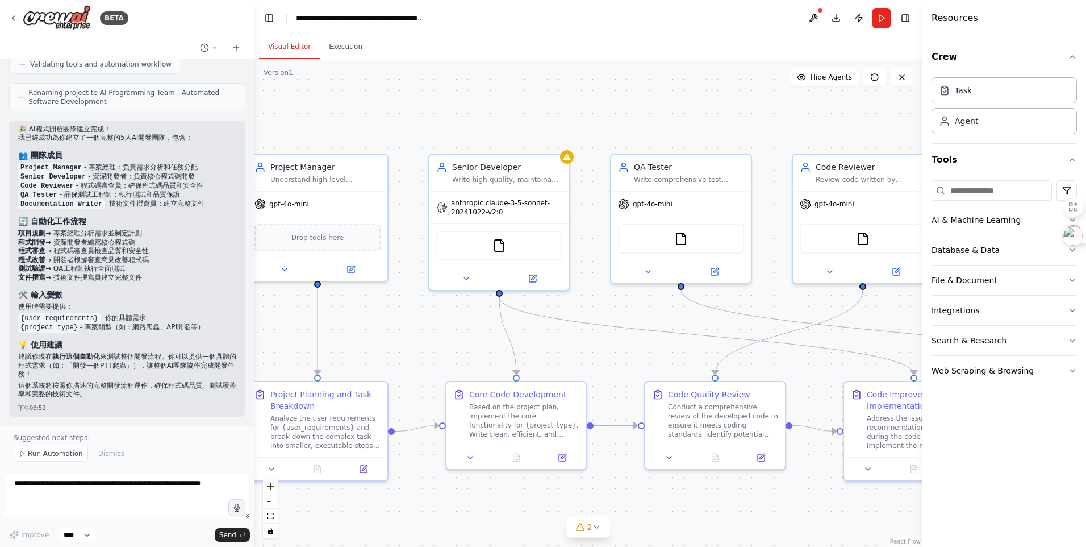
drag, startPoint x: 558, startPoint y: 95, endPoint x: 662, endPoint y: 93, distance: 103.4
click at [662, 93] on div ".deletable-edge-delete-btn { width: 20px; height: 20px; border: 0px solid #ffff…" at bounding box center [589, 302] width 668 height 487
click at [321, 205] on div "gpt-4o-mini" at bounding box center [318, 201] width 140 height 25
click at [353, 266] on icon at bounding box center [351, 265] width 5 height 5
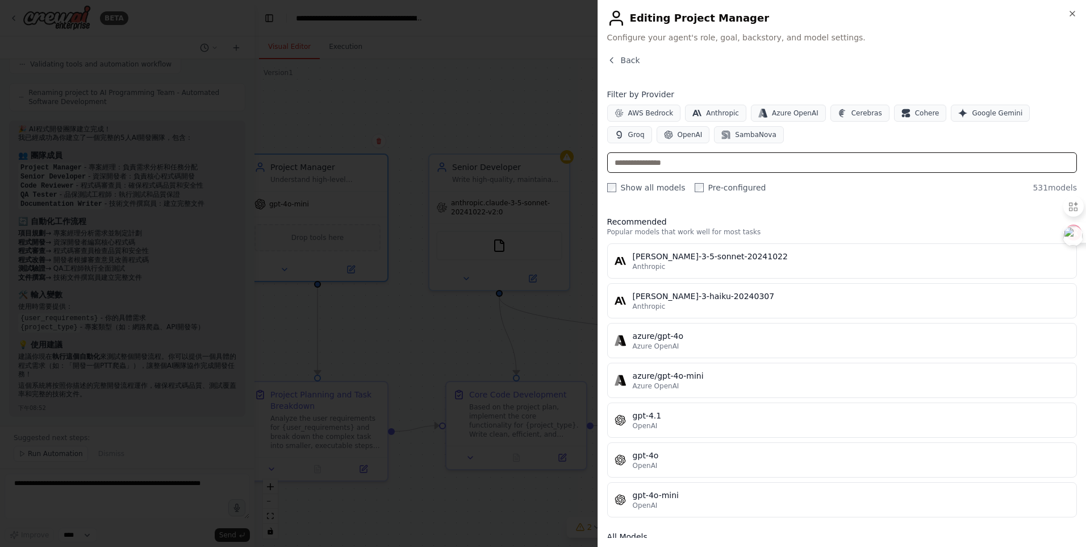
click at [798, 157] on input "text" at bounding box center [842, 162] width 470 height 20
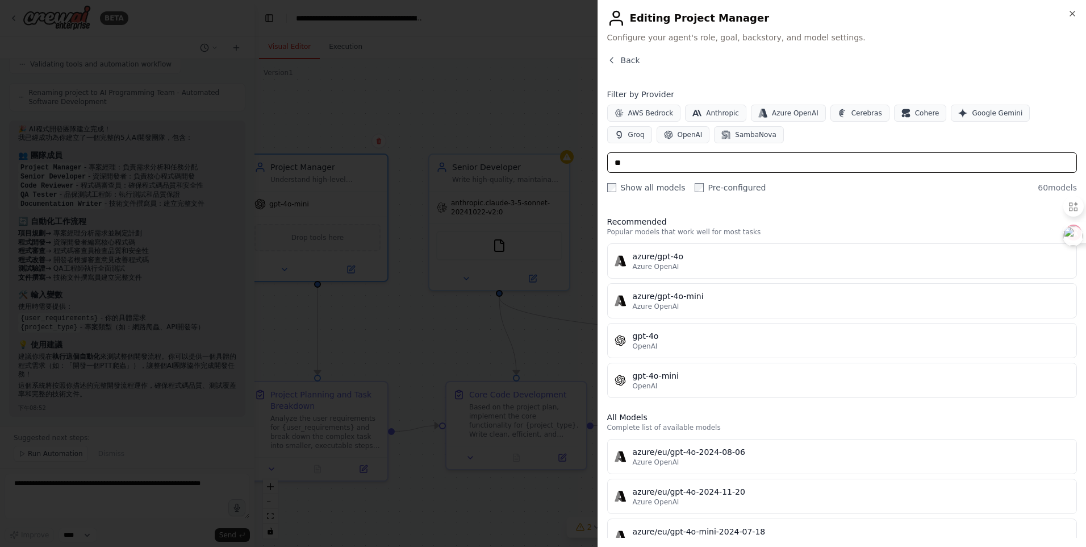
type input "**"
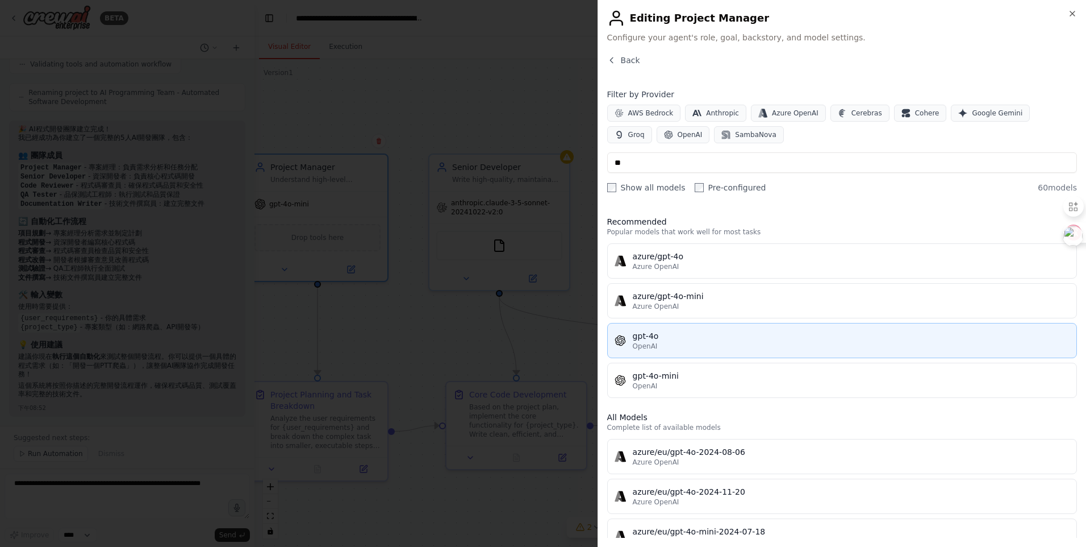
click at [695, 337] on div "gpt-4o" at bounding box center [851, 335] width 437 height 11
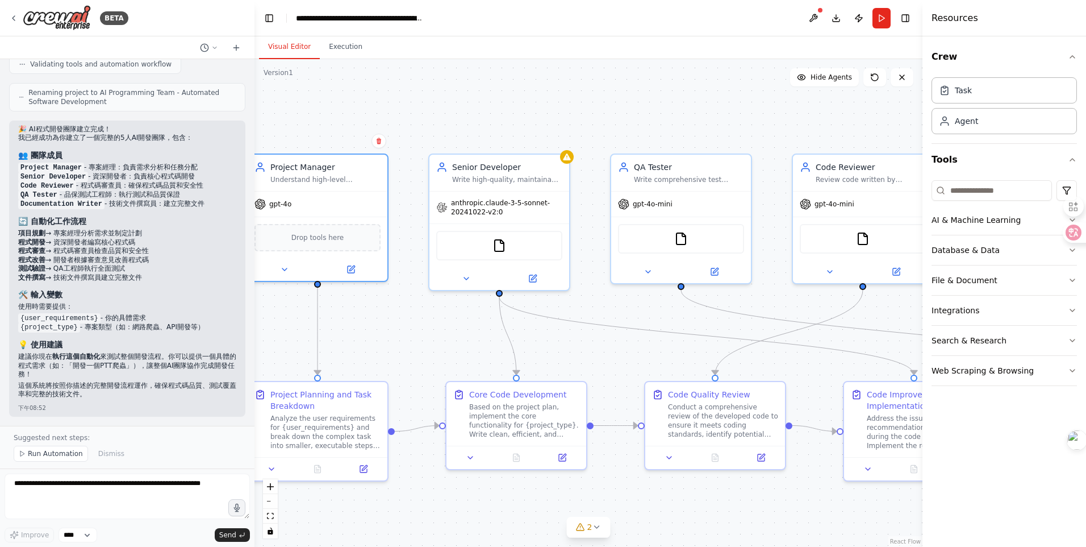
click at [1075, 441] on img at bounding box center [1077, 439] width 19 height 19
click at [349, 262] on button at bounding box center [351, 267] width 64 height 14
click at [349, 261] on button at bounding box center [351, 267] width 64 height 14
click at [344, 268] on button at bounding box center [351, 267] width 64 height 14
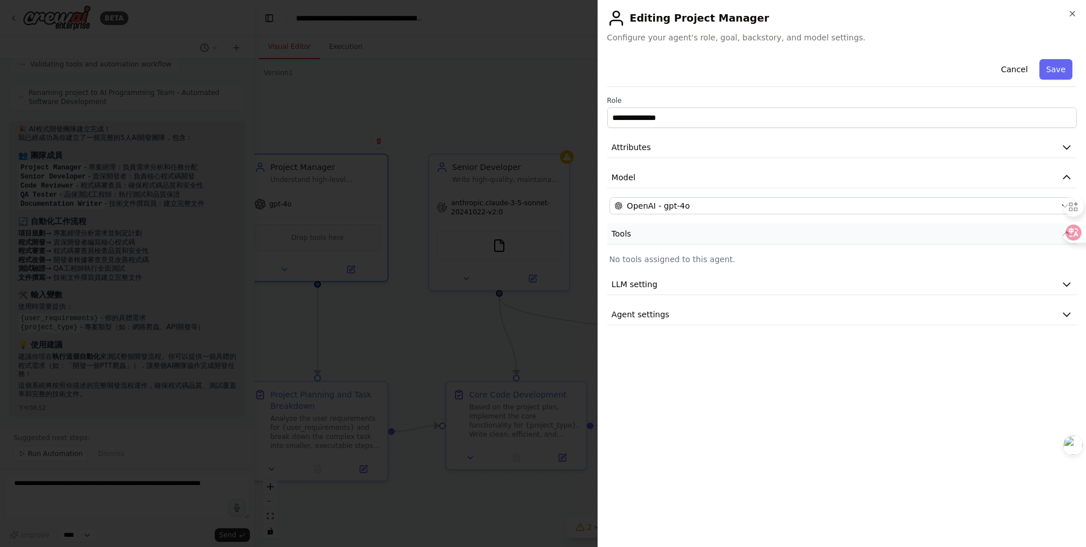
click at [710, 236] on button "Tools" at bounding box center [842, 233] width 470 height 21
click at [753, 183] on button "Model" at bounding box center [842, 177] width 470 height 21
click at [815, 283] on button "LLM setting" at bounding box center [842, 284] width 470 height 21
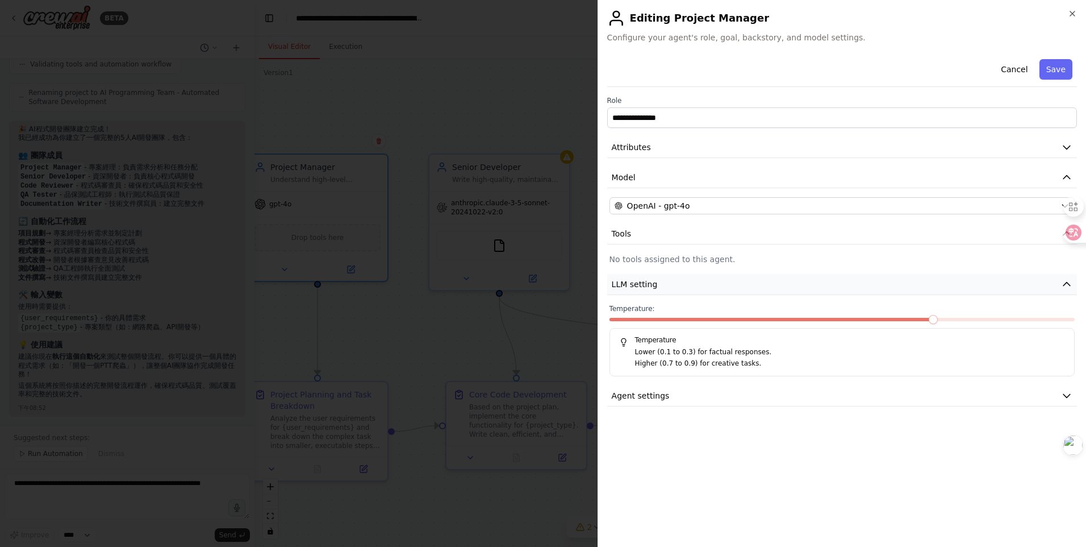
click at [815, 283] on button "LLM setting" at bounding box center [842, 284] width 470 height 21
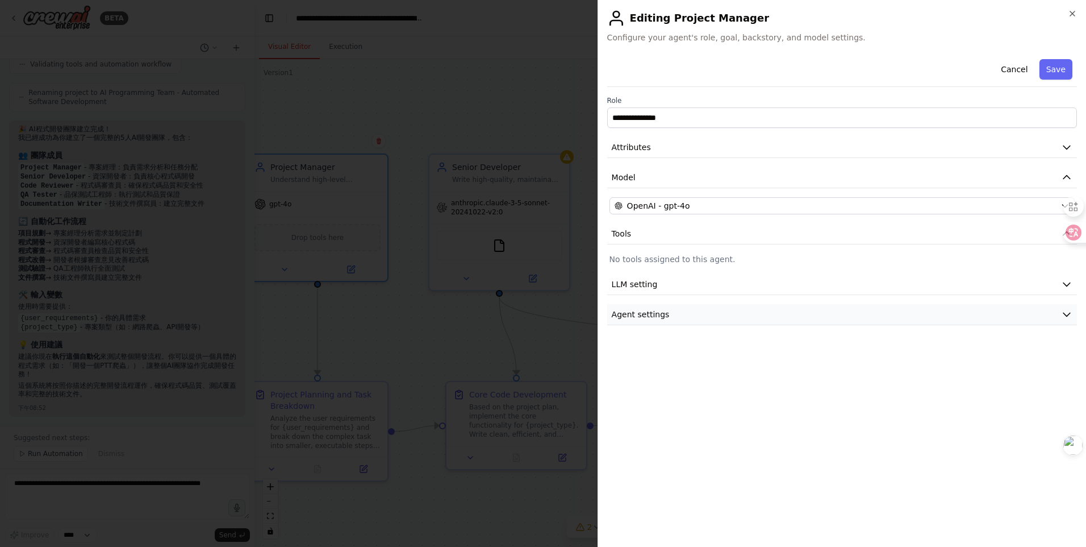
click at [780, 319] on button "Agent settings" at bounding box center [842, 314] width 470 height 21
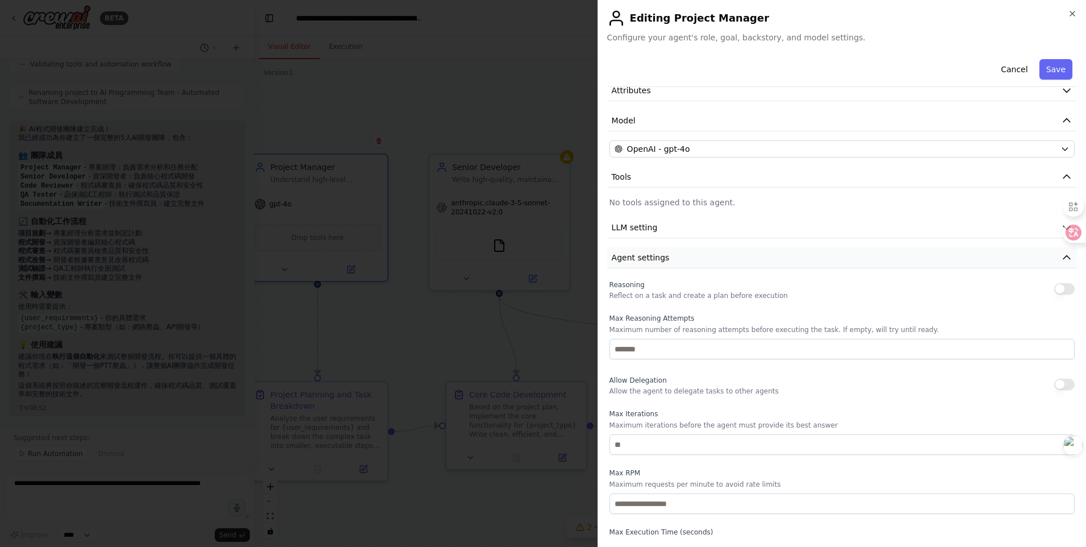
scroll to position [92, 0]
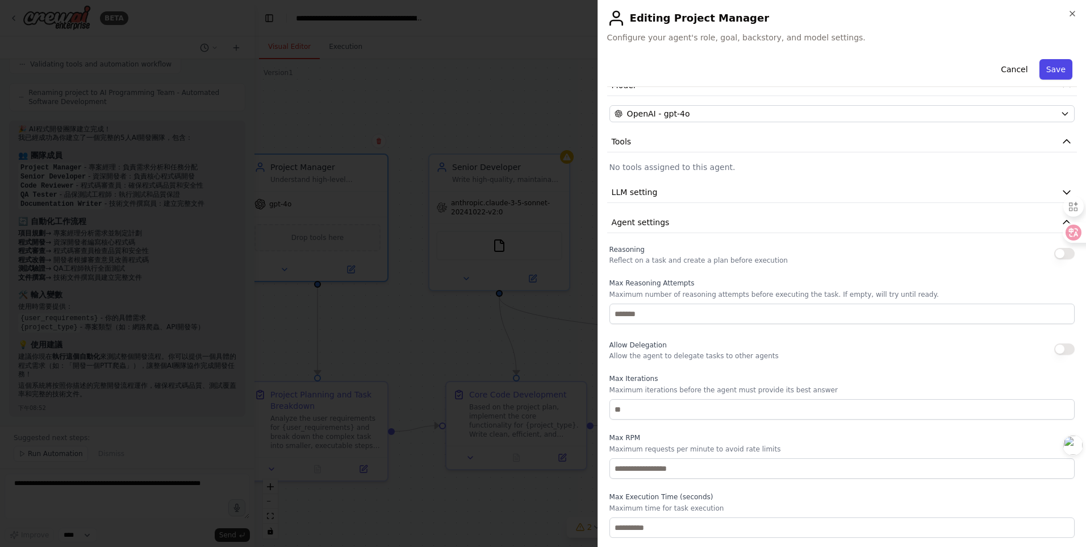
click at [1040, 67] on button "Save" at bounding box center [1056, 69] width 33 height 20
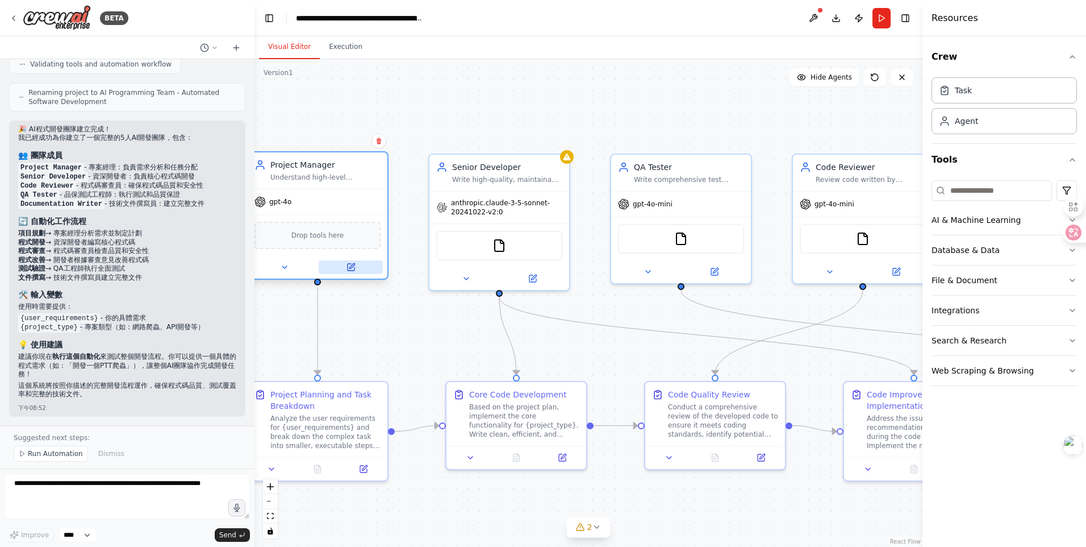
click at [351, 265] on icon at bounding box center [351, 265] width 5 height 5
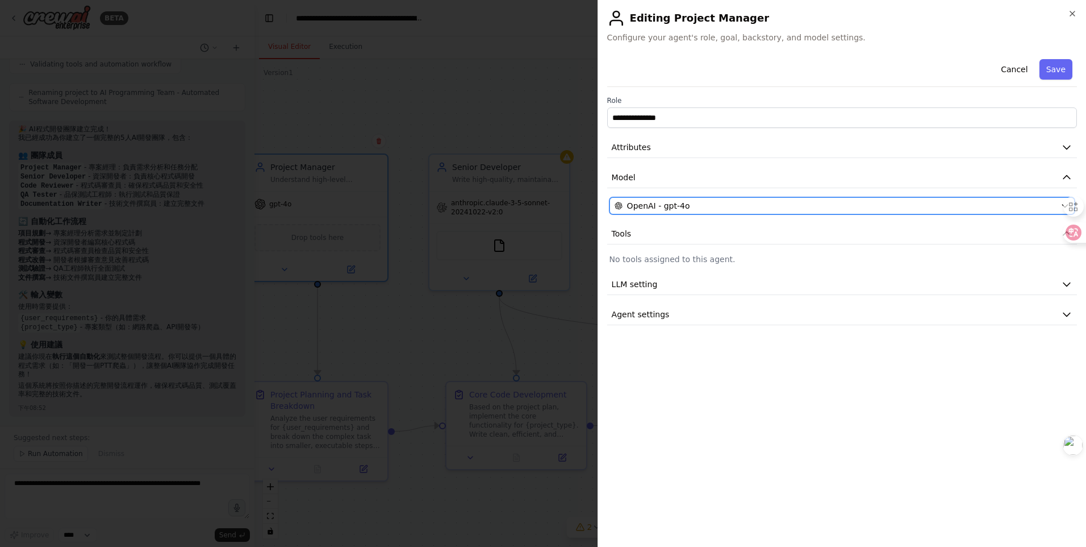
click at [705, 203] on div "OpenAI - gpt-4o" at bounding box center [835, 205] width 441 height 11
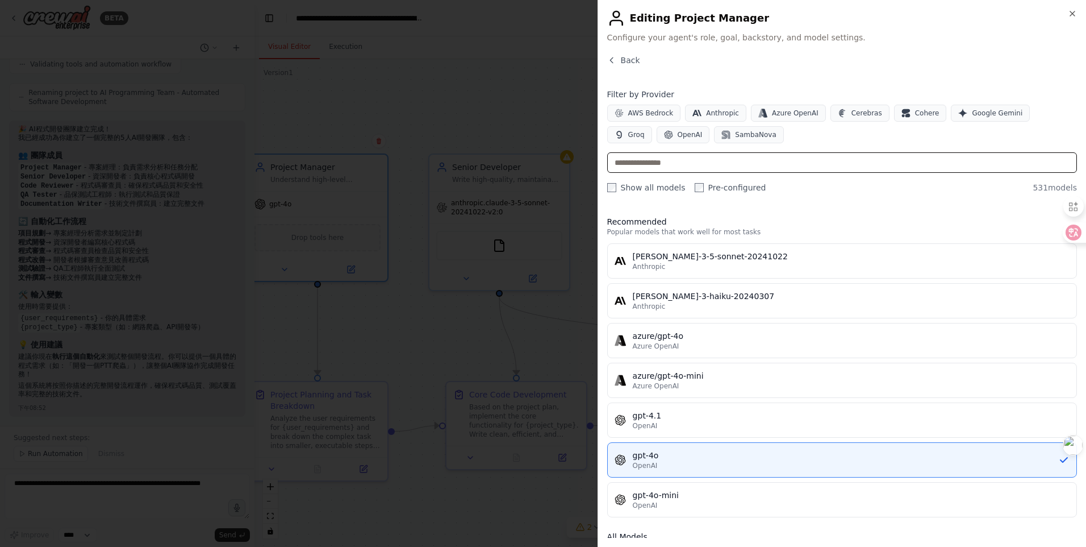
click at [676, 159] on input "text" at bounding box center [842, 162] width 470 height 20
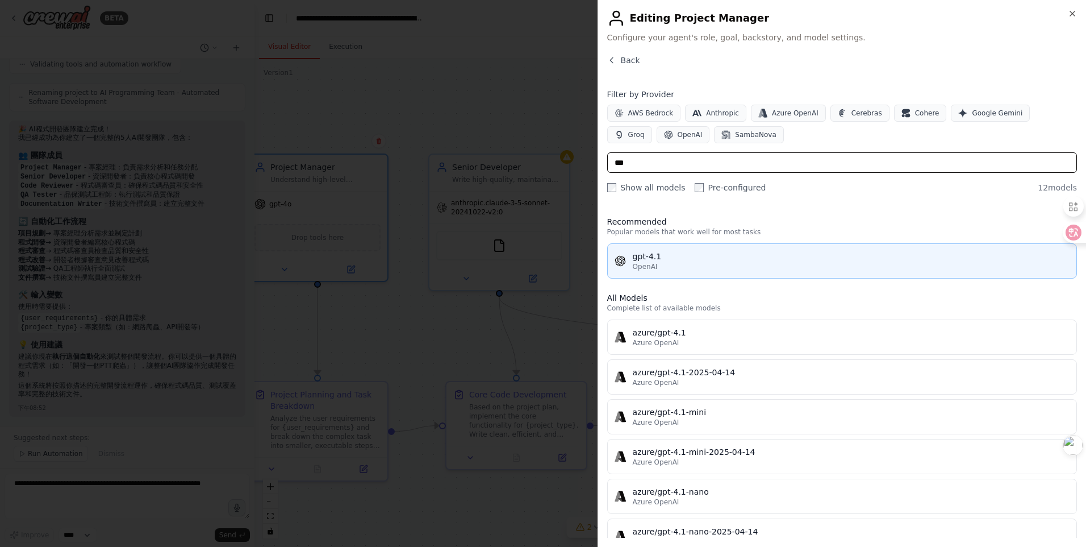
type input "***"
click at [678, 265] on div "OpenAI" at bounding box center [851, 266] width 437 height 9
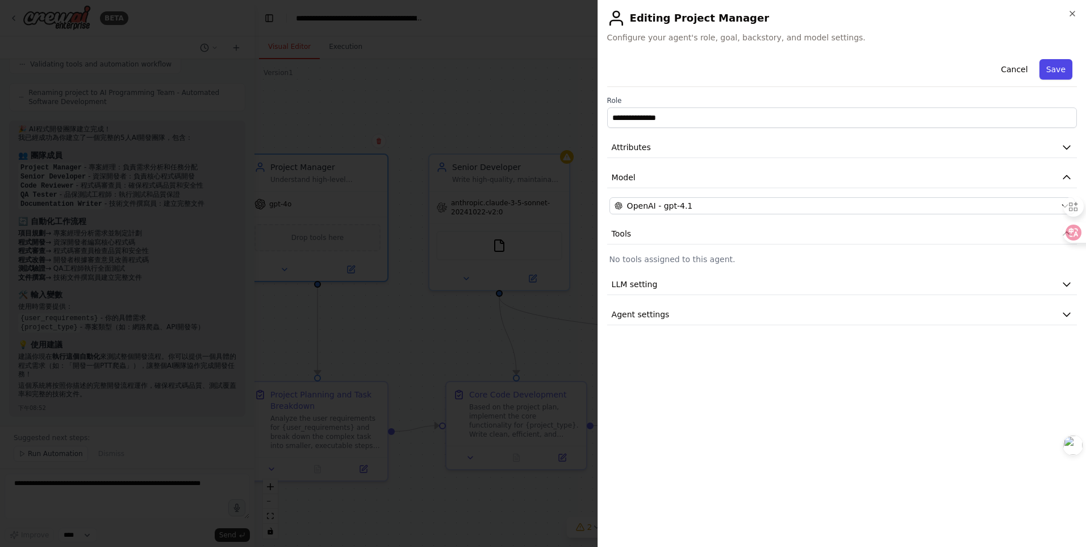
click at [1066, 68] on button "Save" at bounding box center [1056, 69] width 33 height 20
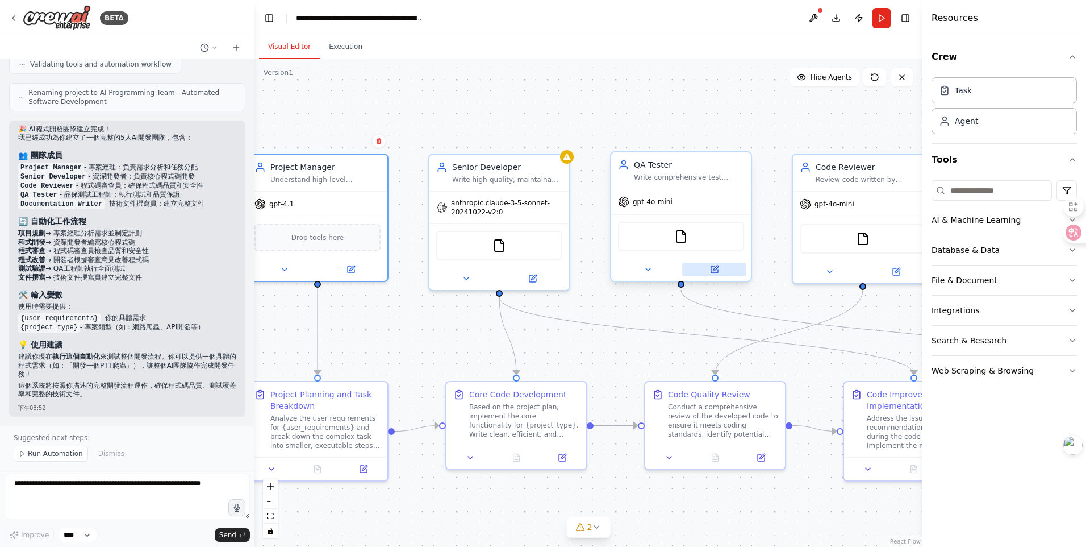
click at [723, 267] on button at bounding box center [714, 269] width 64 height 14
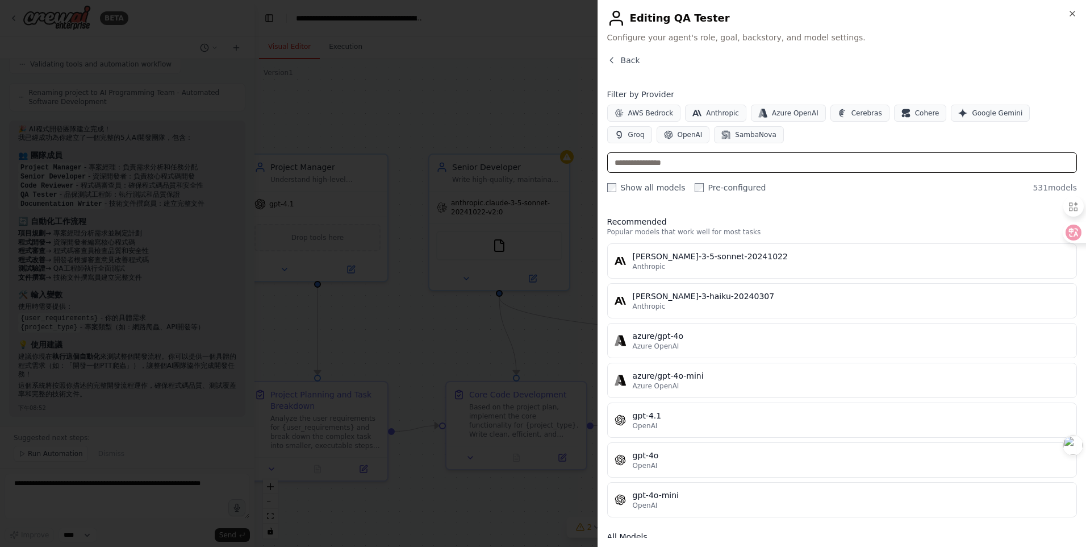
click at [720, 165] on input "text" at bounding box center [842, 162] width 470 height 20
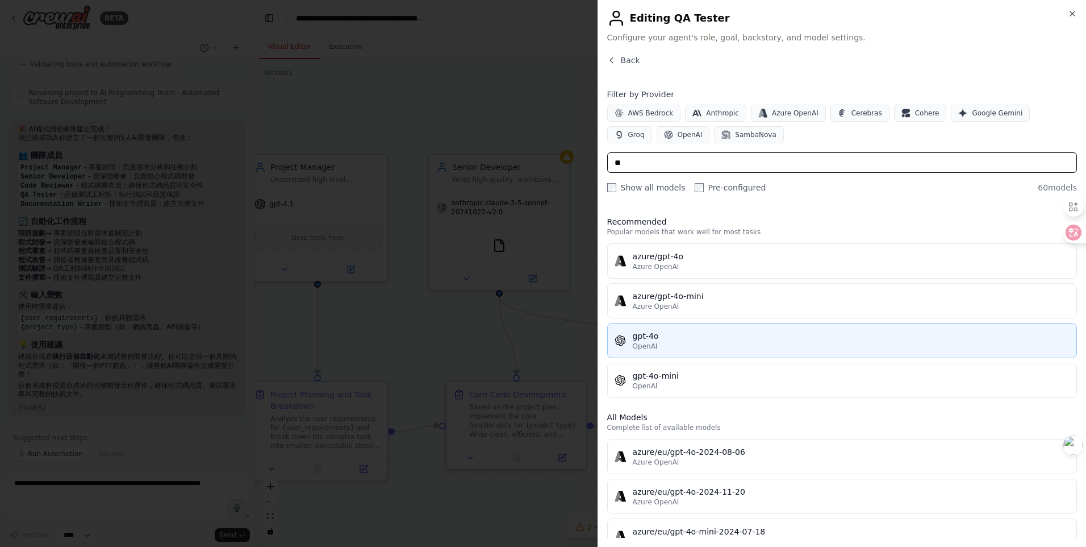
type input "**"
click at [725, 344] on div "OpenAI" at bounding box center [851, 345] width 437 height 9
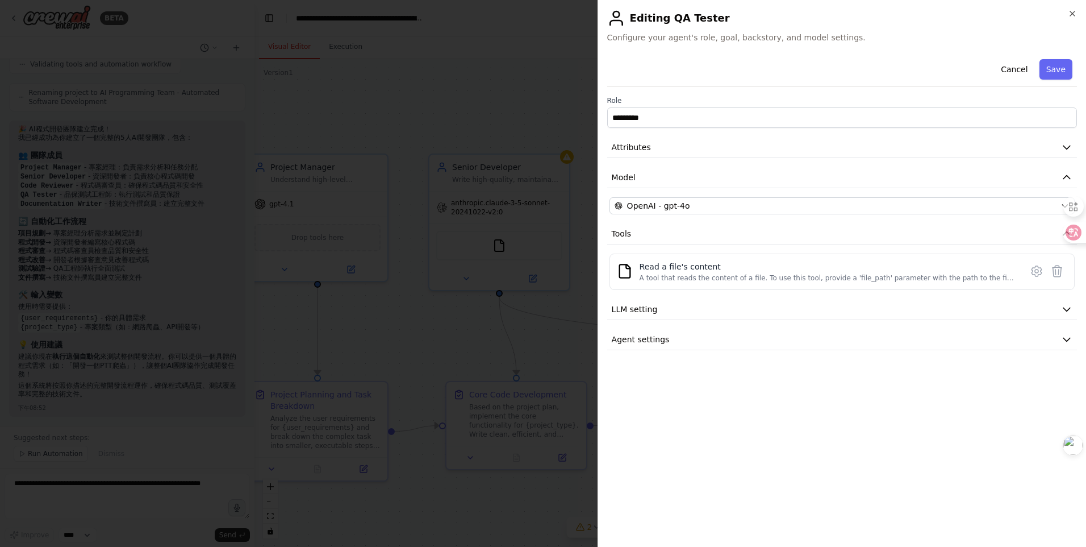
click at [1061, 62] on button "Save" at bounding box center [1056, 69] width 33 height 20
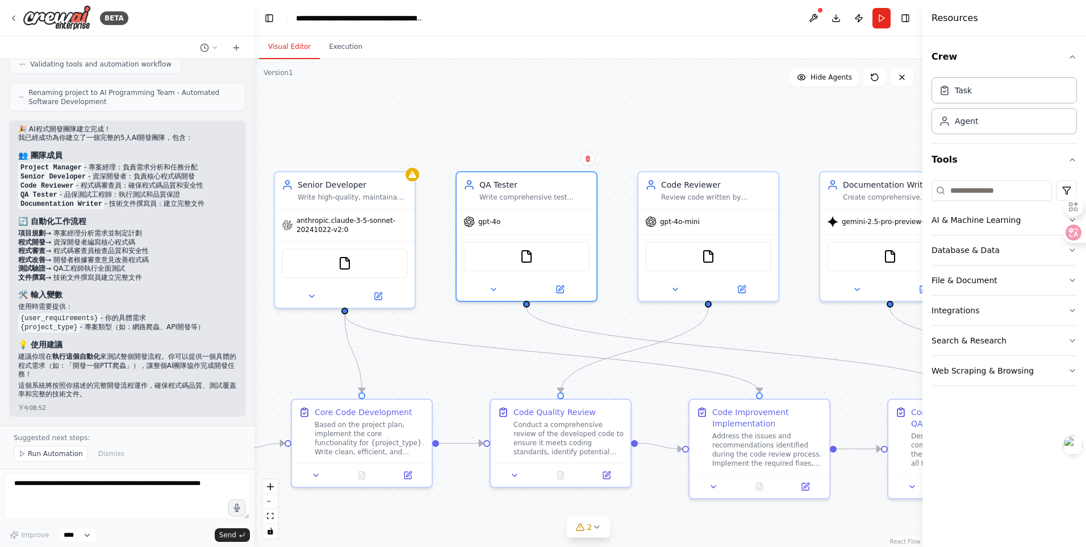
drag, startPoint x: 764, startPoint y: 126, endPoint x: 563, endPoint y: 145, distance: 201.5
click at [563, 145] on div ".deletable-edge-delete-btn { width: 20px; height: 20px; border: 0px solid #ffff…" at bounding box center [589, 302] width 668 height 487
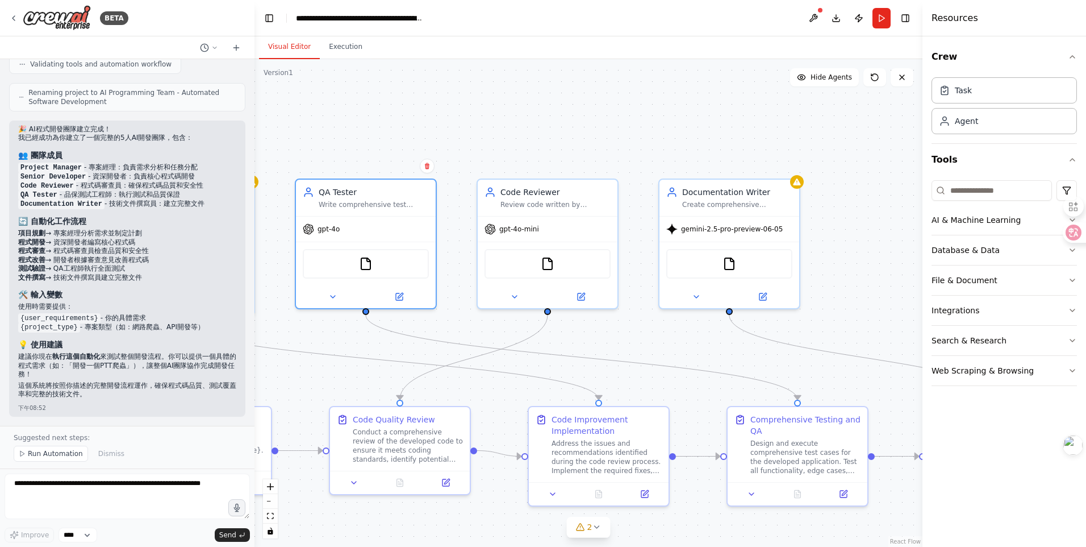
drag, startPoint x: 768, startPoint y: 151, endPoint x: 562, endPoint y: 176, distance: 207.2
click at [562, 176] on div ".deletable-edge-delete-btn { width: 20px; height: 20px; border: 0px solid #ffff…" at bounding box center [589, 302] width 668 height 487
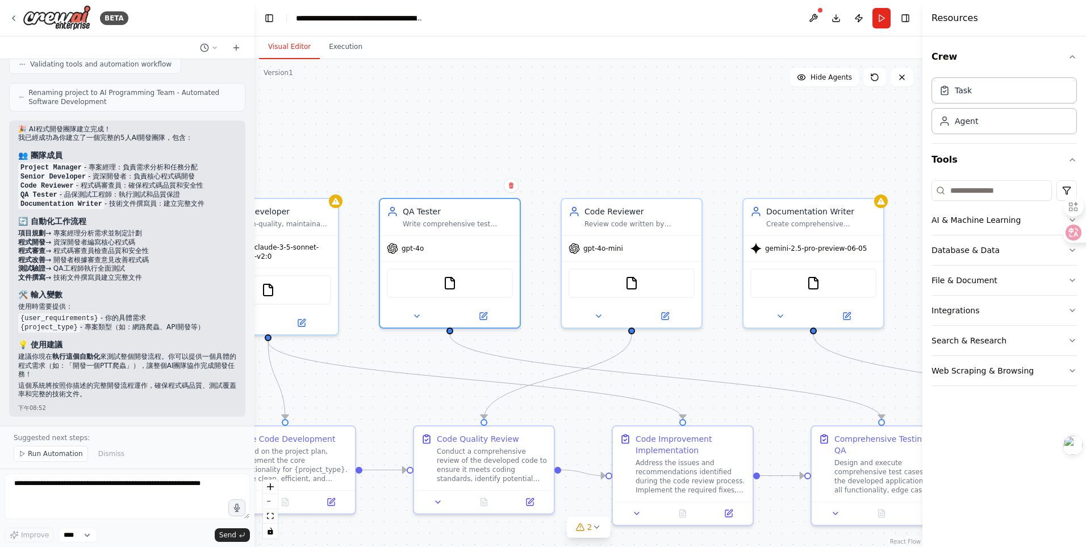
drag, startPoint x: 540, startPoint y: 135, endPoint x: 715, endPoint y: 134, distance: 175.0
click at [715, 134] on div ".deletable-edge-delete-btn { width: 20px; height: 20px; border: 0px solid #ffff…" at bounding box center [589, 302] width 668 height 487
click at [68, 488] on textarea at bounding box center [127, 495] width 245 height 45
click at [91, 495] on textarea at bounding box center [127, 495] width 245 height 45
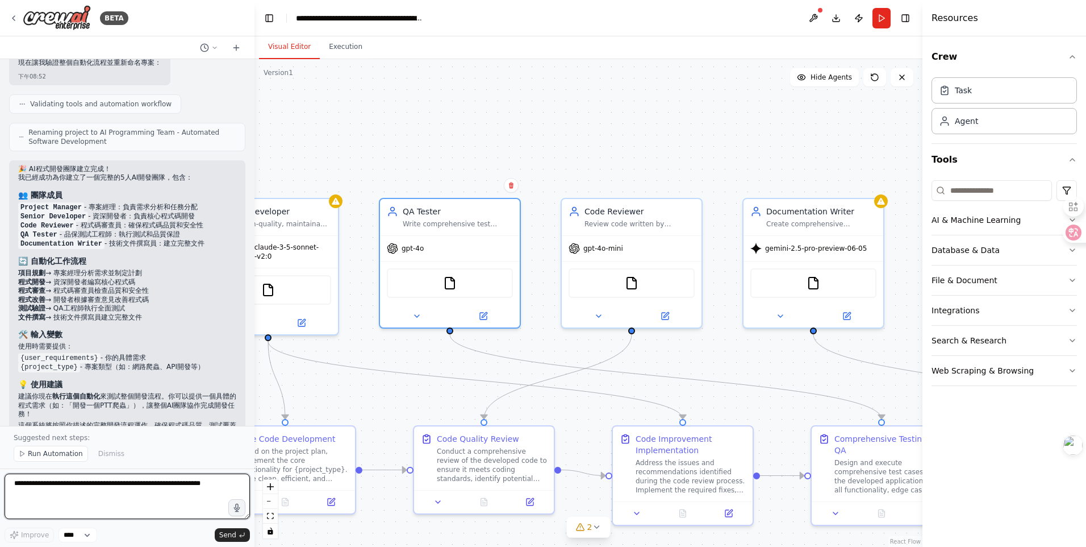
scroll to position [1529, 0]
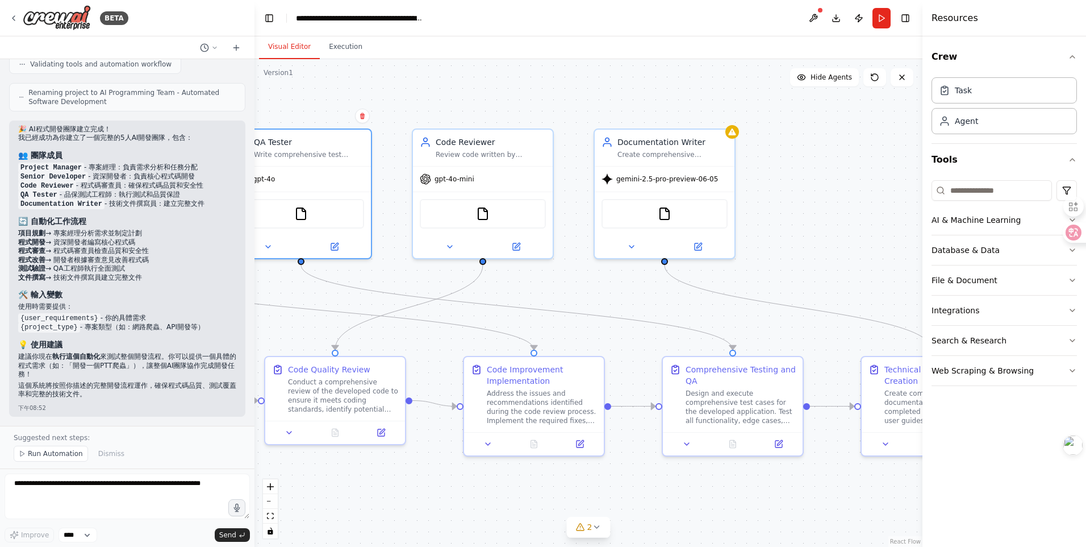
drag, startPoint x: 749, startPoint y: 150, endPoint x: 601, endPoint y: 81, distance: 164.2
click at [601, 81] on div ".deletable-edge-delete-btn { width: 20px; height: 20px; border: 0px solid #ffff…" at bounding box center [589, 302] width 668 height 487
click at [130, 482] on textarea at bounding box center [127, 495] width 245 height 45
click at [123, 482] on textarea at bounding box center [127, 495] width 245 height 45
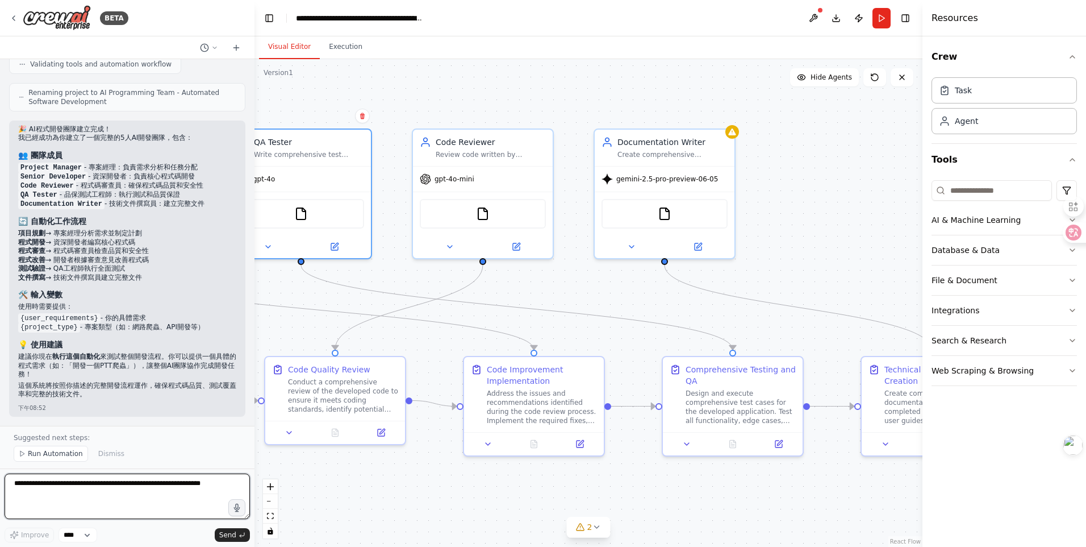
click at [123, 482] on textarea at bounding box center [127, 495] width 245 height 45
type textarea "*"
click at [160, 491] on textarea "**********" at bounding box center [127, 495] width 245 height 45
click at [66, 485] on textarea "**********" at bounding box center [127, 495] width 245 height 45
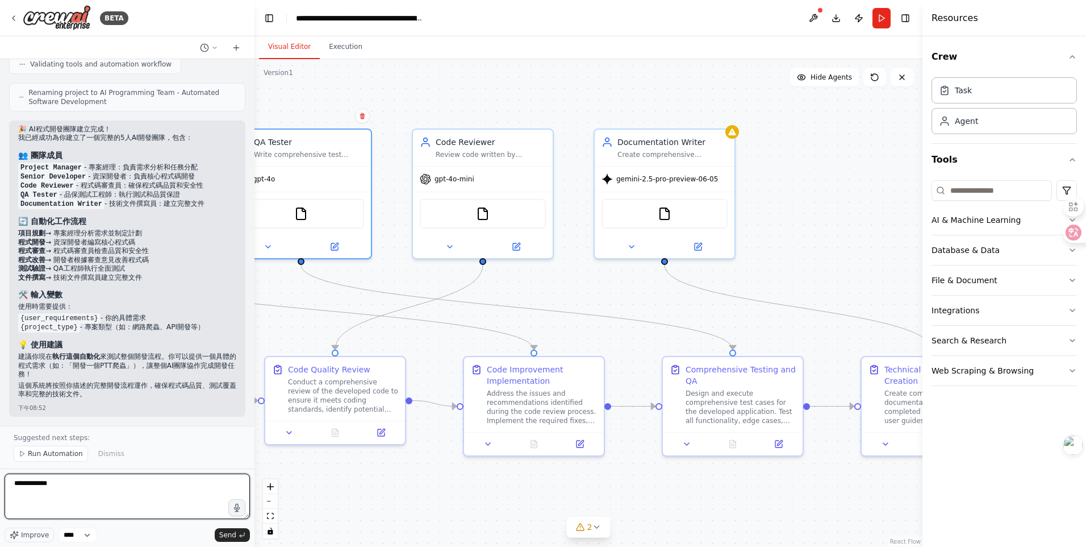
click at [66, 485] on textarea "**********" at bounding box center [127, 495] width 245 height 45
paste textarea "**"
type textarea "**********"
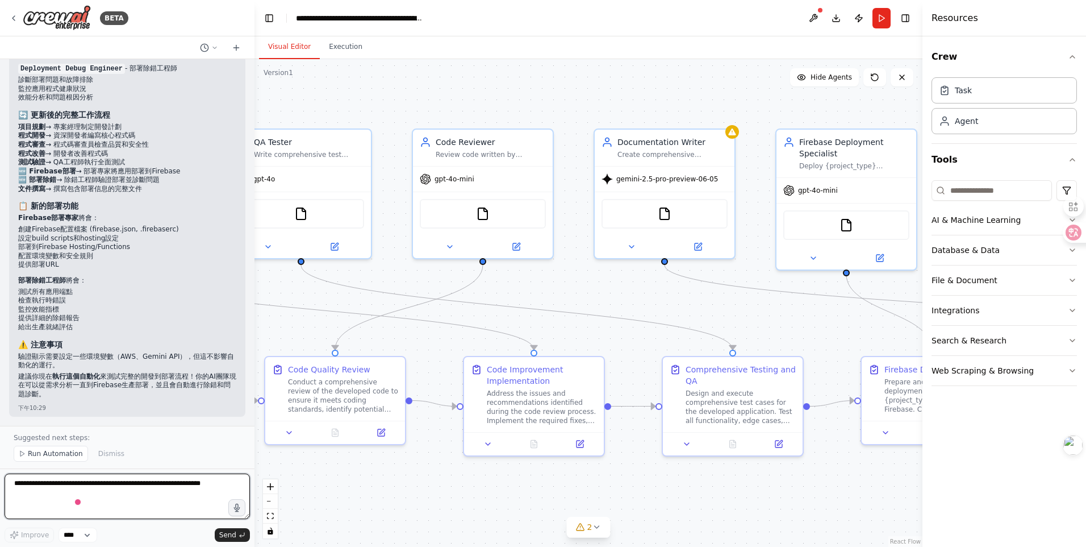
scroll to position [2621, 0]
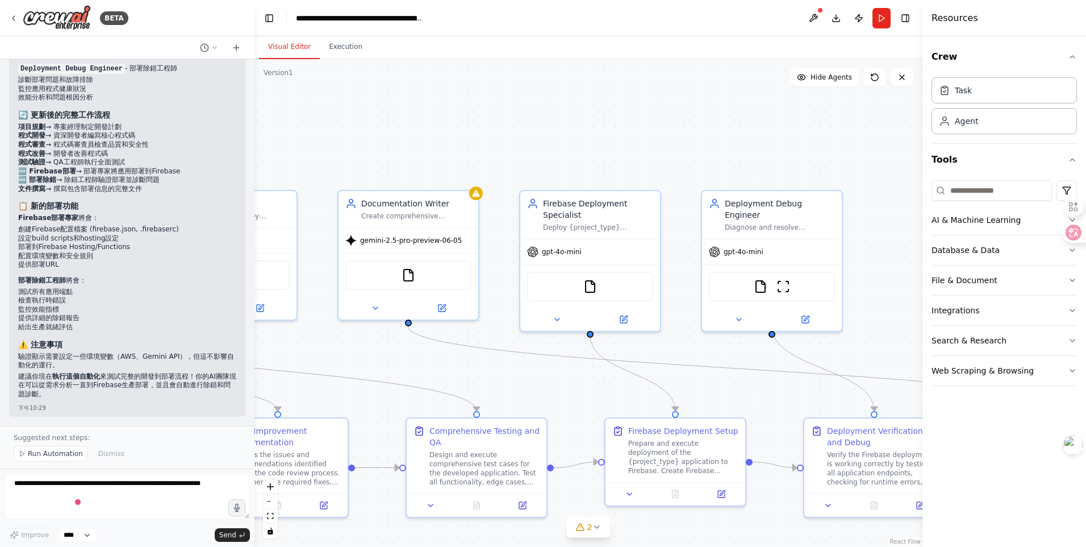
drag, startPoint x: 744, startPoint y: 90, endPoint x: 494, endPoint y: 162, distance: 260.3
click at [494, 162] on div ".deletable-edge-delete-btn { width: 20px; height: 20px; border: 0px solid #ffff…" at bounding box center [589, 302] width 668 height 487
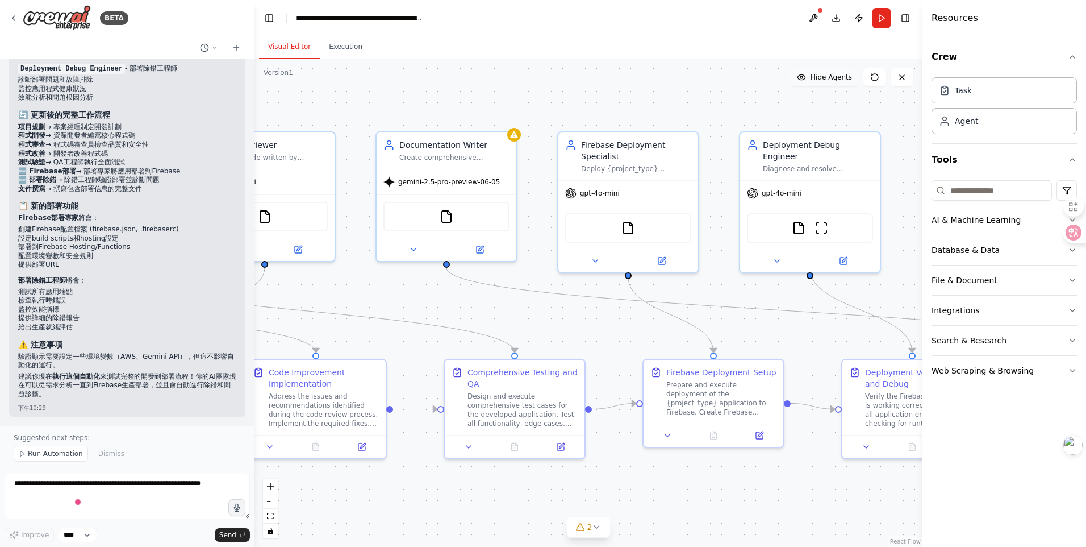
drag, startPoint x: 770, startPoint y: 137, endPoint x: 808, endPoint y: 78, distance: 69.8
click at [808, 78] on div "Version 1 Show Tools Hide Agents .deletable-edge-delete-btn { width: 20px; heig…" at bounding box center [589, 302] width 668 height 487
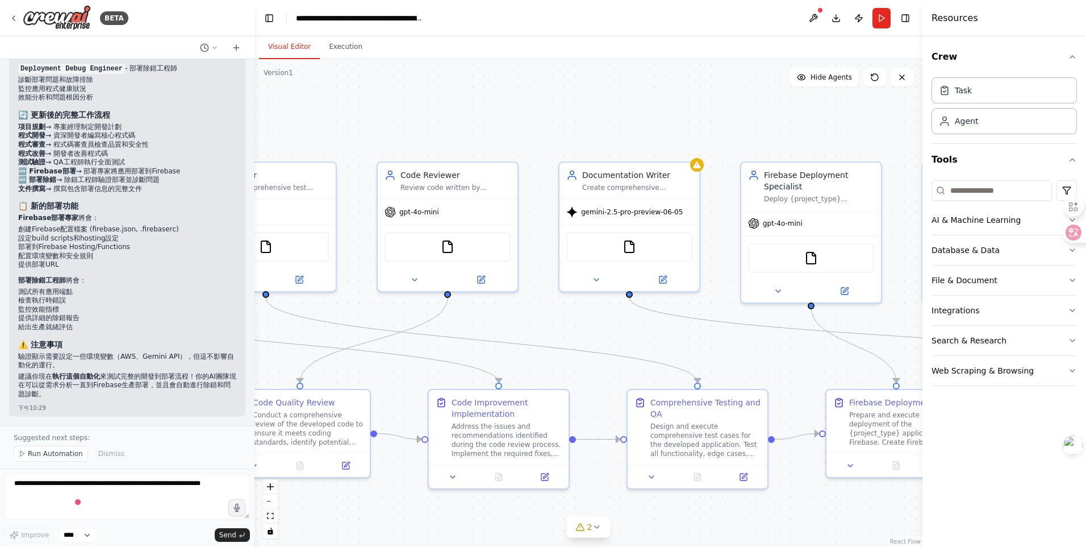
drag, startPoint x: 525, startPoint y: 82, endPoint x: 689, endPoint y: 111, distance: 166.2
click at [708, 112] on div ".deletable-edge-delete-btn { width: 20px; height: 20px; border: 0px solid #ffff…" at bounding box center [589, 302] width 668 height 487
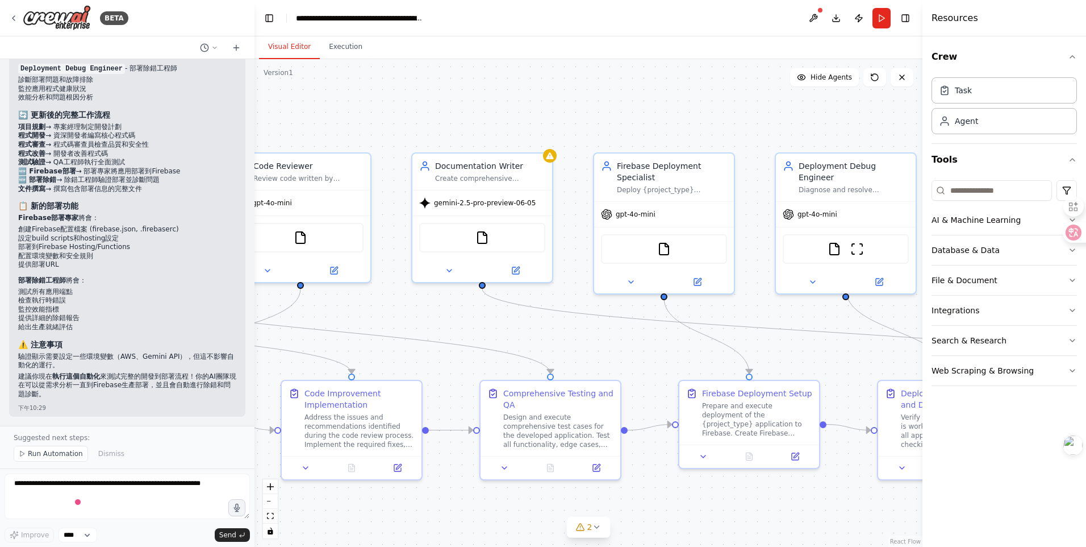
drag, startPoint x: 536, startPoint y: 143, endPoint x: 389, endPoint y: 135, distance: 147.4
click at [389, 135] on div ".deletable-edge-delete-btn { width: 20px; height: 20px; border: 0px solid #ffff…" at bounding box center [589, 302] width 668 height 487
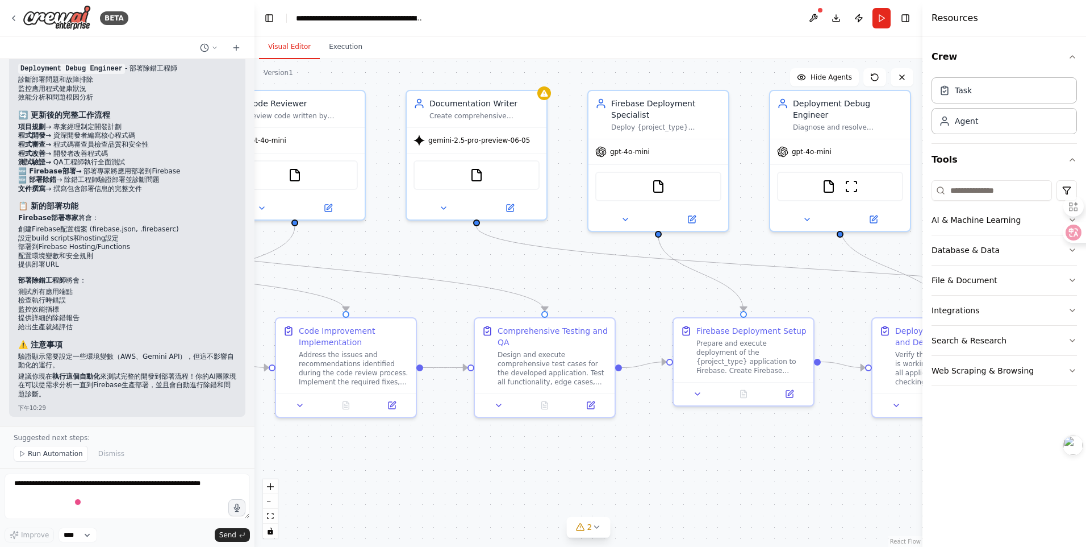
drag, startPoint x: 765, startPoint y: 293, endPoint x: 760, endPoint y: 230, distance: 62.8
click at [760, 230] on div ".deletable-edge-delete-btn { width: 20px; height: 20px; border: 0px solid #ffff…" at bounding box center [589, 302] width 668 height 487
click at [141, 478] on textarea at bounding box center [127, 495] width 245 height 45
type textarea "*"
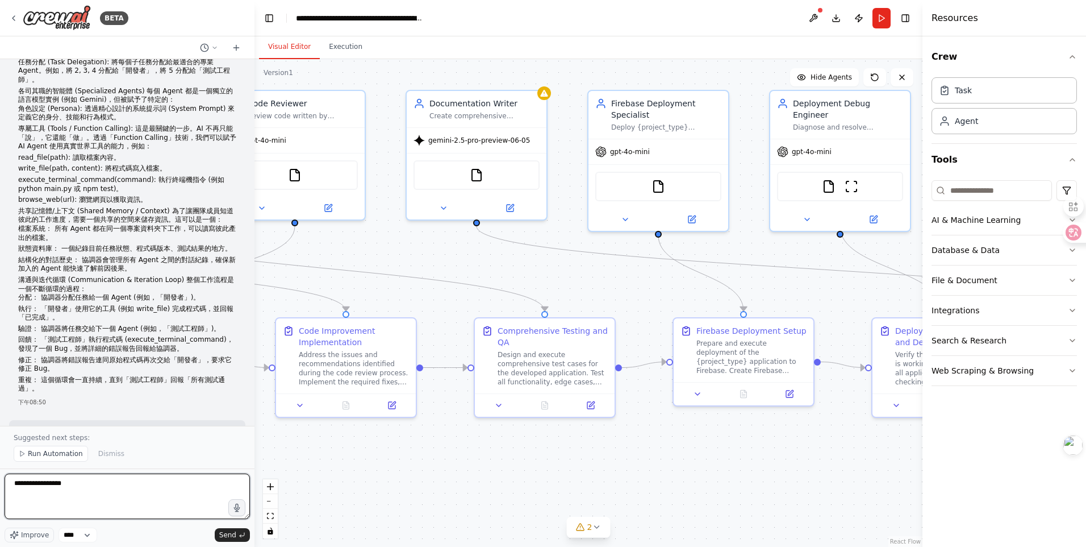
scroll to position [284, 0]
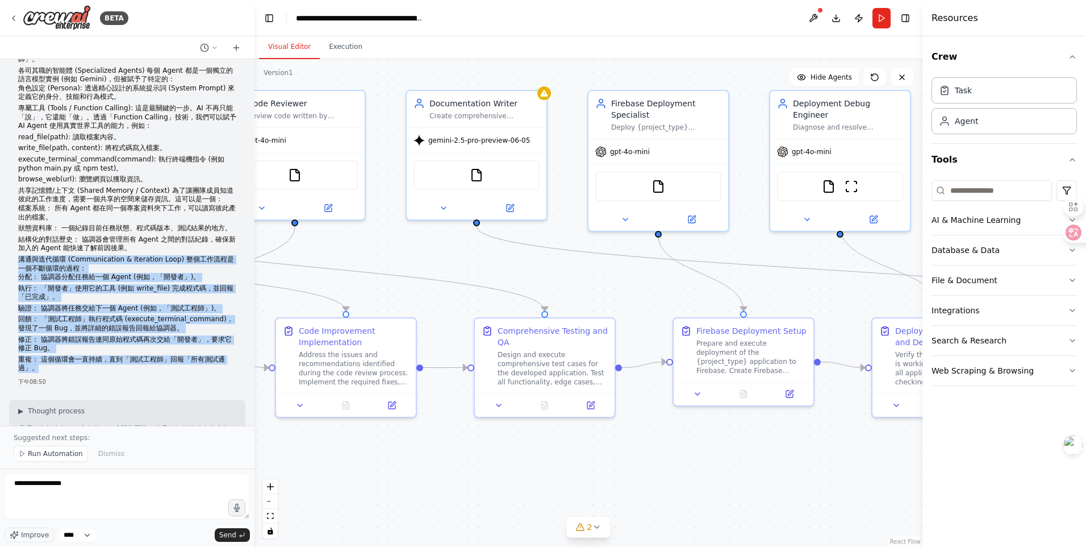
drag, startPoint x: 18, startPoint y: 276, endPoint x: 64, endPoint y: 387, distance: 119.7
click at [64, 375] on div "我要建立一個AI自動化寫程式,分別有5個不同AI角色, 專案經理 (Project Manager Agent): 負責理解你的最高層指令，將複雜任務拆解成更…" at bounding box center [127, 82] width 218 height 586
copy div "溝通與迭代循環 (Communication & Iteration Loop) 整個工作流程是一個不斷循環的過程： 分配： 協調器分配任務給一個 Agent…"
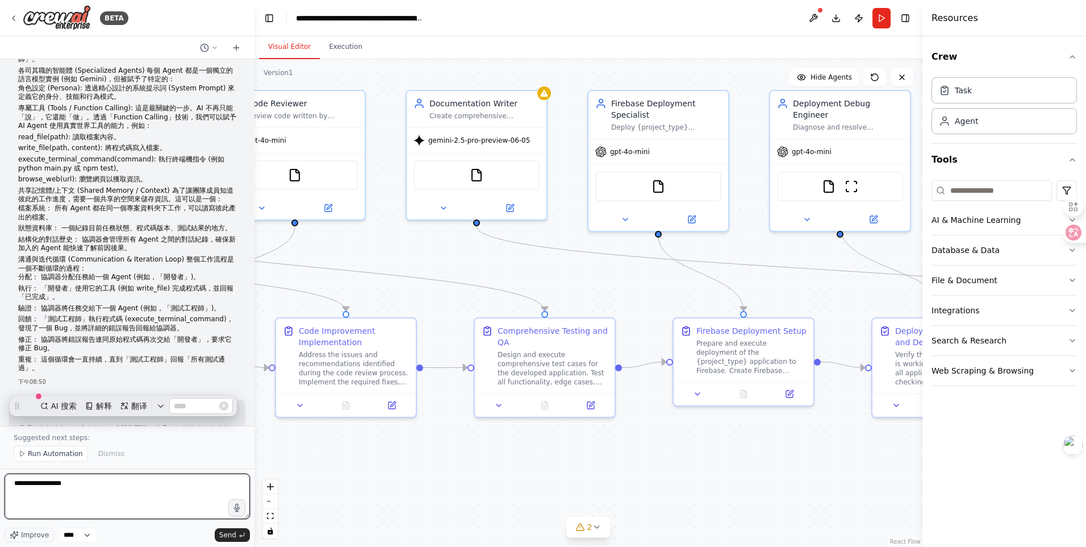
click at [78, 491] on textarea "**********" at bounding box center [127, 495] width 245 height 45
click at [79, 490] on textarea "**********" at bounding box center [127, 495] width 245 height 45
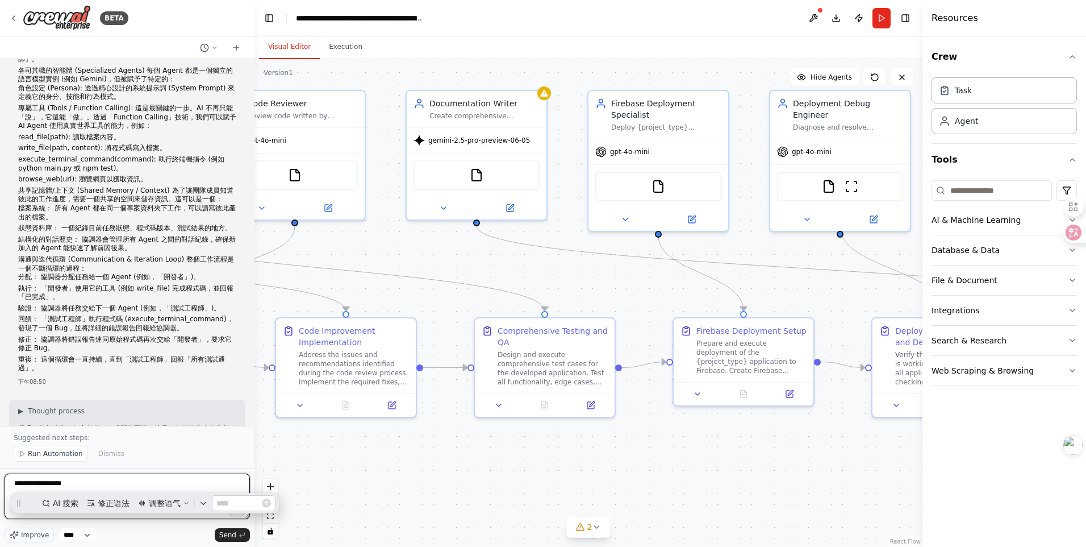
click at [79, 490] on textarea "**********" at bounding box center [127, 495] width 245 height 45
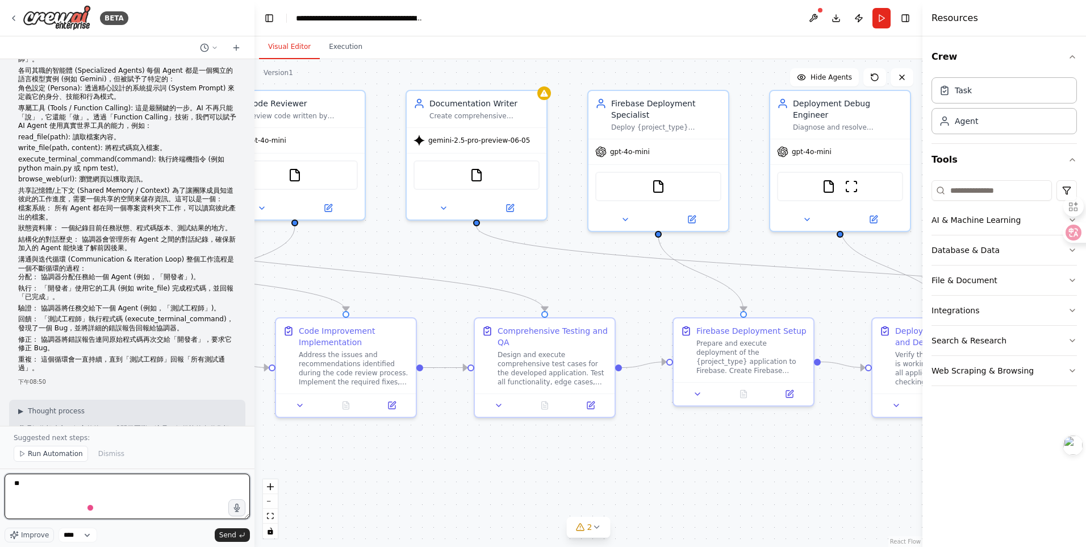
type textarea "*"
paste textarea "**********"
paste textarea "********"
type textarea "**********"
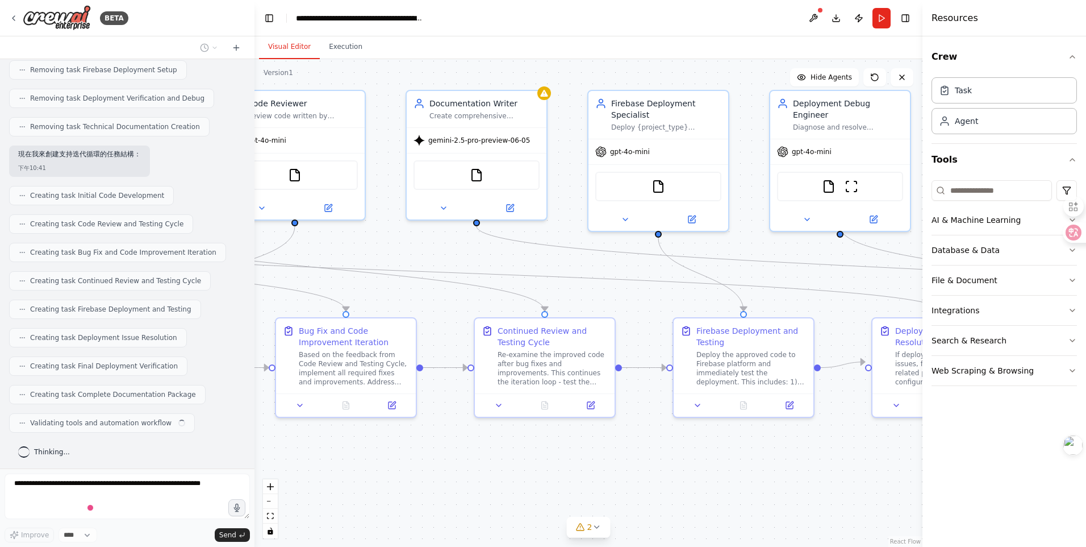
scroll to position [3350, 0]
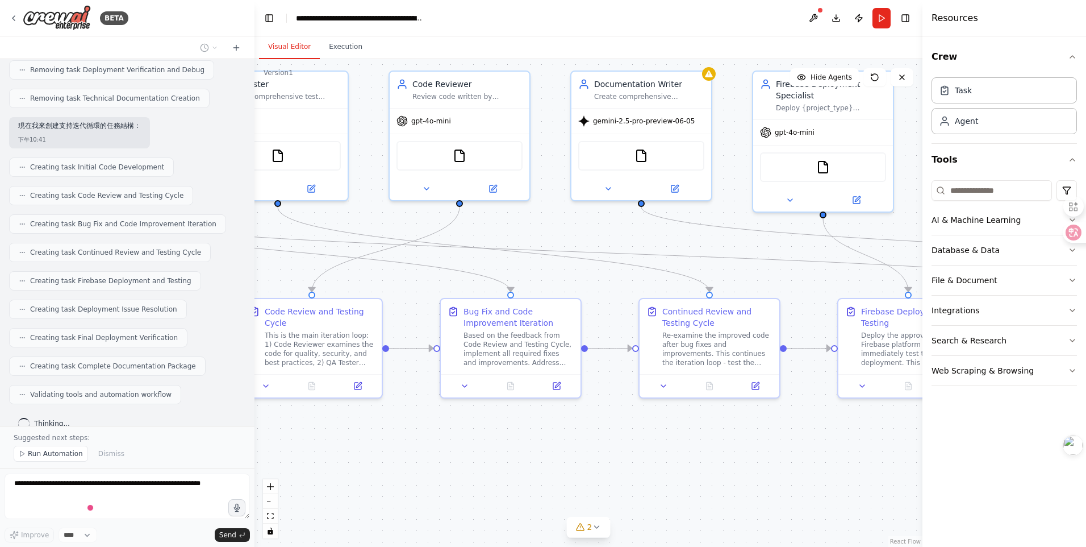
drag, startPoint x: 386, startPoint y: 234, endPoint x: 545, endPoint y: 227, distance: 159.2
click at [550, 215] on div ".deletable-edge-delete-btn { width: 20px; height: 20px; border: 0px solid #ffff…" at bounding box center [589, 302] width 668 height 487
click at [266, 498] on button "zoom out" at bounding box center [270, 501] width 15 height 15
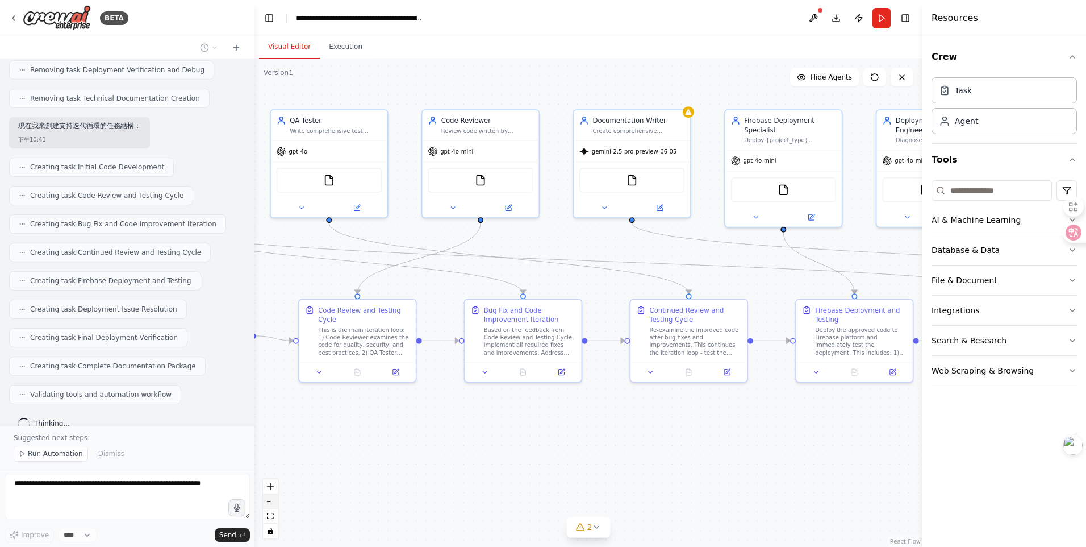
click at [266, 498] on button "zoom out" at bounding box center [270, 501] width 15 height 15
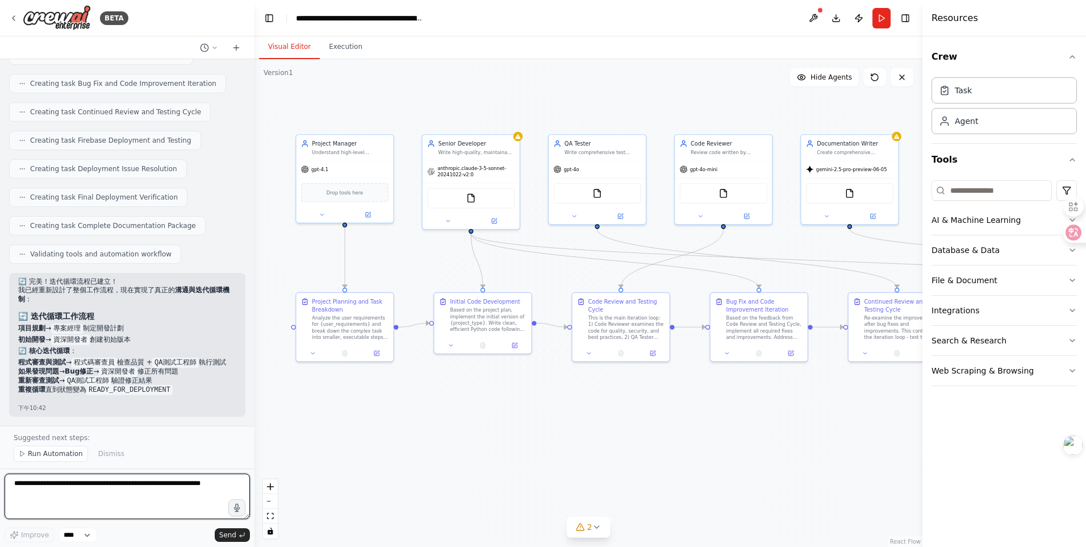
drag, startPoint x: 337, startPoint y: 451, endPoint x: 562, endPoint y: 444, distance: 225.1
click at [562, 444] on div ".deletable-edge-delete-btn { width: 20px; height: 20px; border: 0px solid #ffff…" at bounding box center [589, 302] width 668 height 487
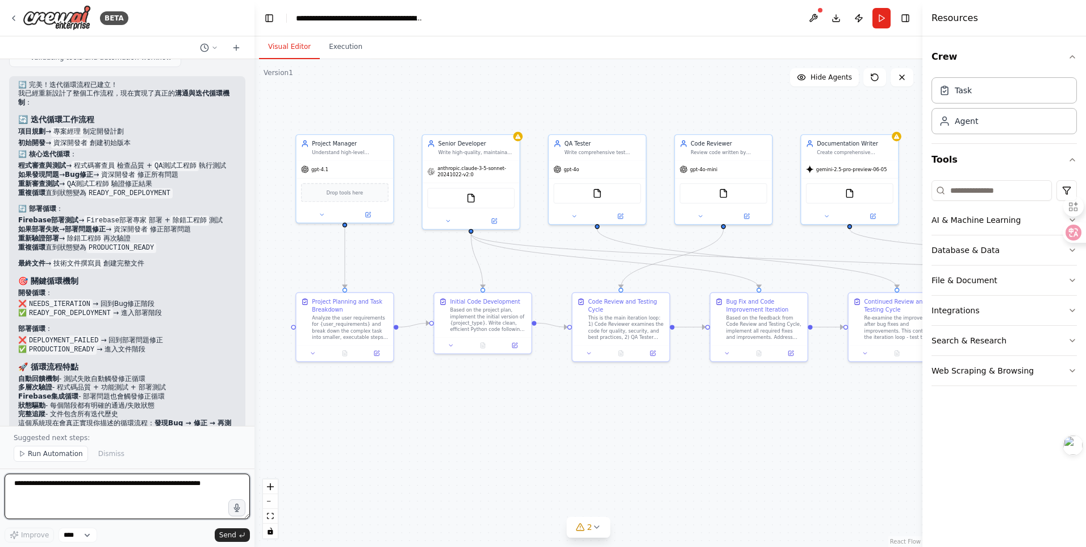
scroll to position [3779, 0]
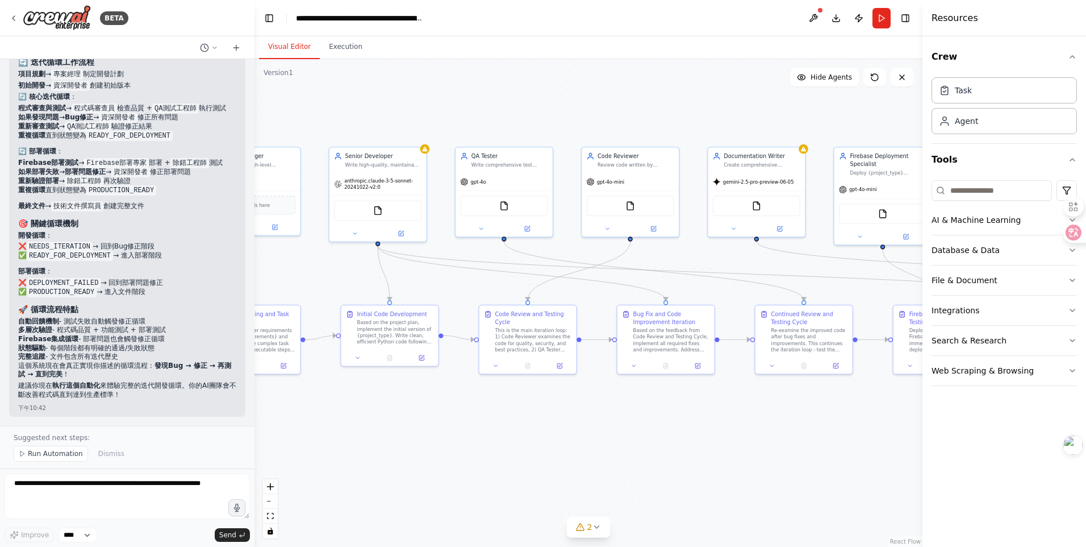
drag, startPoint x: 598, startPoint y: 415, endPoint x: 509, endPoint y: 427, distance: 89.9
click at [509, 427] on div ".deletable-edge-delete-btn { width: 20px; height: 20px; border: 0px solid #ffff…" at bounding box center [589, 302] width 668 height 487
click at [430, 151] on div at bounding box center [429, 147] width 10 height 10
click at [383, 132] on div ".deletable-edge-delete-btn { width: 20px; height: 20px; border: 0px solid #ffff…" at bounding box center [589, 302] width 668 height 487
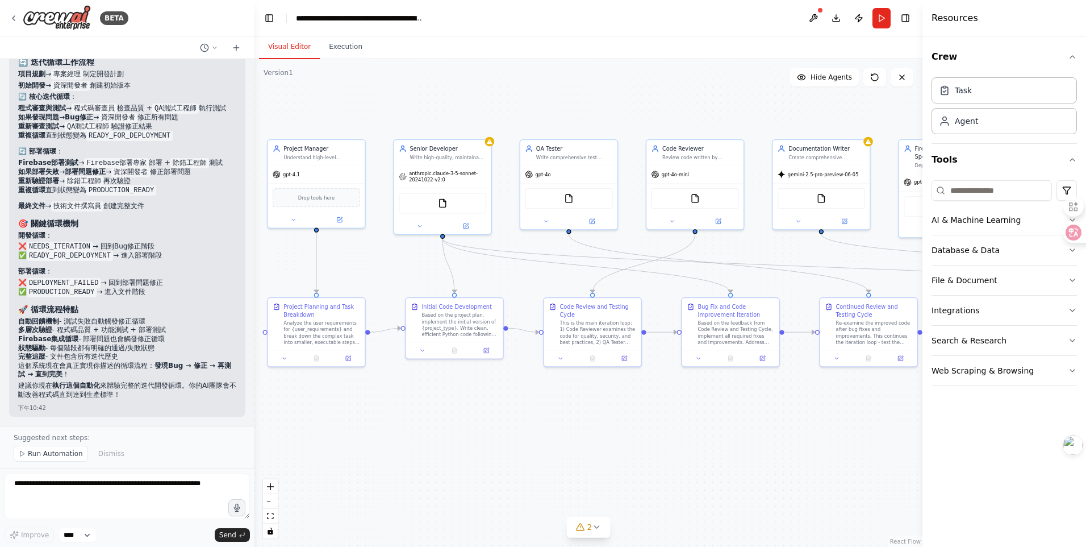
drag, startPoint x: 497, startPoint y: 105, endPoint x: 556, endPoint y: 98, distance: 58.9
click at [556, 98] on div ".deletable-edge-delete-btn { width: 20px; height: 20px; border: 0px solid #ffff…" at bounding box center [589, 302] width 668 height 487
click at [466, 223] on icon at bounding box center [463, 224] width 6 height 6
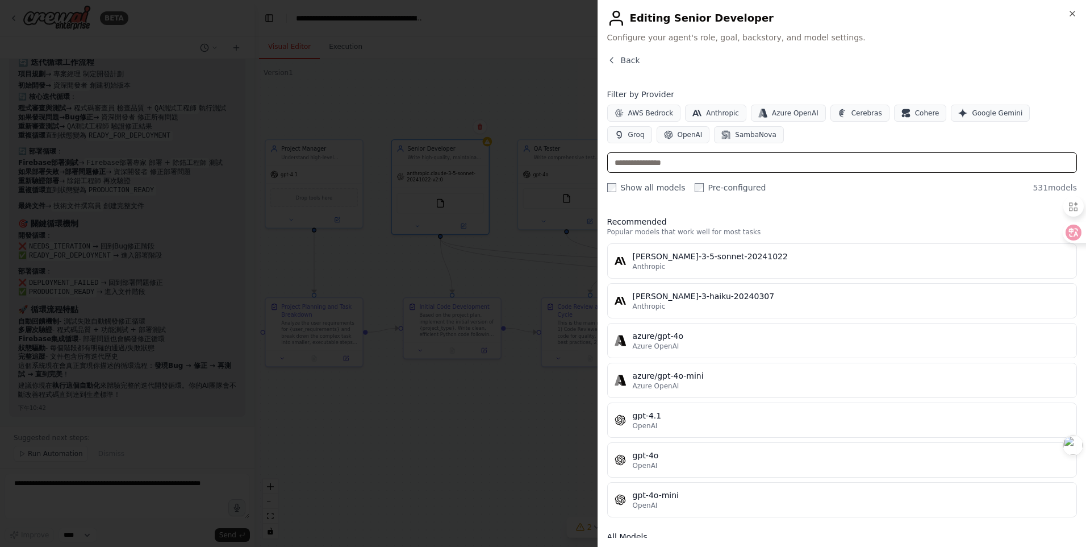
click at [756, 155] on input "text" at bounding box center [842, 162] width 470 height 20
paste input "**********"
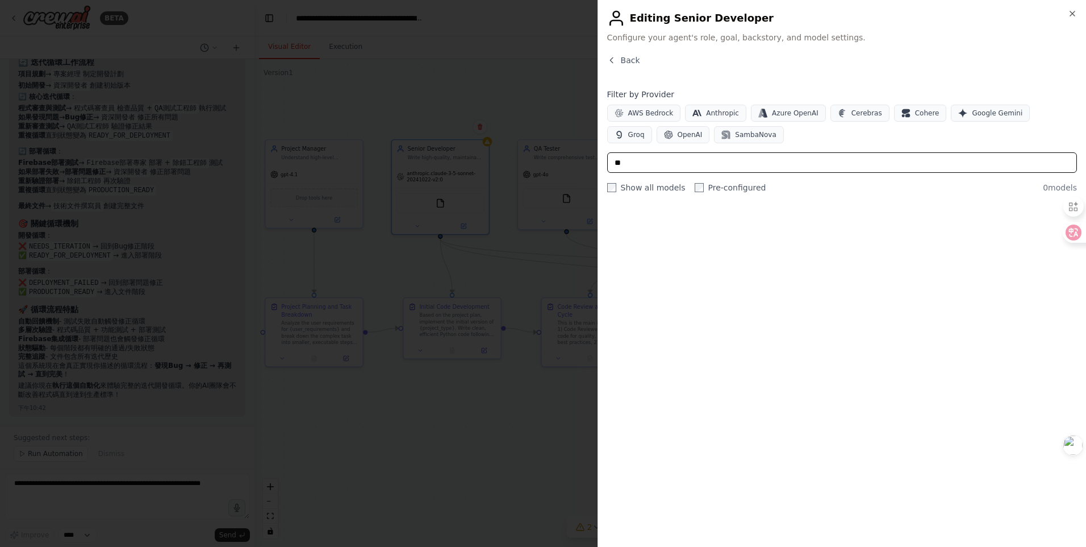
type input "*"
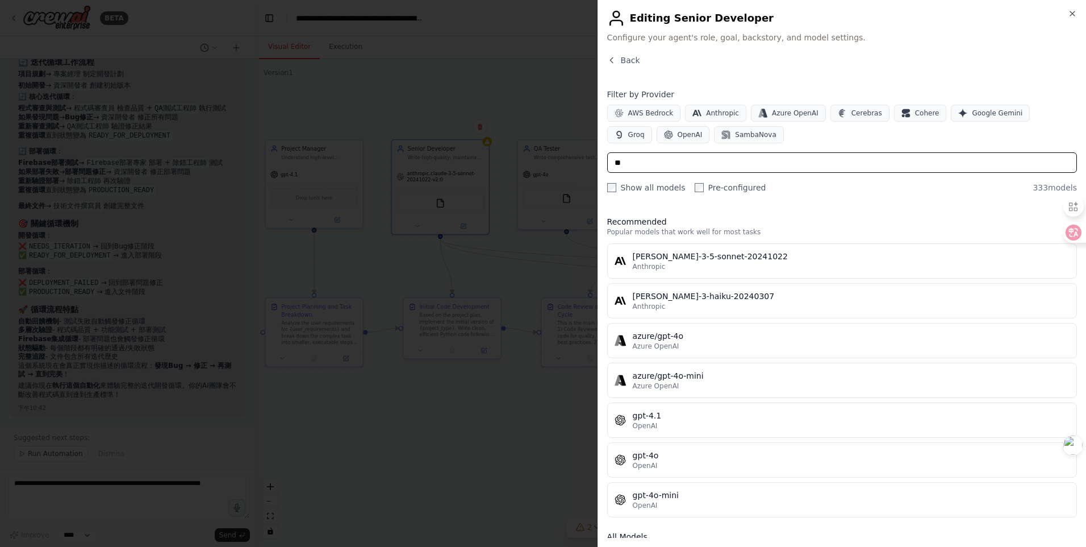
type input "*"
paste input "**********"
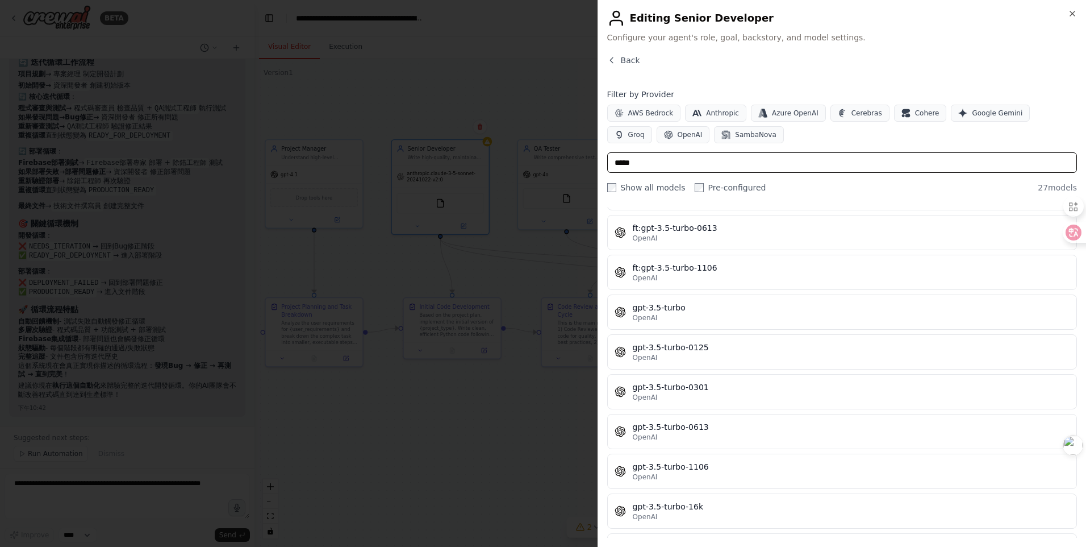
scroll to position [784, 0]
click at [782, 158] on input "*****" at bounding box center [842, 162] width 470 height 20
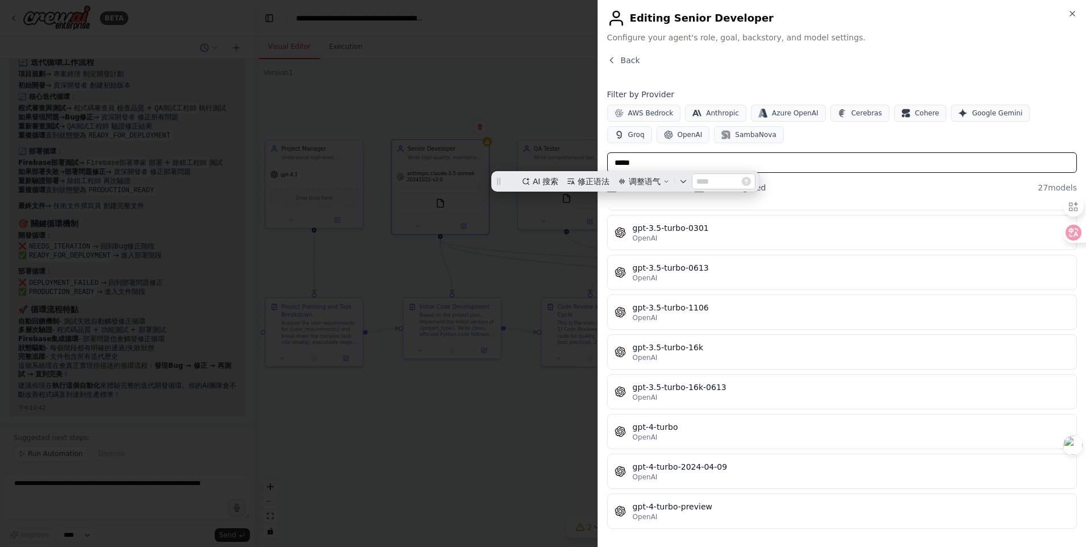
scroll to position [0, 0]
type input "*"
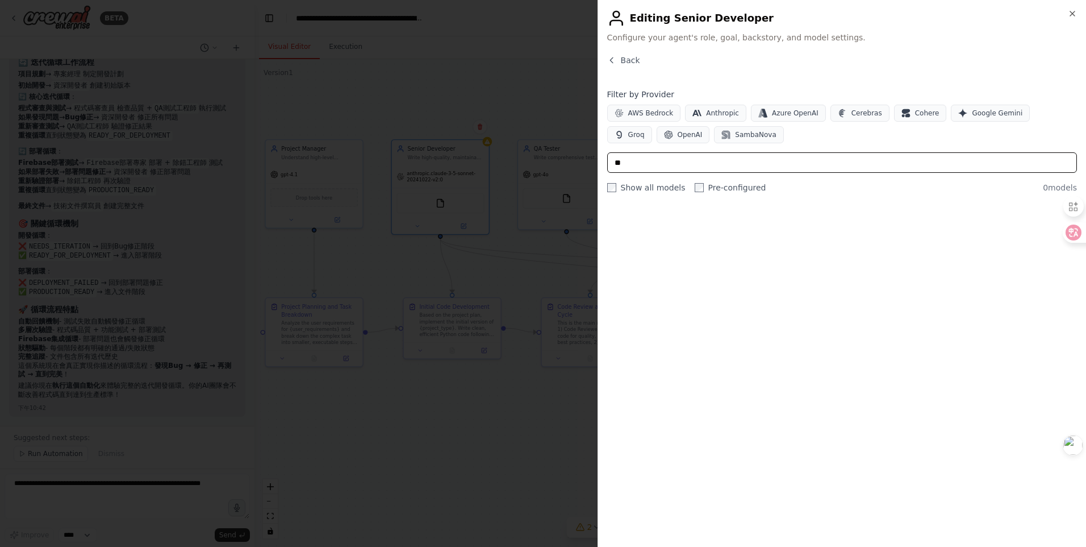
type input "**"
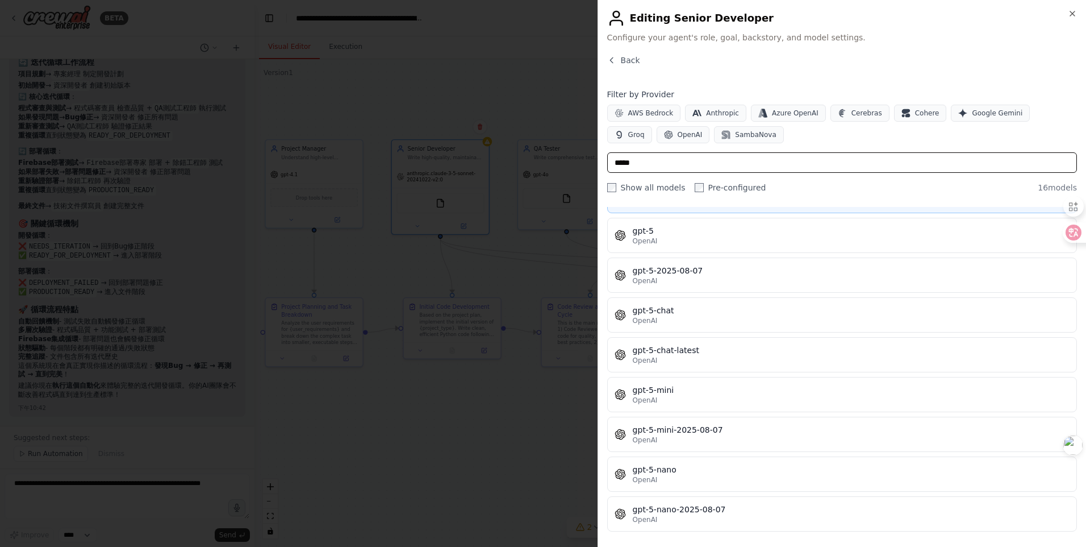
scroll to position [347, 0]
type input "*****"
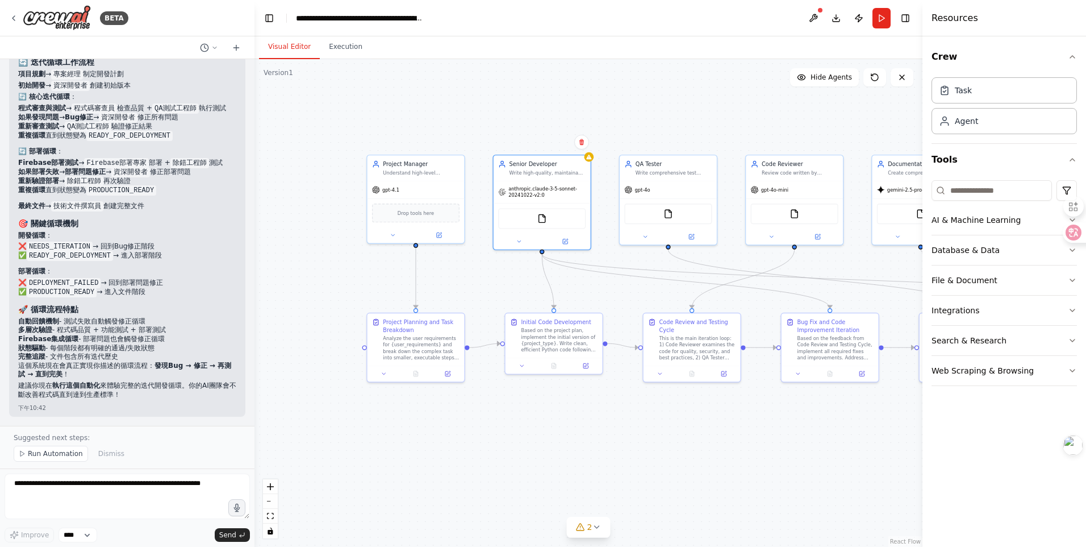
drag, startPoint x: 373, startPoint y: 120, endPoint x: 474, endPoint y: 135, distance: 102.8
click at [474, 135] on div ".deletable-edge-delete-btn { width: 20px; height: 20px; border: 0px solid #ffff…" at bounding box center [589, 302] width 668 height 487
click at [442, 238] on button at bounding box center [438, 234] width 44 height 10
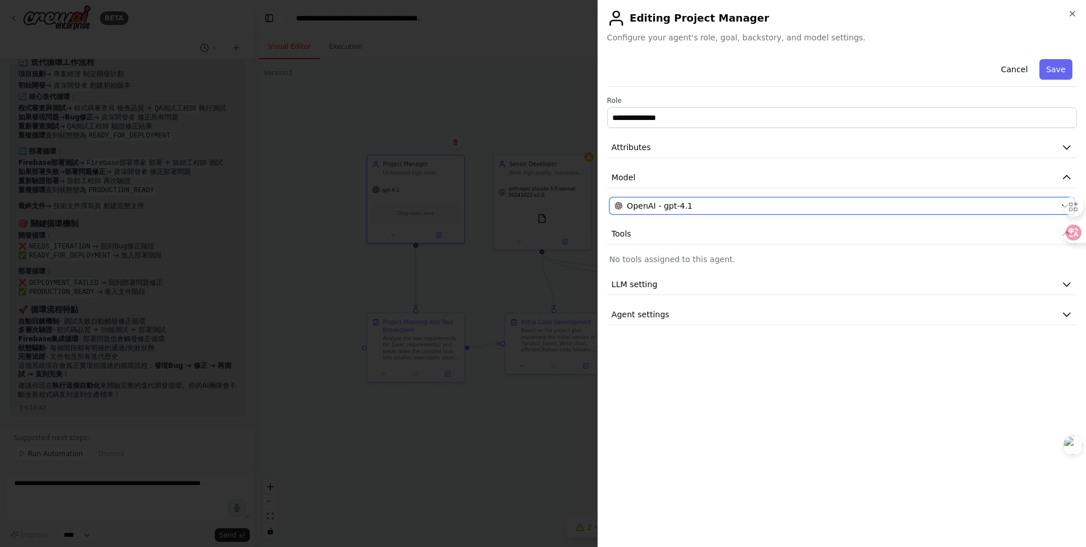
click at [694, 203] on div "OpenAI - gpt-4.1" at bounding box center [835, 205] width 441 height 11
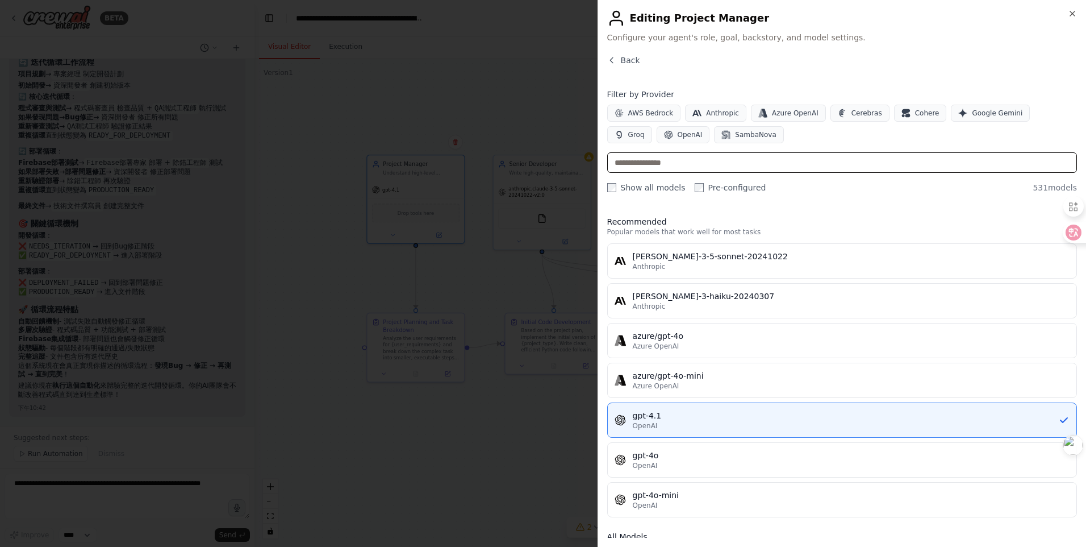
click at [695, 160] on input "text" at bounding box center [842, 162] width 470 height 20
type input "*"
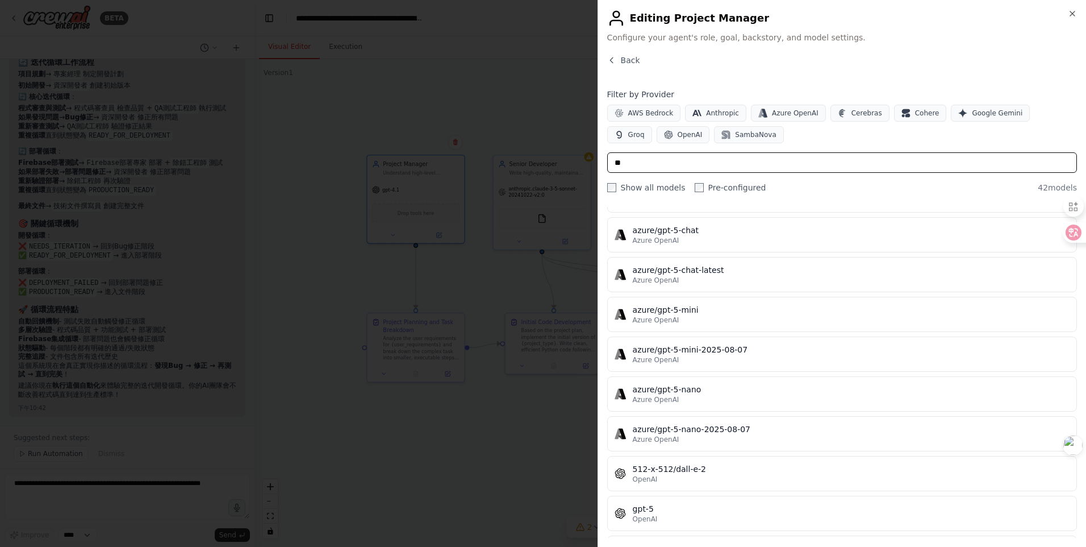
scroll to position [1417, 0]
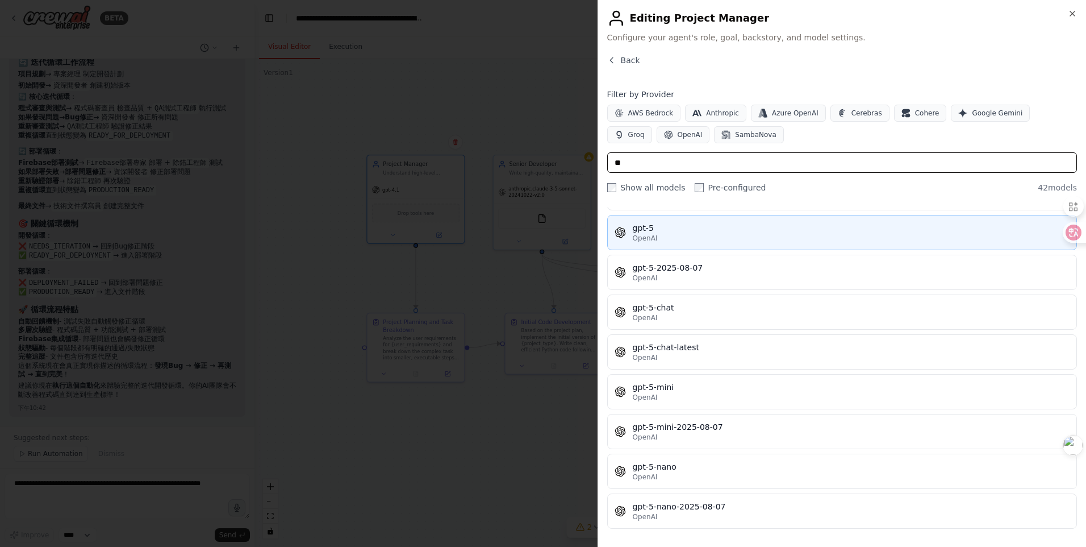
type input "**"
click at [683, 232] on div "gpt-5" at bounding box center [851, 227] width 437 height 11
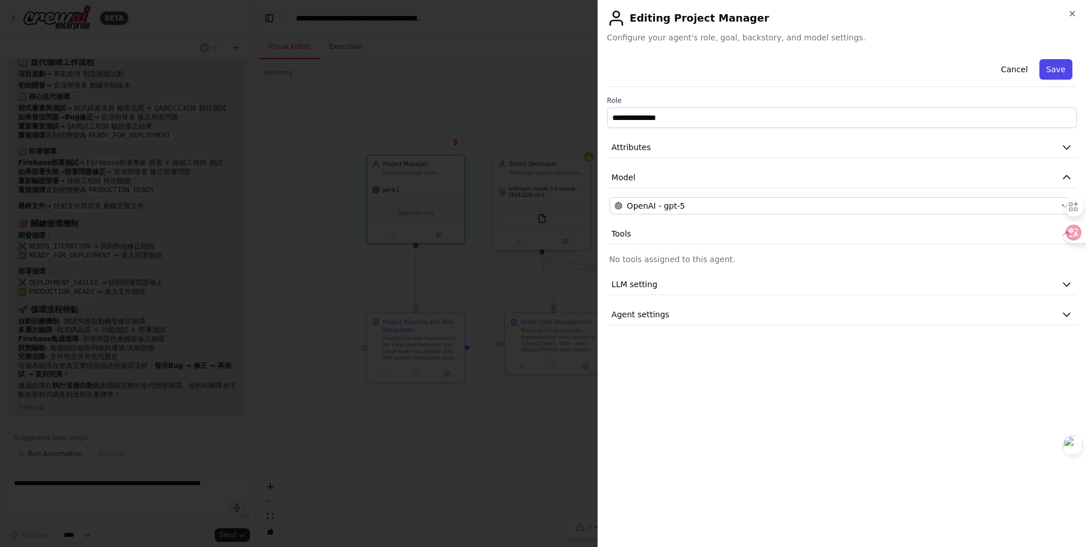
click at [1061, 63] on button "Save" at bounding box center [1056, 69] width 33 height 20
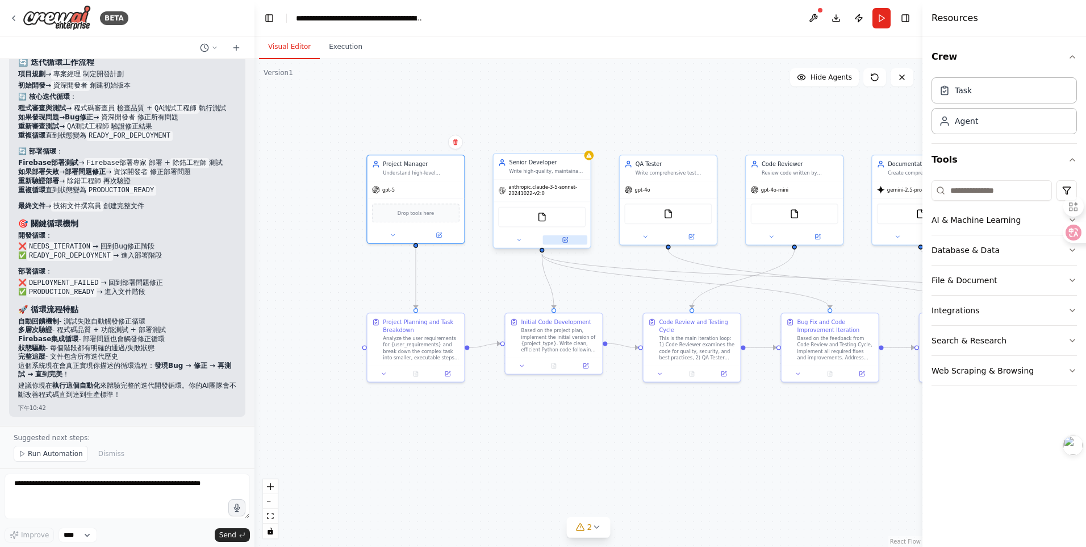
click at [574, 244] on button at bounding box center [565, 240] width 44 height 10
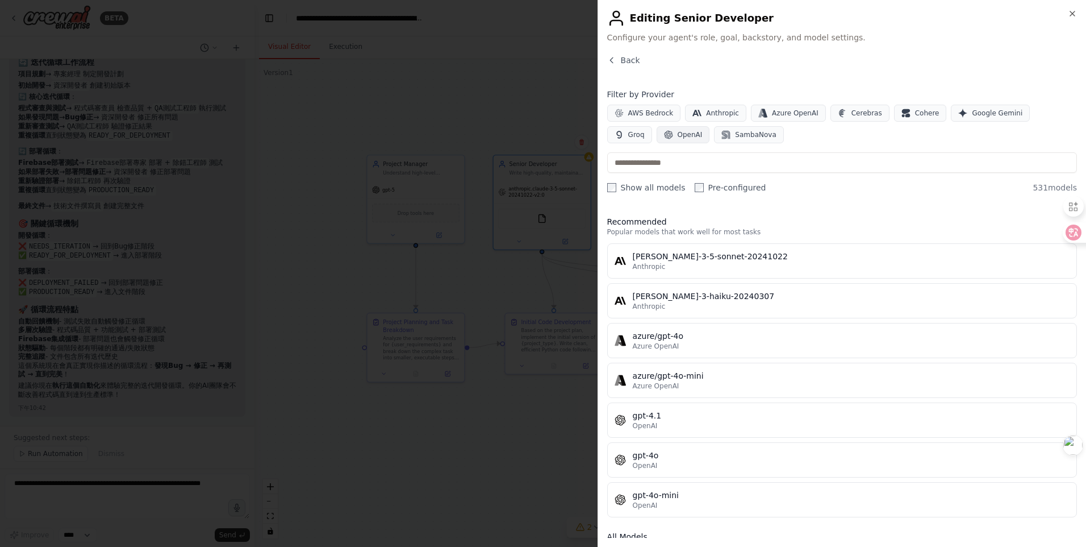
click at [678, 136] on span "OpenAI" at bounding box center [690, 134] width 25 height 9
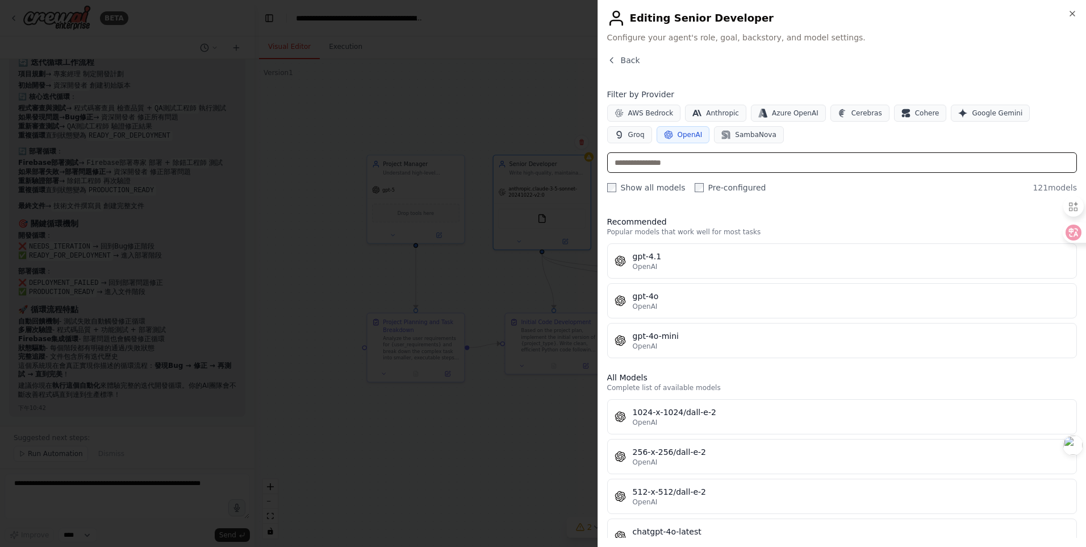
click at [688, 155] on input "text" at bounding box center [842, 162] width 470 height 20
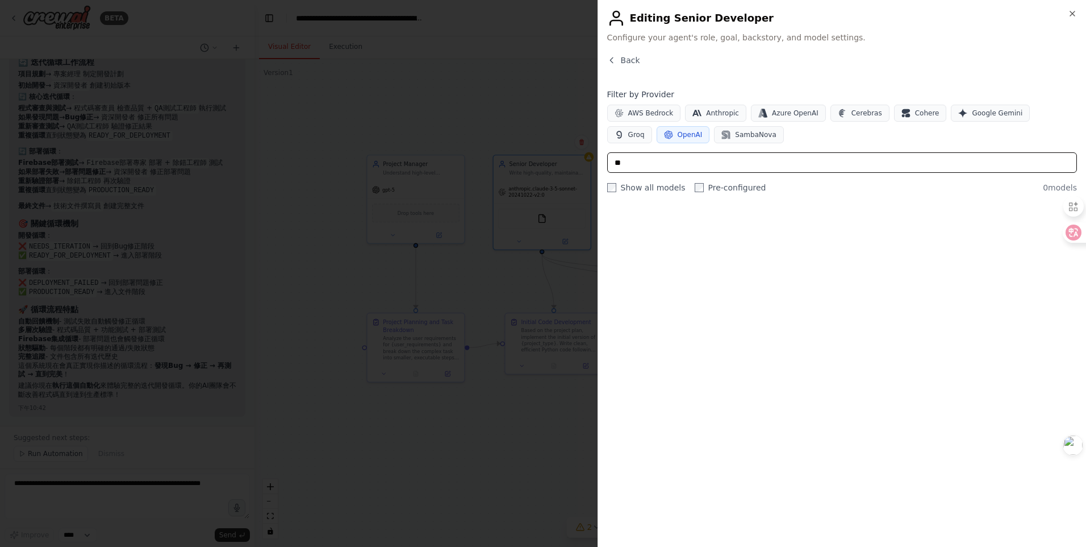
type input "*"
click at [656, 162] on input "***" at bounding box center [842, 162] width 470 height 20
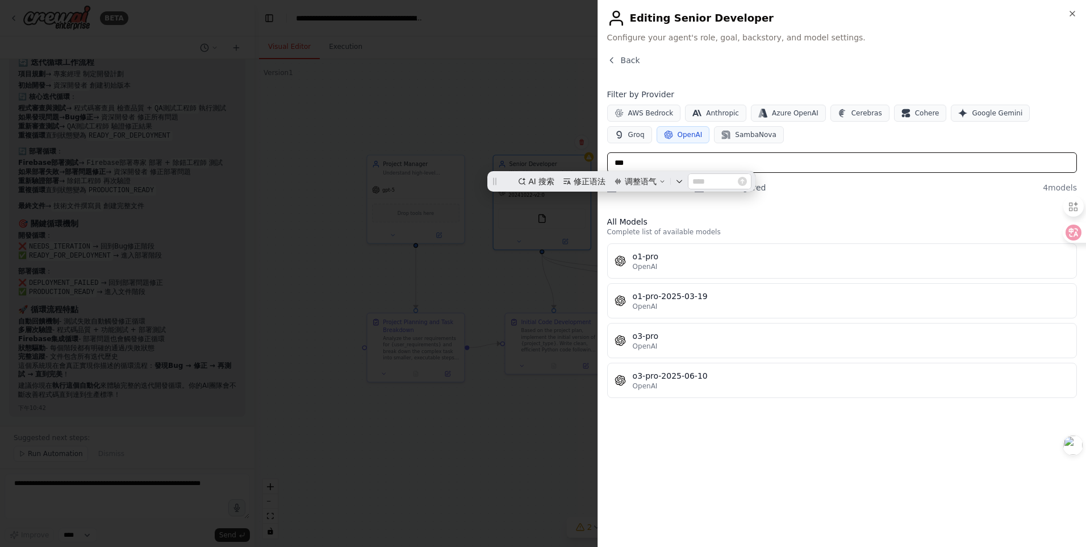
scroll to position [0, 0]
type input "***"
click at [539, 127] on div at bounding box center [543, 273] width 1086 height 547
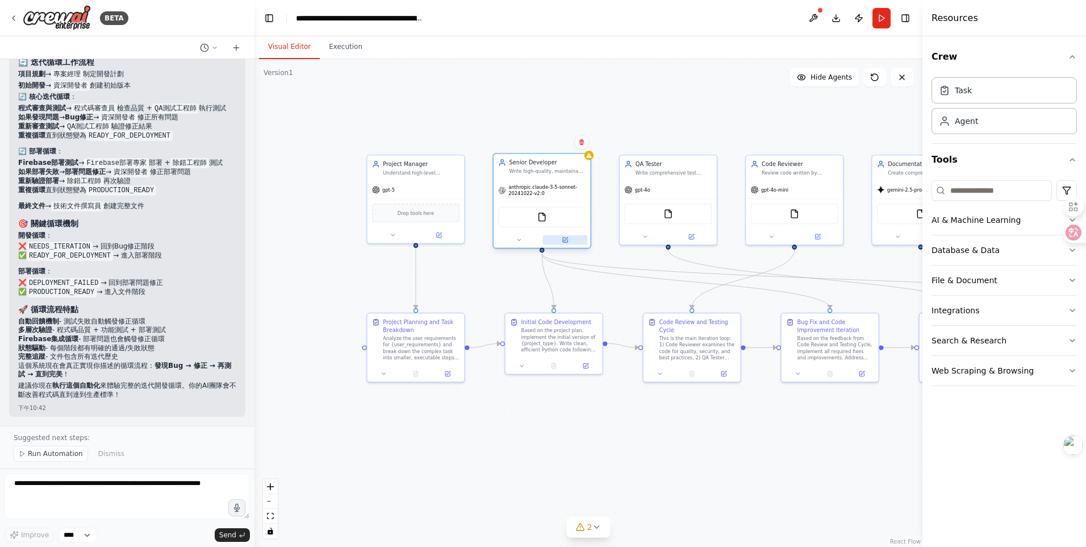
click at [567, 236] on icon at bounding box center [565, 239] width 6 height 6
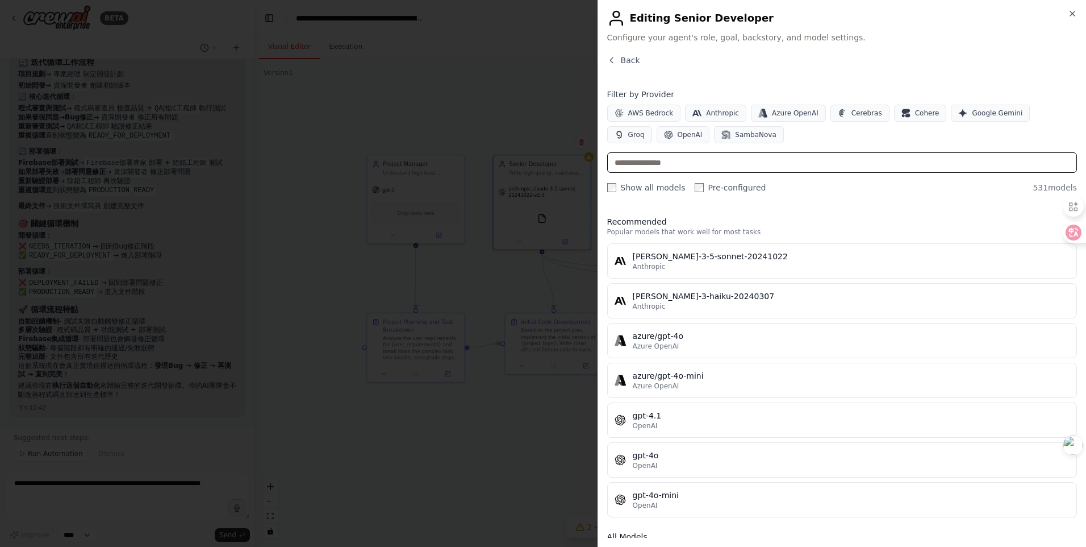
click at [720, 153] on input "text" at bounding box center [842, 162] width 470 height 20
click at [678, 135] on span "OpenAI" at bounding box center [690, 134] width 25 height 9
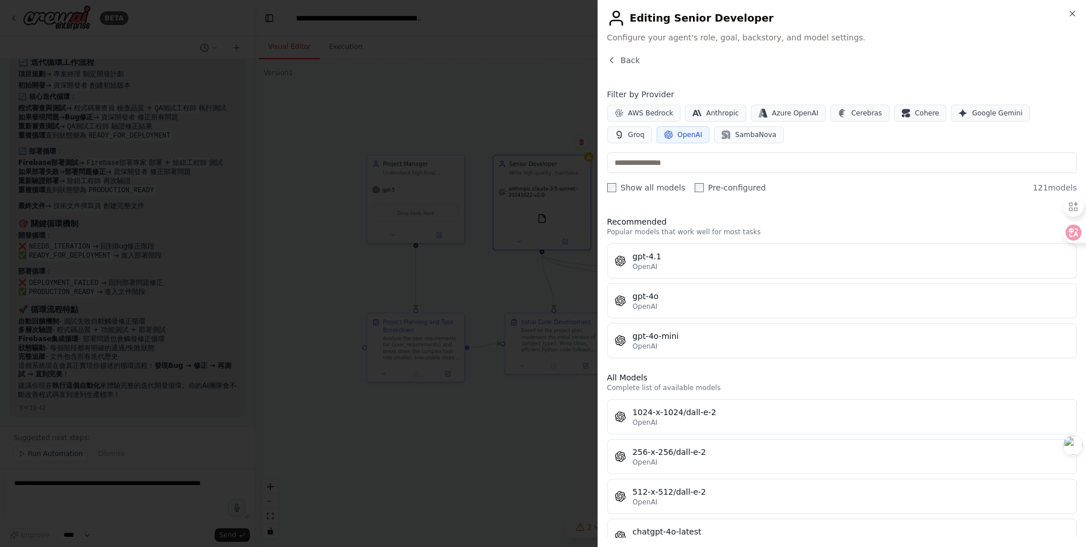
click at [474, 417] on div at bounding box center [543, 273] width 1086 height 547
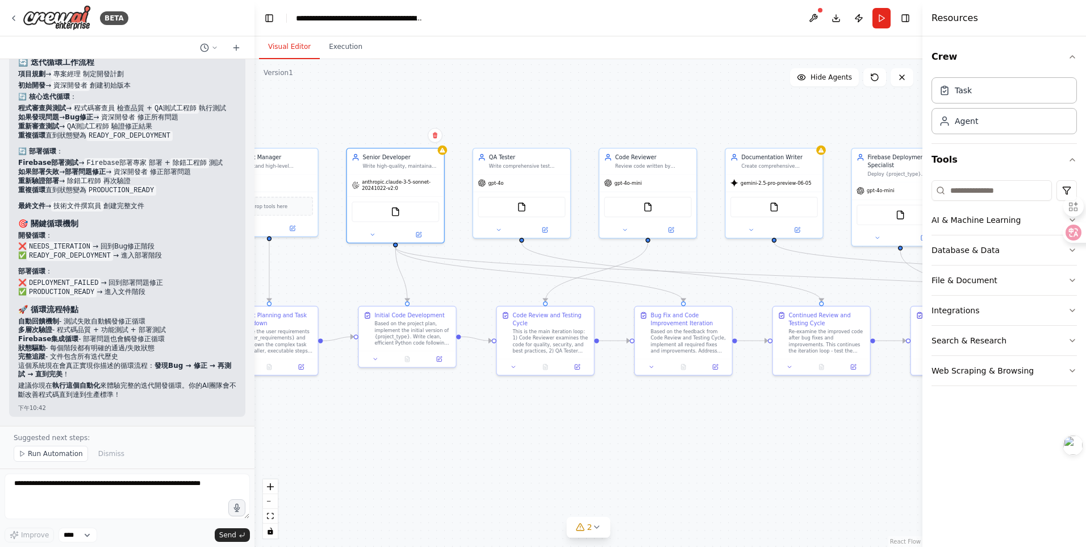
drag, startPoint x: 760, startPoint y: 131, endPoint x: 613, endPoint y: 124, distance: 146.7
click at [613, 124] on div ".deletable-edge-delete-btn { width: 20px; height: 20px; border: 0px solid #ffff…" at bounding box center [589, 302] width 668 height 487
click at [425, 230] on button at bounding box center [419, 233] width 44 height 10
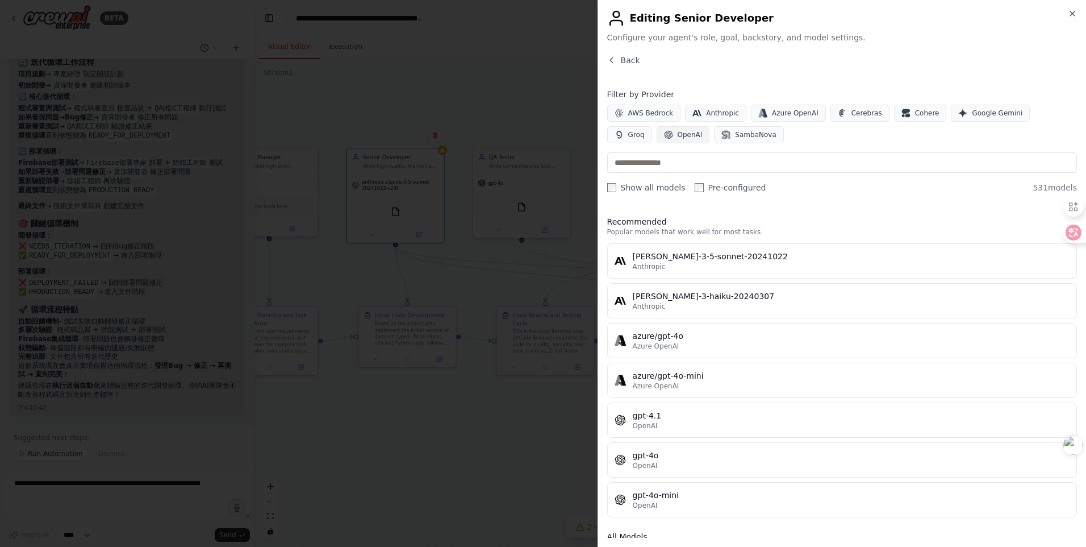
click at [657, 139] on button "OpenAI" at bounding box center [683, 134] width 53 height 17
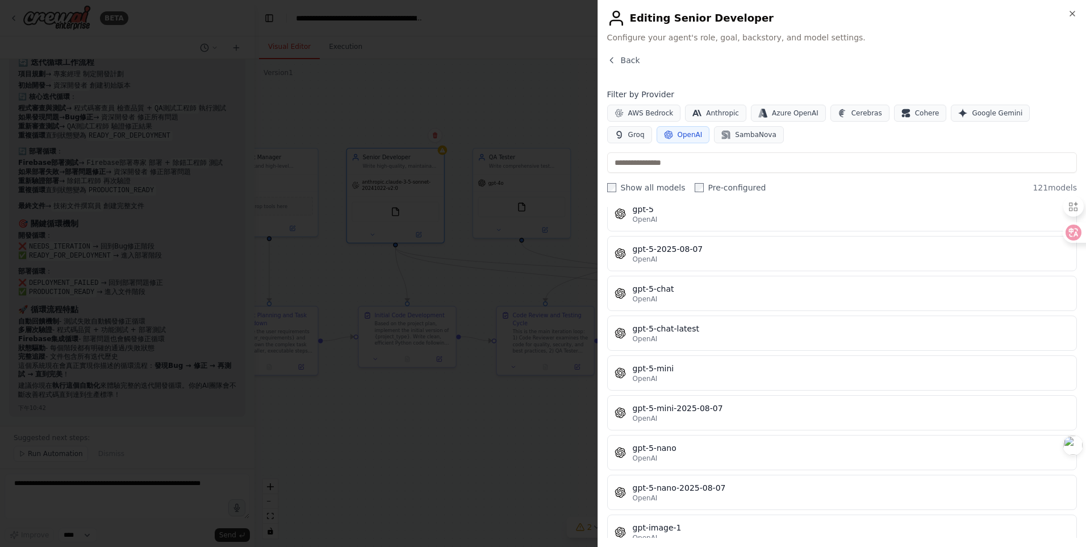
scroll to position [2684, 0]
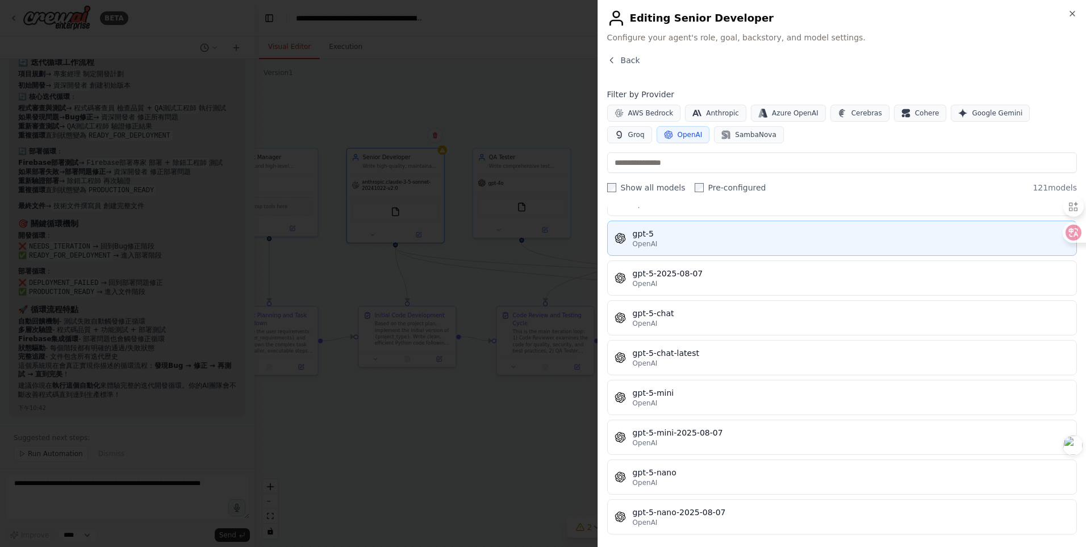
click at [723, 220] on button "gpt-5 OpenAI" at bounding box center [842, 237] width 470 height 35
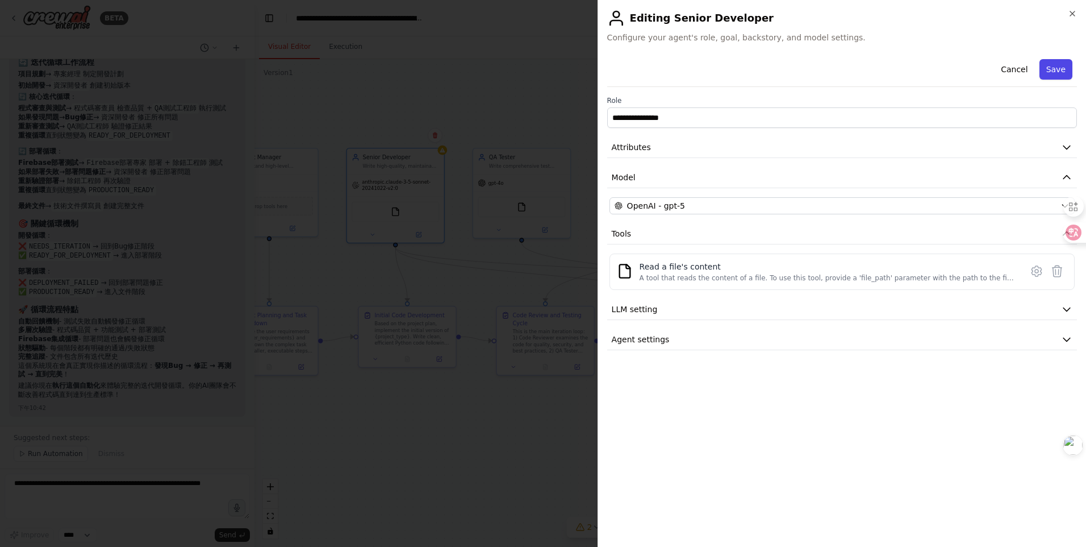
click at [1043, 75] on button "Save" at bounding box center [1056, 69] width 33 height 20
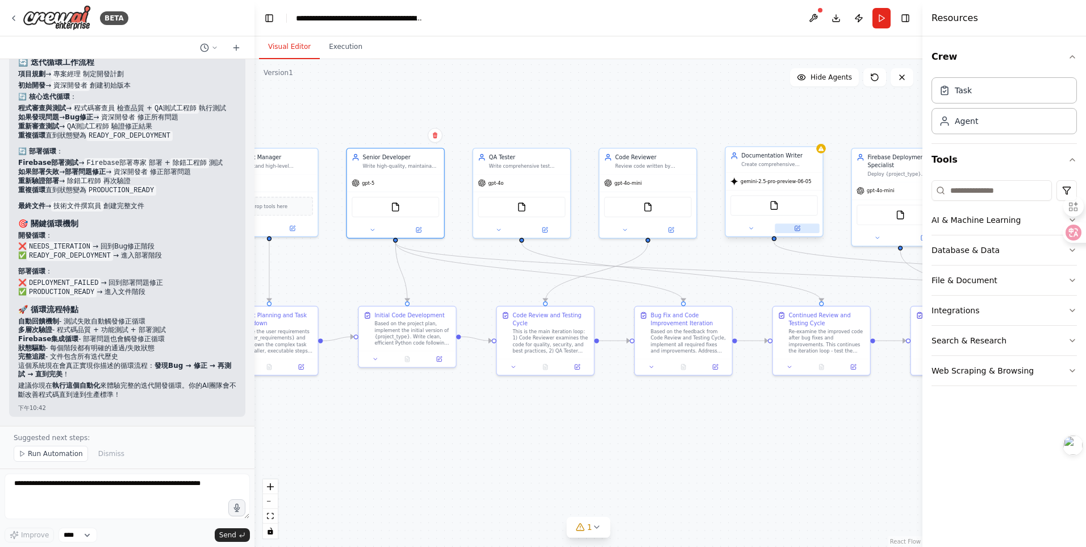
click at [799, 228] on icon at bounding box center [797, 228] width 5 height 5
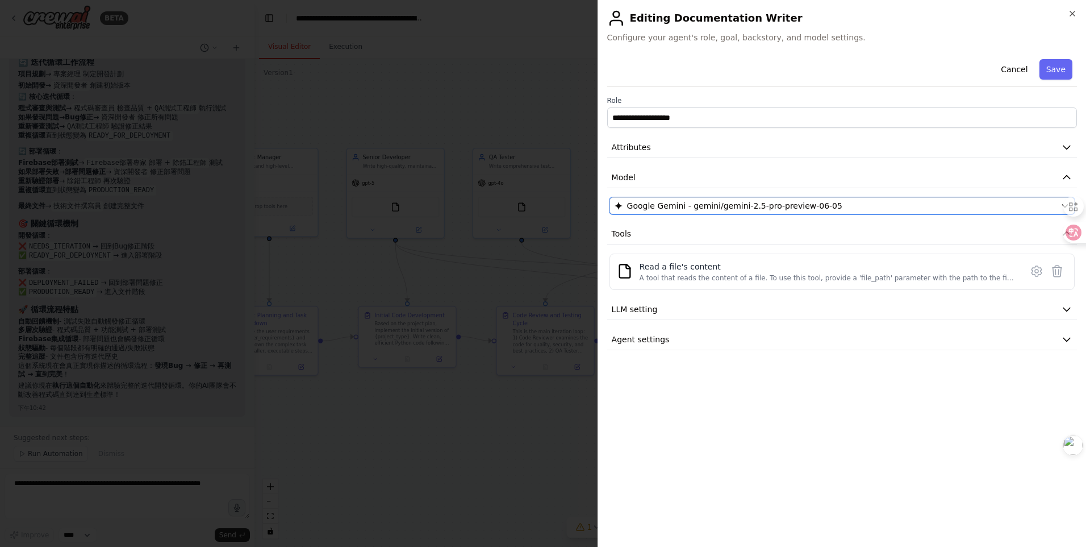
click at [723, 208] on span "Google Gemini - gemini/gemini-2.5-pro-preview-06-05" at bounding box center [734, 205] width 215 height 11
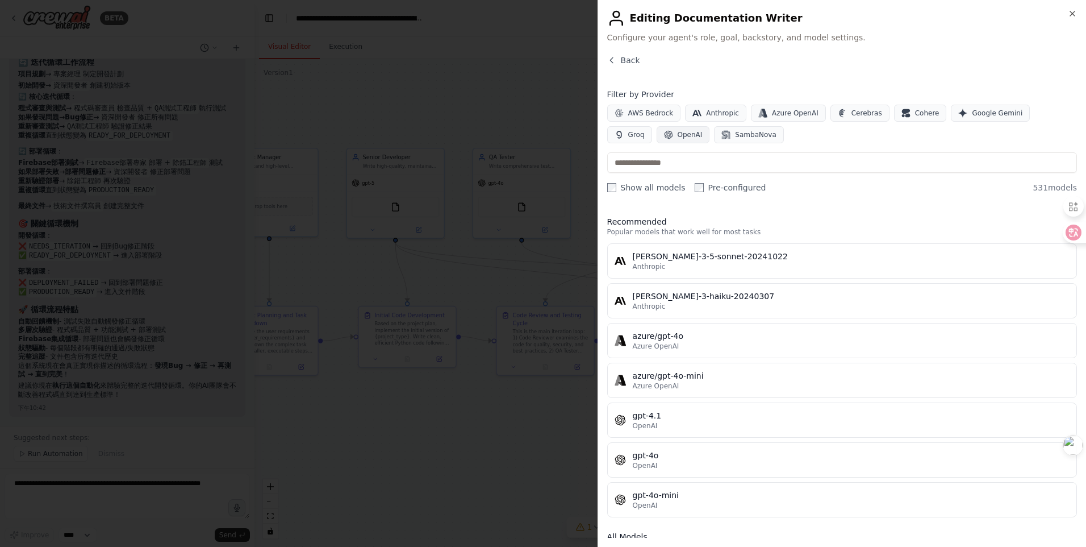
click at [657, 127] on button "OpenAI" at bounding box center [683, 134] width 53 height 17
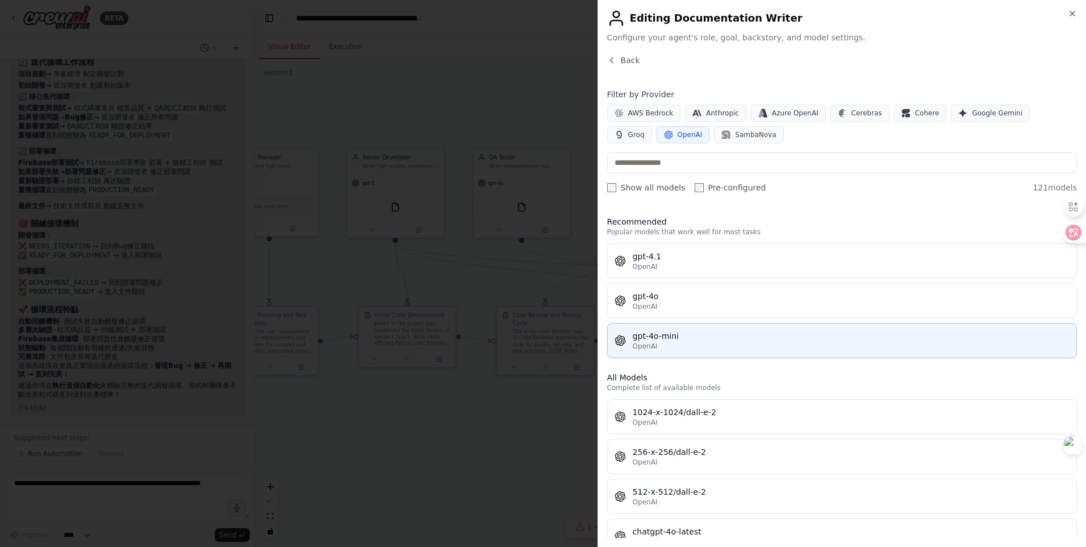
click at [687, 334] on div "gpt-4o-mini" at bounding box center [851, 335] width 437 height 11
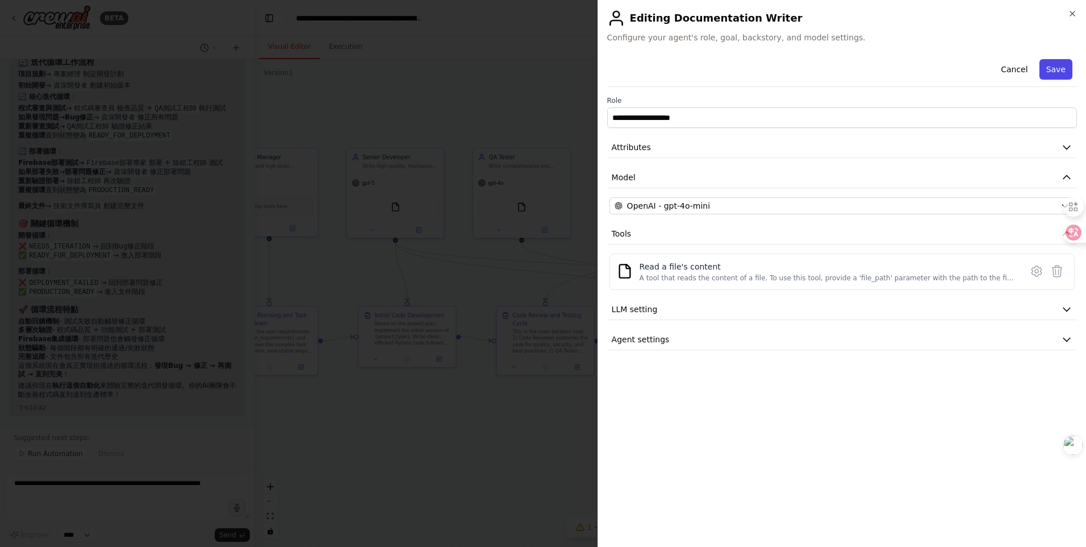
click at [1071, 62] on button "Save" at bounding box center [1056, 69] width 33 height 20
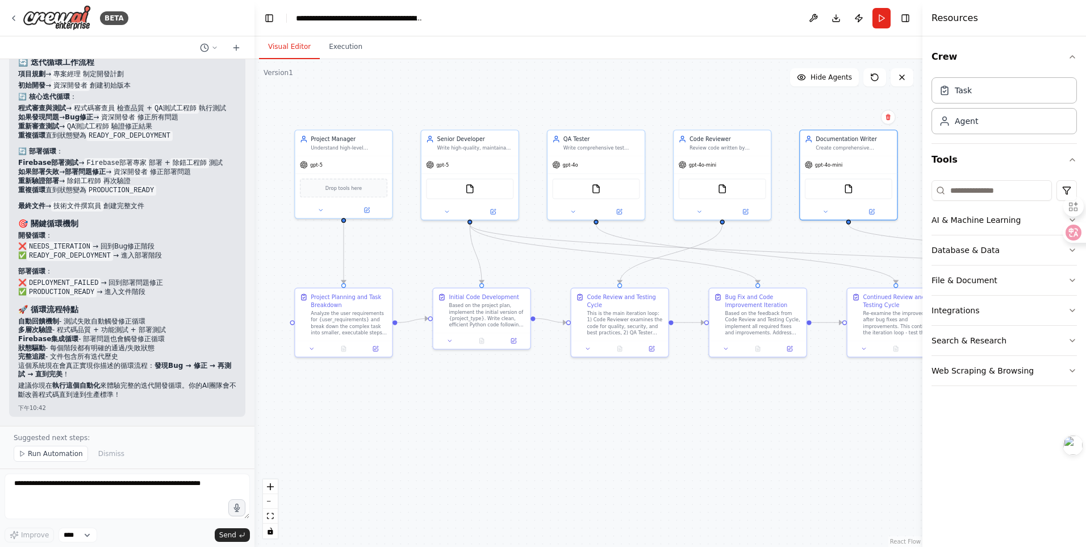
drag, startPoint x: 683, startPoint y: 140, endPoint x: 757, endPoint y: 124, distance: 75.1
click at [757, 124] on div ".deletable-edge-delete-btn { width: 20px; height: 20px; border: 0px solid #ffff…" at bounding box center [589, 302] width 668 height 487
click at [51, 497] on textarea at bounding box center [127, 495] width 245 height 45
click at [57, 432] on div "Suggested next steps: Run Automation Dismiss" at bounding box center [127, 447] width 255 height 43
click at [54, 435] on p "Suggested next steps:" at bounding box center [127, 437] width 227 height 9
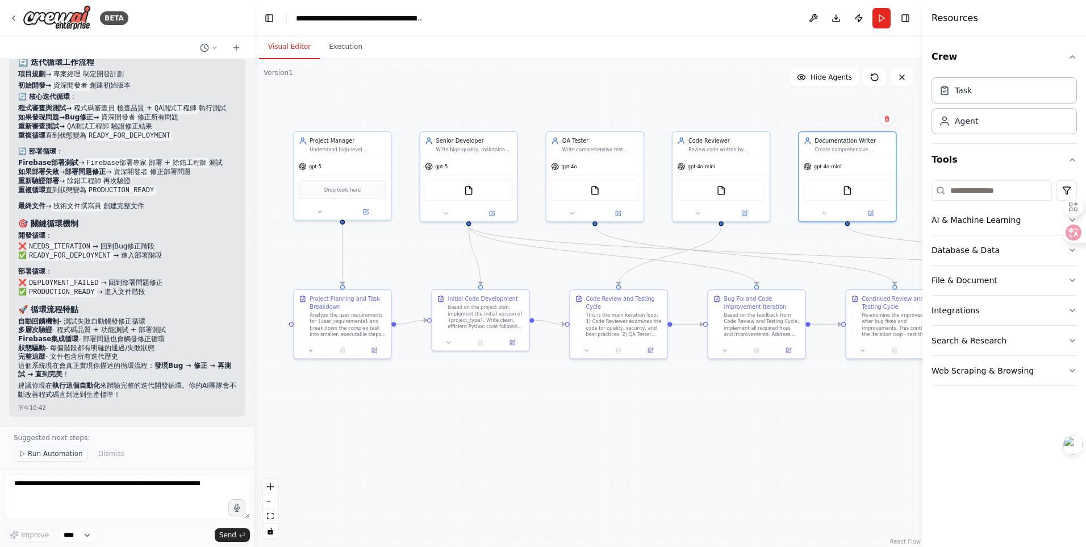
click at [56, 454] on span "Run Automation" at bounding box center [55, 453] width 55 height 9
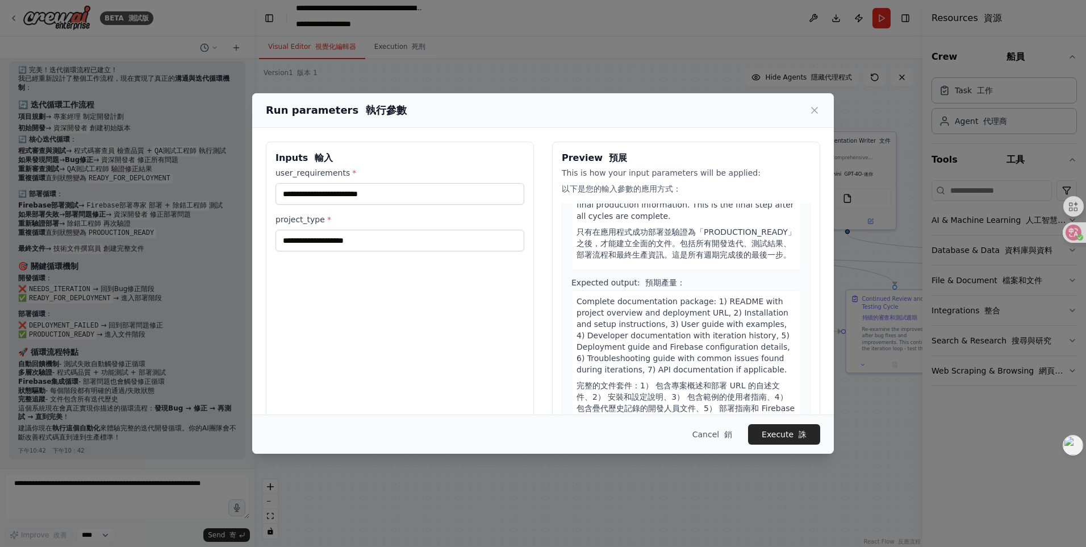
scroll to position [30, 0]
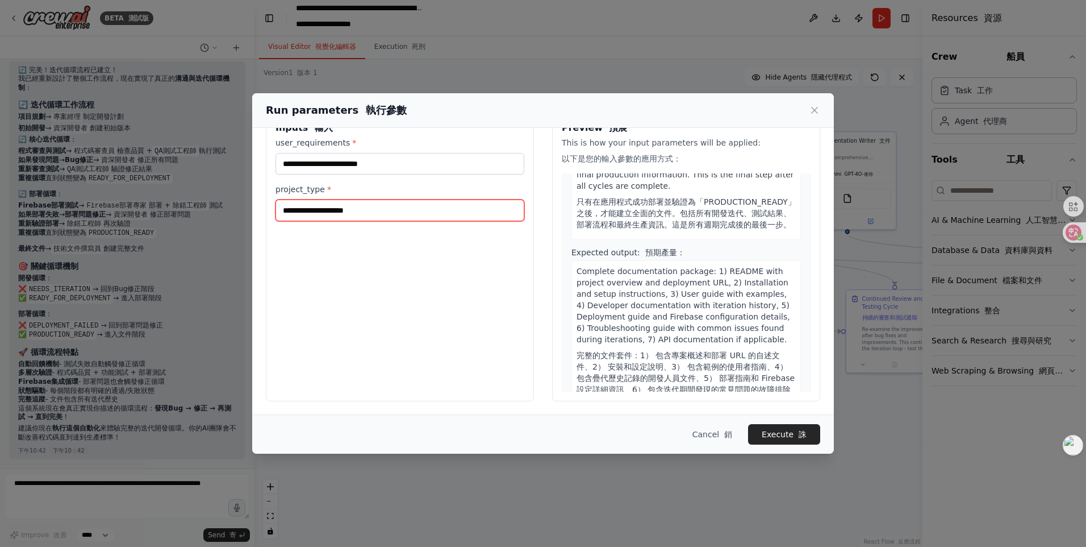
click at [374, 206] on input "project_type *" at bounding box center [400, 210] width 249 height 22
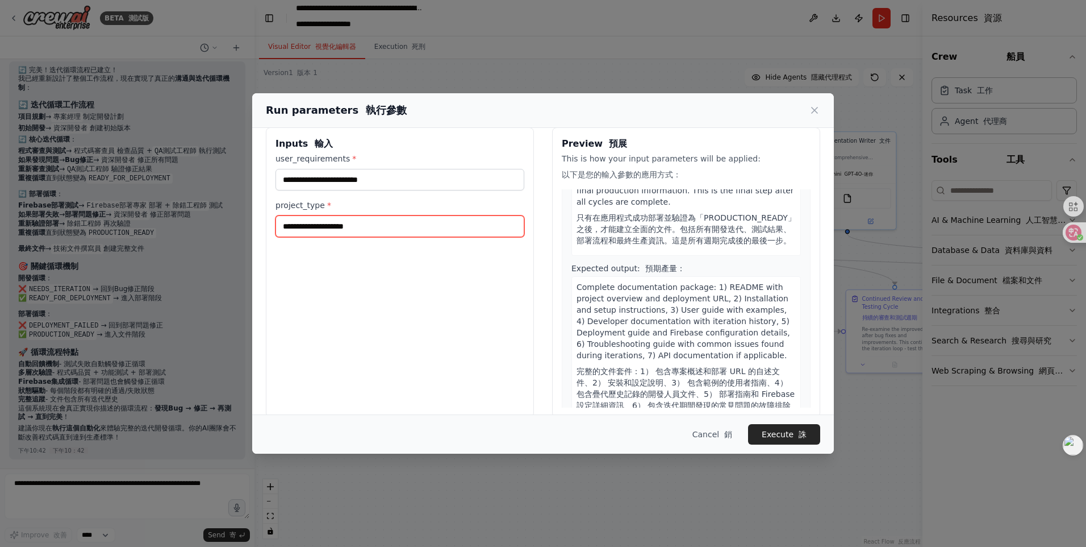
scroll to position [0, 0]
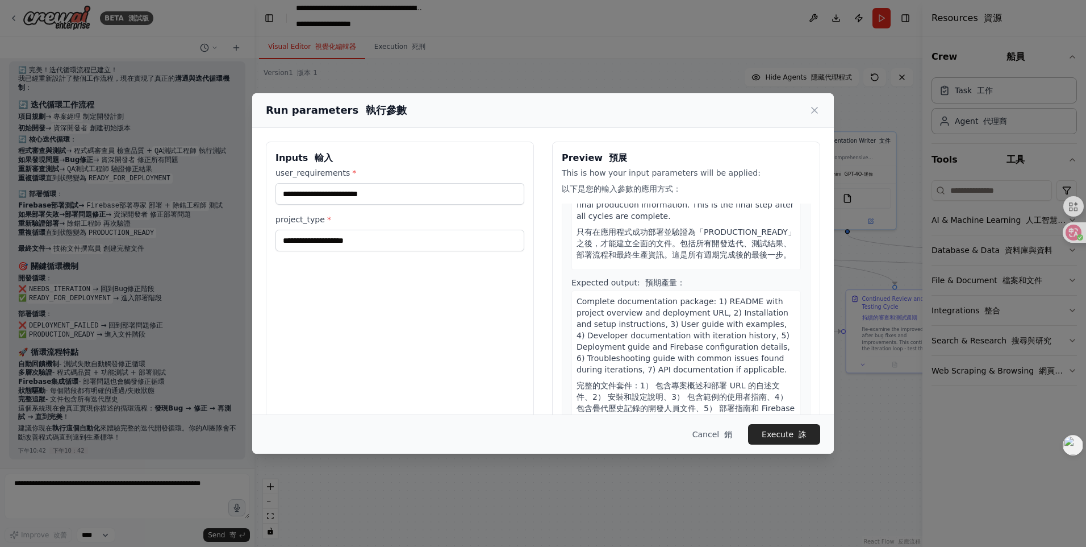
click at [743, 177] on div "Run parameters 執行參數 Inputs 輸入 user_requirements * project_type * Preview 預展 Thi…" at bounding box center [543, 273] width 582 height 361
drag, startPoint x: 733, startPoint y: 185, endPoint x: 744, endPoint y: 186, distance: 10.9
click at [748, 184] on p "This is how your input parameters will be applied: 以下是您的輸入參數的應用方式：" at bounding box center [686, 183] width 249 height 32
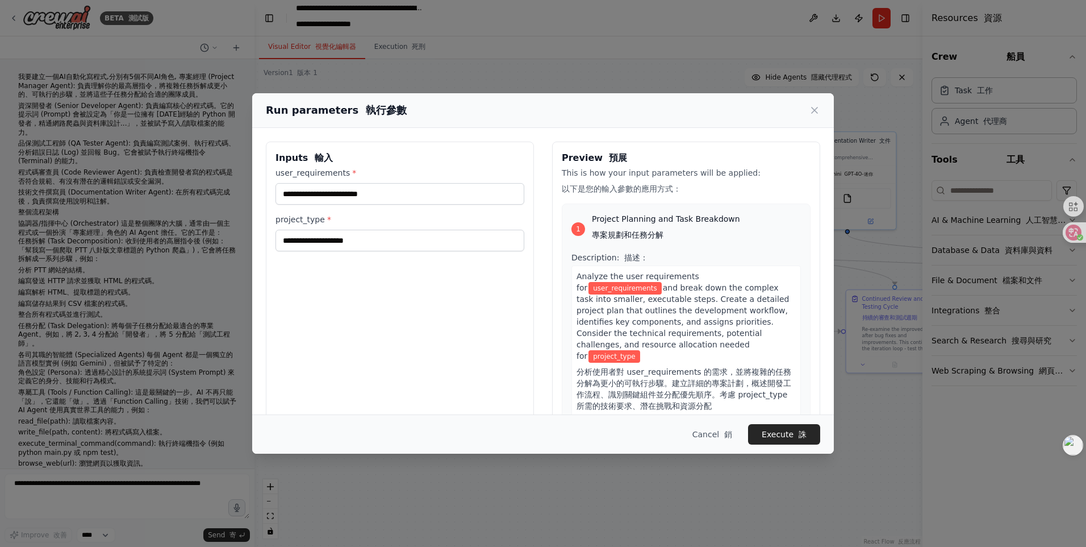
click at [327, 173] on label "user_requirements *" at bounding box center [400, 172] width 249 height 11
click at [327, 183] on input "user_requirements *" at bounding box center [400, 194] width 249 height 22
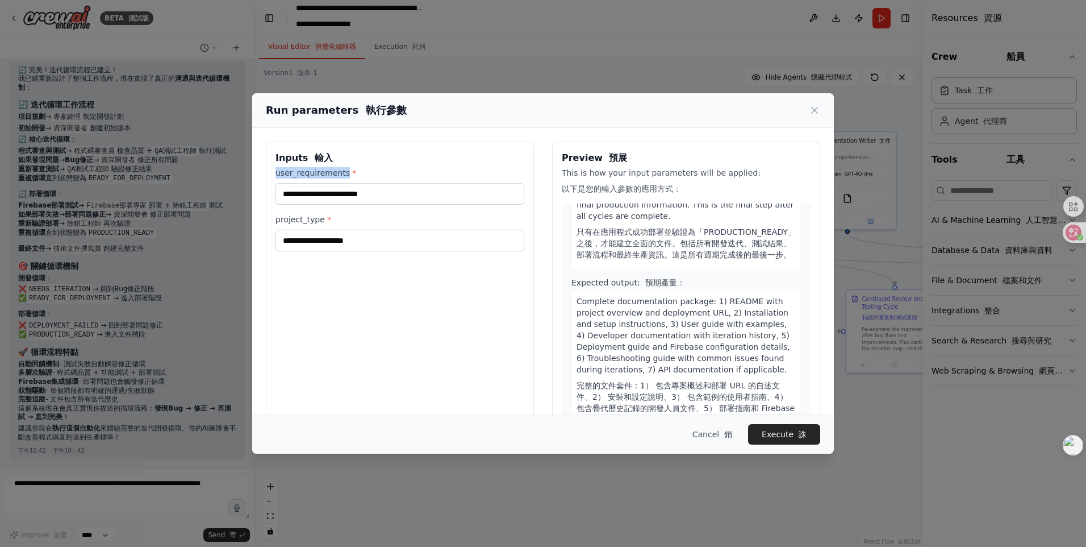
click at [327, 173] on label "user_requirements *" at bounding box center [400, 172] width 249 height 11
click at [327, 183] on input "user_requirements *" at bounding box center [400, 194] width 249 height 22
drag, startPoint x: 0, startPoint y: 0, endPoint x: 327, endPoint y: 173, distance: 369.5
click at [327, 173] on label "user_requirements *" at bounding box center [400, 172] width 249 height 11
click at [327, 183] on input "user_requirements *" at bounding box center [400, 194] width 249 height 22
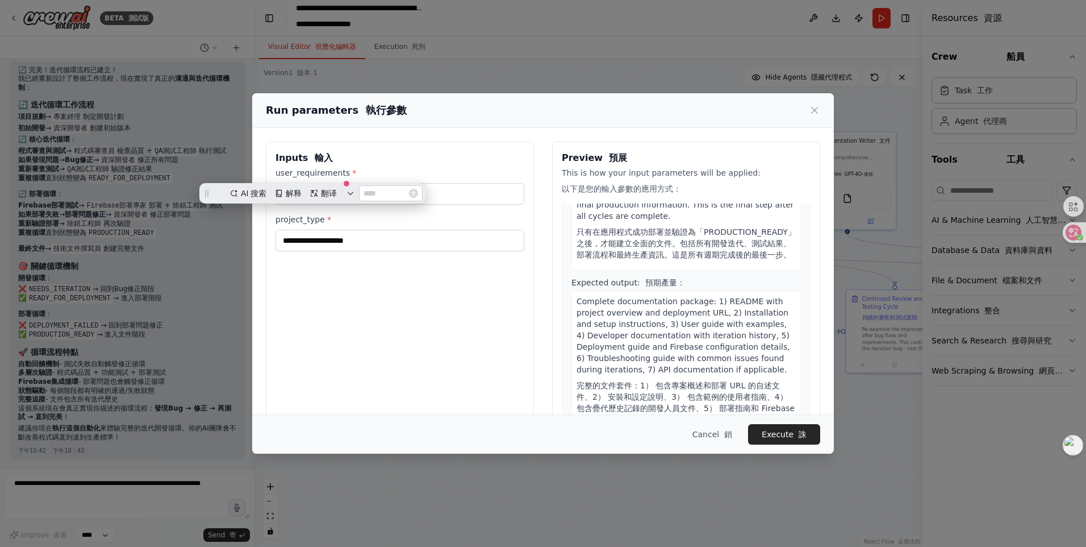
drag, startPoint x: 327, startPoint y: 173, endPoint x: 318, endPoint y: 199, distance: 28.0
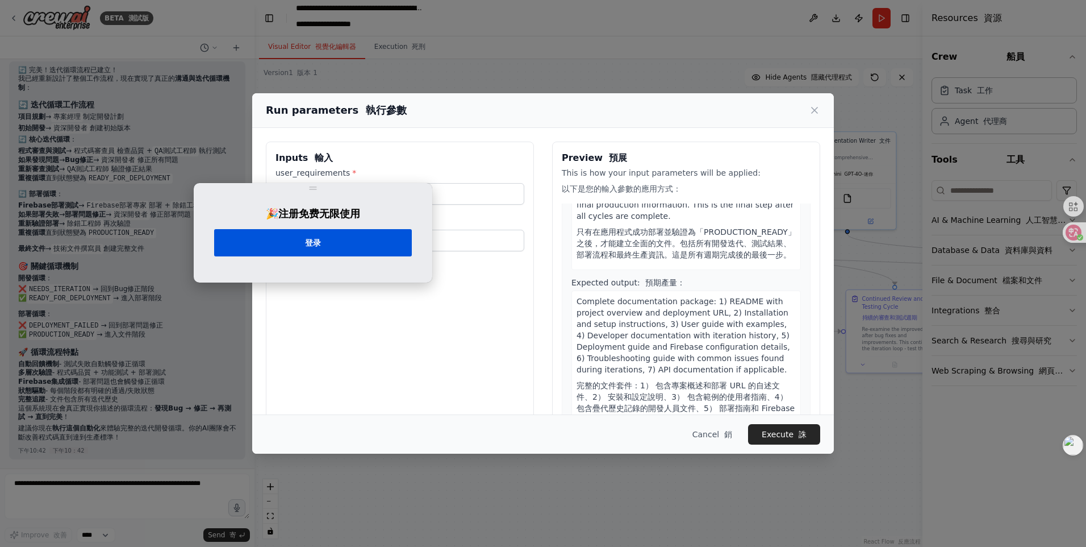
click at [357, 244] on button "登录" at bounding box center [313, 242] width 198 height 27
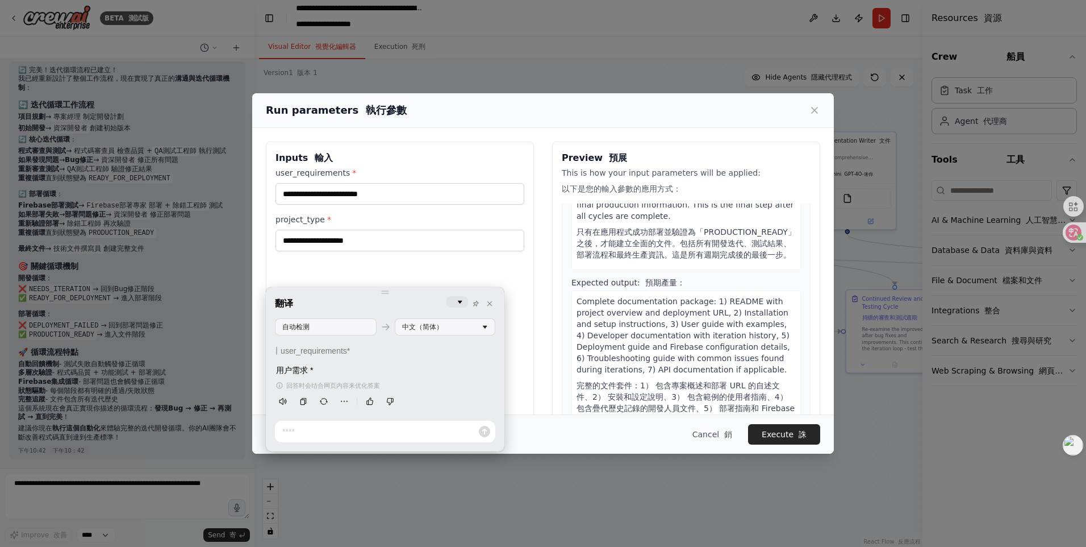
click at [466, 289] on div "翻译 自动检测 中文（简体） user_requirements* 用户需求 * 回答时会结合网页内容来优化答案 🎉 注册免费无限使用 登录" at bounding box center [385, 369] width 239 height 164
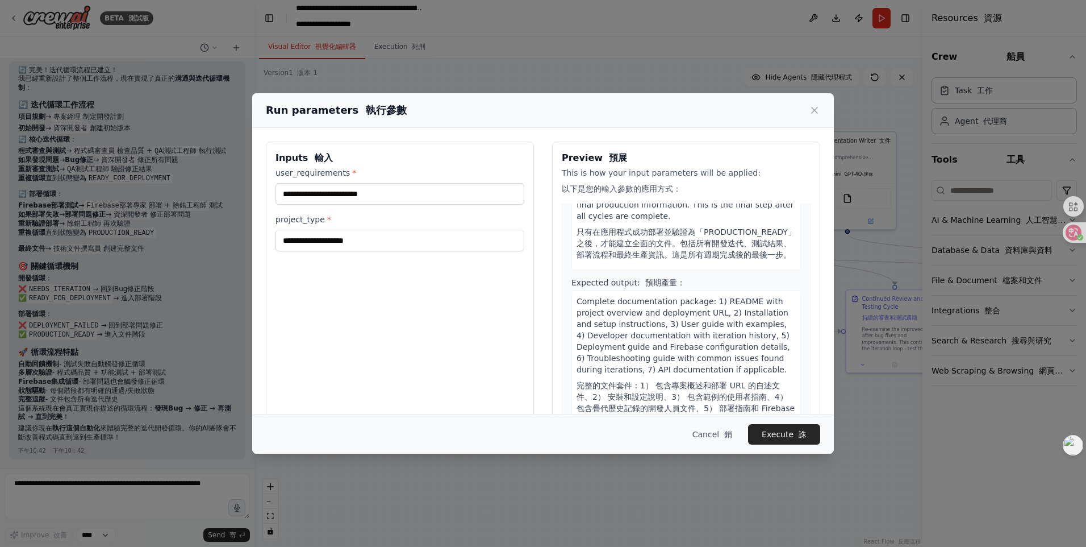
click at [305, 220] on label "project_type *" at bounding box center [400, 219] width 249 height 11
click at [305, 230] on input "project_type *" at bounding box center [400, 241] width 249 height 22
click at [305, 220] on label "project_type *" at bounding box center [400, 219] width 249 height 11
click at [305, 230] on input "project_type *" at bounding box center [400, 241] width 249 height 22
click at [305, 220] on label "project_type *" at bounding box center [400, 219] width 249 height 11
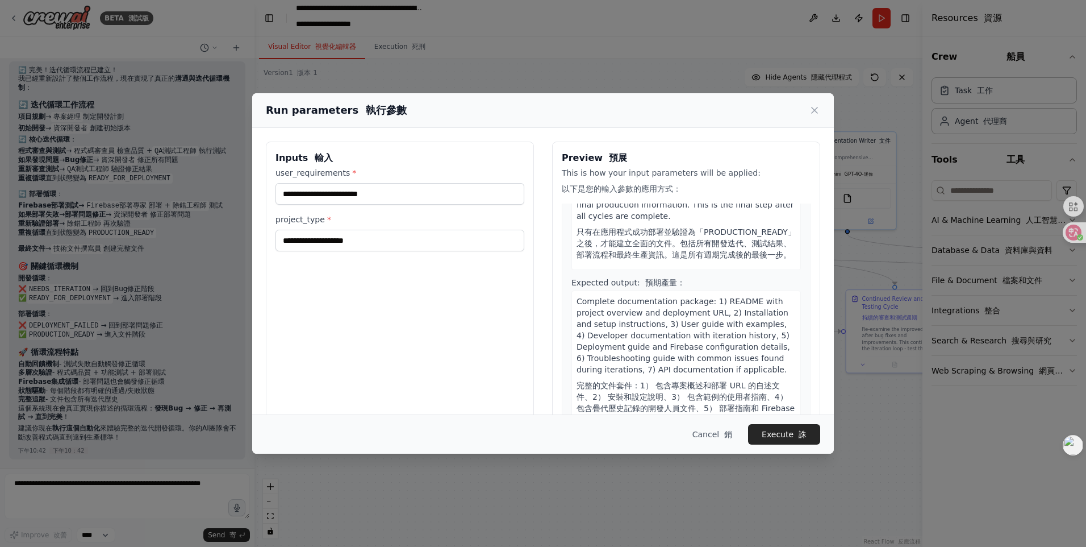
click at [305, 230] on input "project_type *" at bounding box center [400, 241] width 249 height 22
drag, startPoint x: 305, startPoint y: 220, endPoint x: 304, endPoint y: 239, distance: 18.8
click at [470, 274] on div "Inputs 輸入 user_requirements * project_type *" at bounding box center [400, 286] width 268 height 290
click at [348, 187] on input "user_requirements *" at bounding box center [400, 194] width 249 height 22
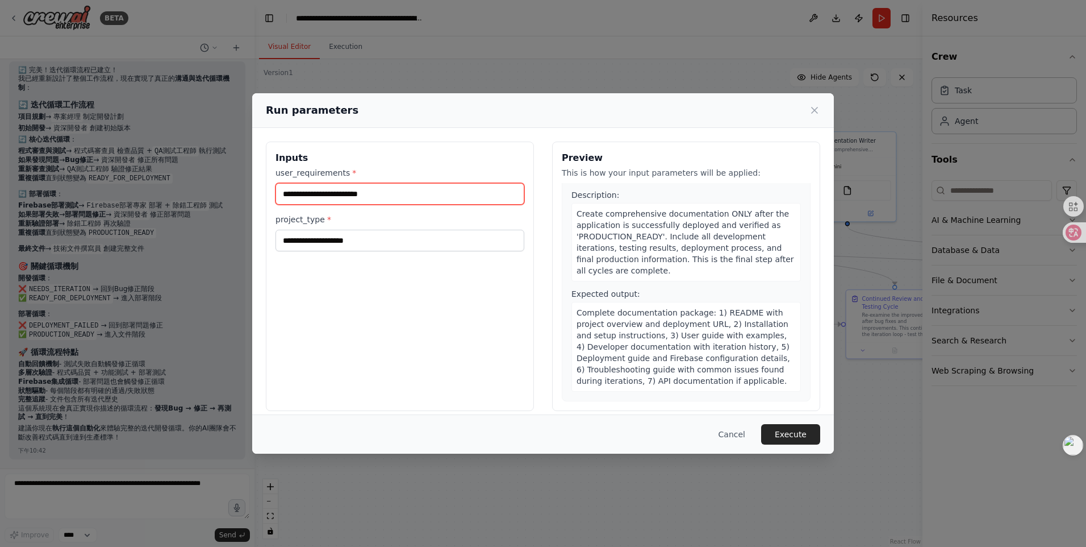
scroll to position [2010, 0]
